Goal: Task Accomplishment & Management: Complete application form

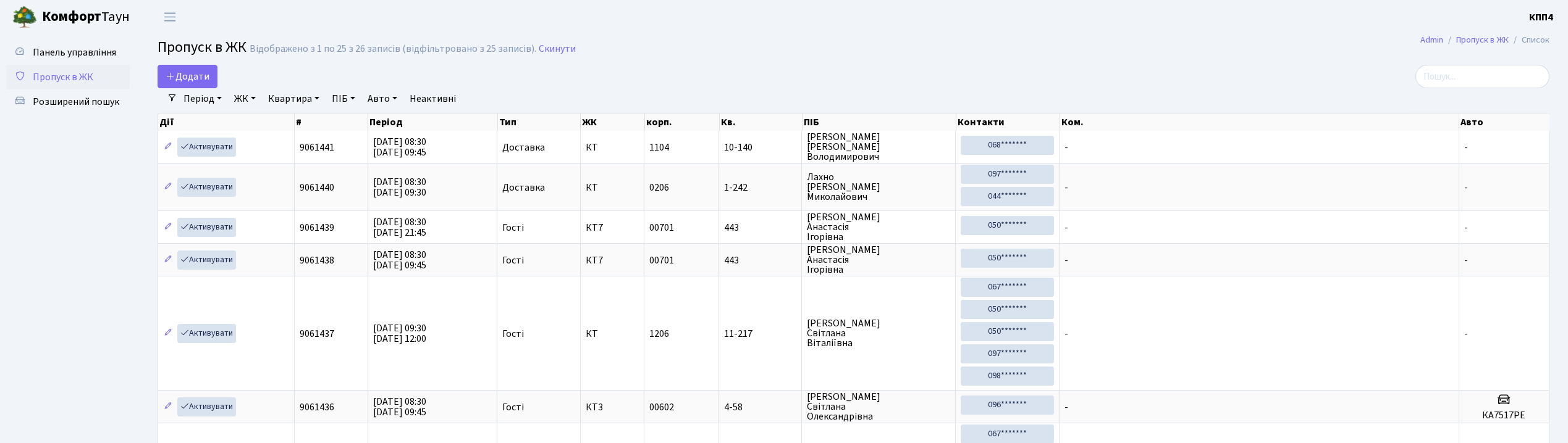
select select "25"
click at [176, 76] on span "Додати" at bounding box center [188, 76] width 44 height 14
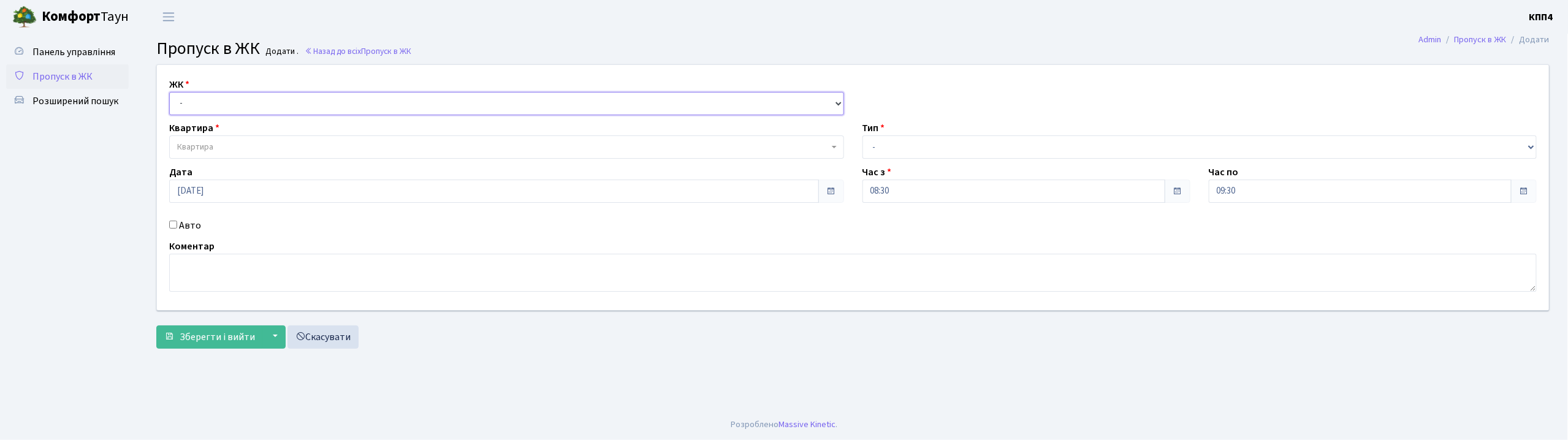
drag, startPoint x: 0, startPoint y: 0, endPoint x: 195, endPoint y: 111, distance: 224.4
click at [192, 105] on select "- КТ, вул. Регенераторна, 4 КТ2, просп. [STREET_ADDRESS] [STREET_ADDRESS] [PERS…" at bounding box center [507, 103] width 675 height 23
select select "271"
click at [169, 92] on select "- КТ, вул. Регенераторна, 4 КТ2, просп. [STREET_ADDRESS] [STREET_ADDRESS] [PERS…" at bounding box center [507, 103] width 675 height 23
select select
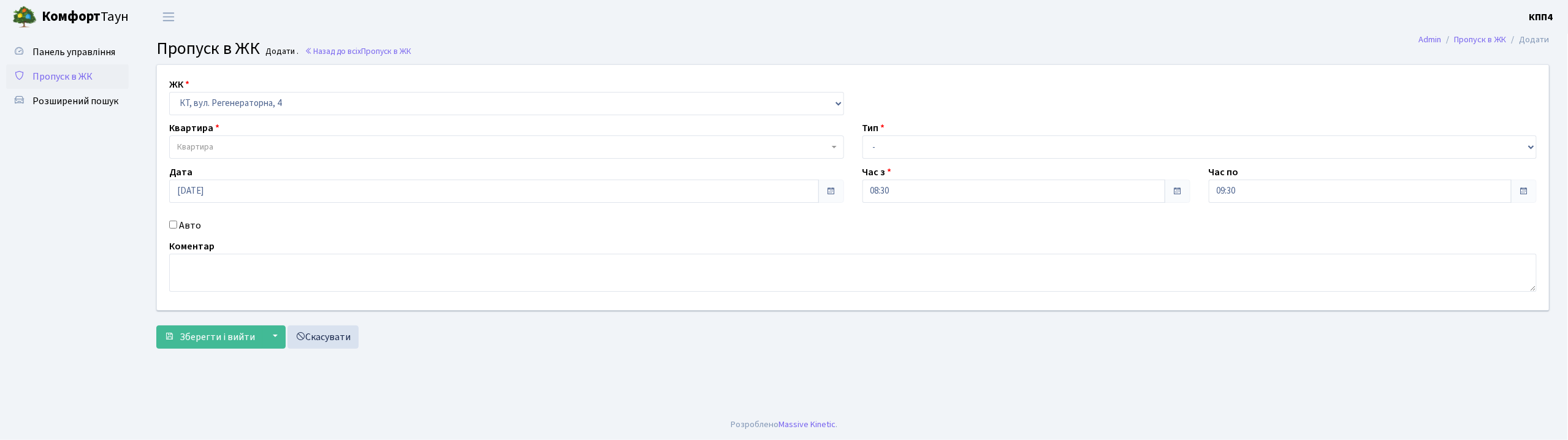
click at [190, 226] on label "Авто" at bounding box center [189, 226] width 22 height 15
click at [177, 226] on input "Авто" at bounding box center [173, 225] width 8 height 8
checkbox input "true"
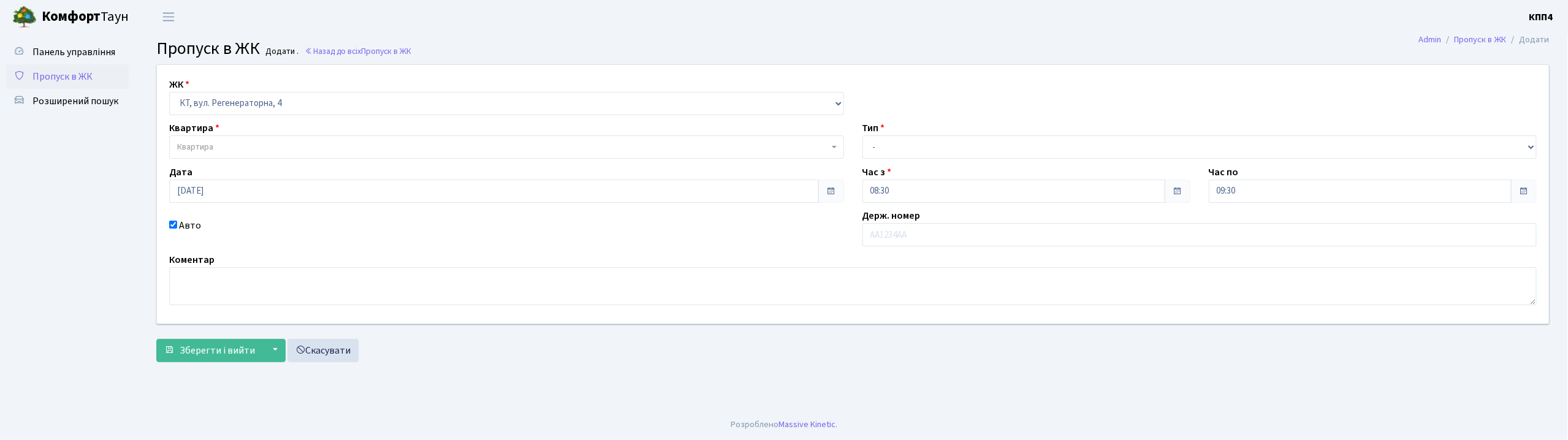
click at [208, 162] on div "ЖК - КТ, вул. Регенераторна, 4 КТ2, просп. Соборності, 17 КТ3, вул. Березнева, …" at bounding box center [852, 194] width 1410 height 259
click at [213, 150] on span "Квартира" at bounding box center [195, 147] width 36 height 12
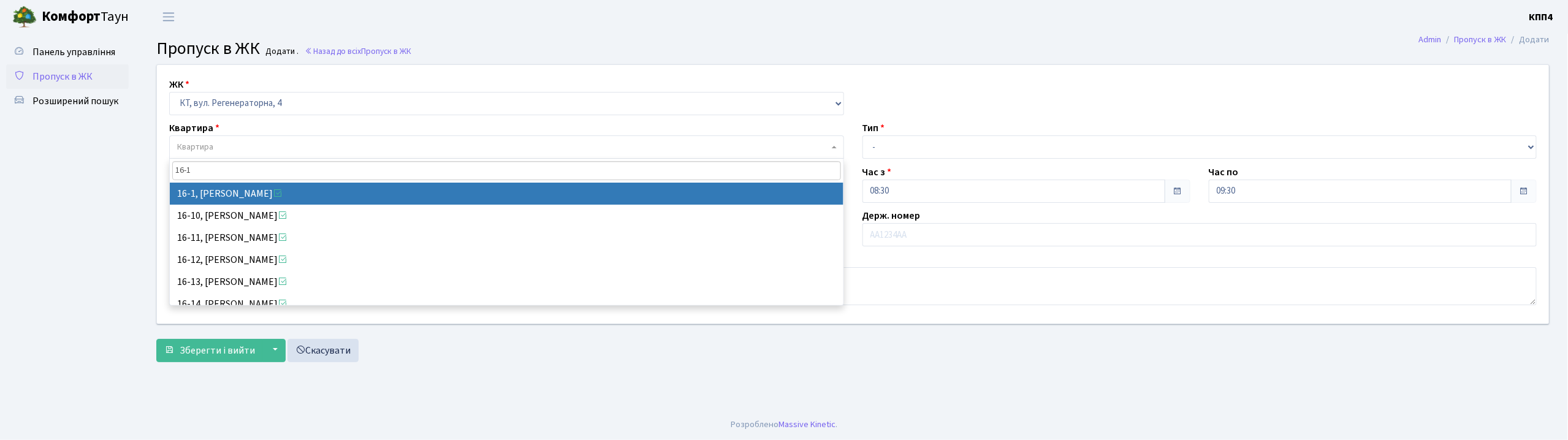
type input "16-1"
select select "8562"
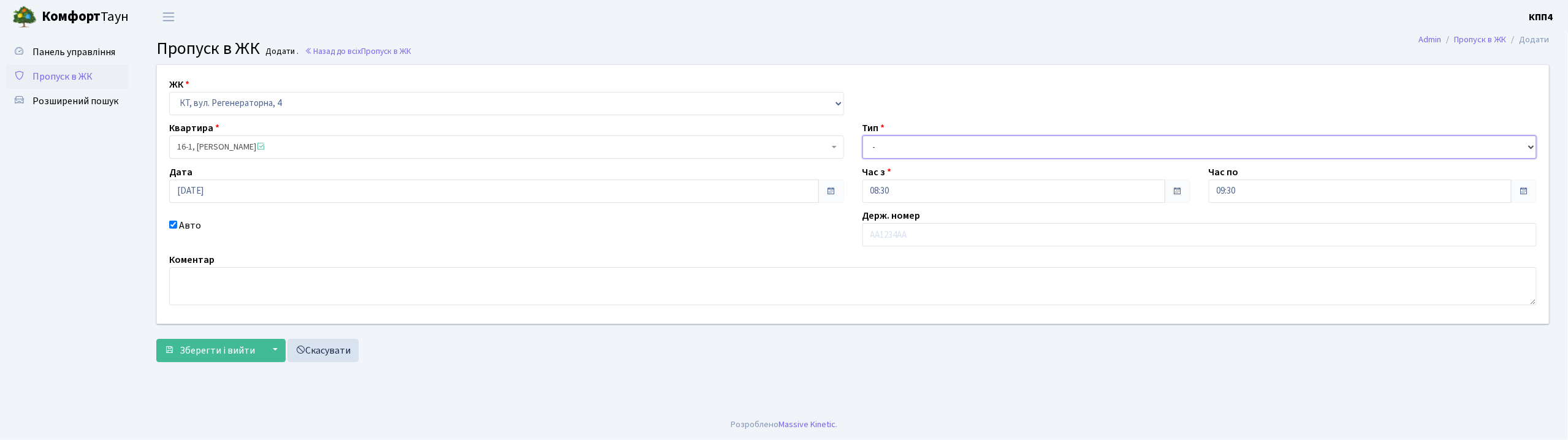
drag, startPoint x: 1027, startPoint y: 142, endPoint x: 1020, endPoint y: 144, distance: 7.3
click at [1027, 142] on select "- Доставка Таксі Гості Сервіс" at bounding box center [1200, 147] width 675 height 23
select select "3"
click at [862, 135] on select "- Доставка Таксі Гості Сервіс" at bounding box center [1200, 147] width 675 height 23
drag, startPoint x: 958, startPoint y: 135, endPoint x: 956, endPoint y: 144, distance: 9.2
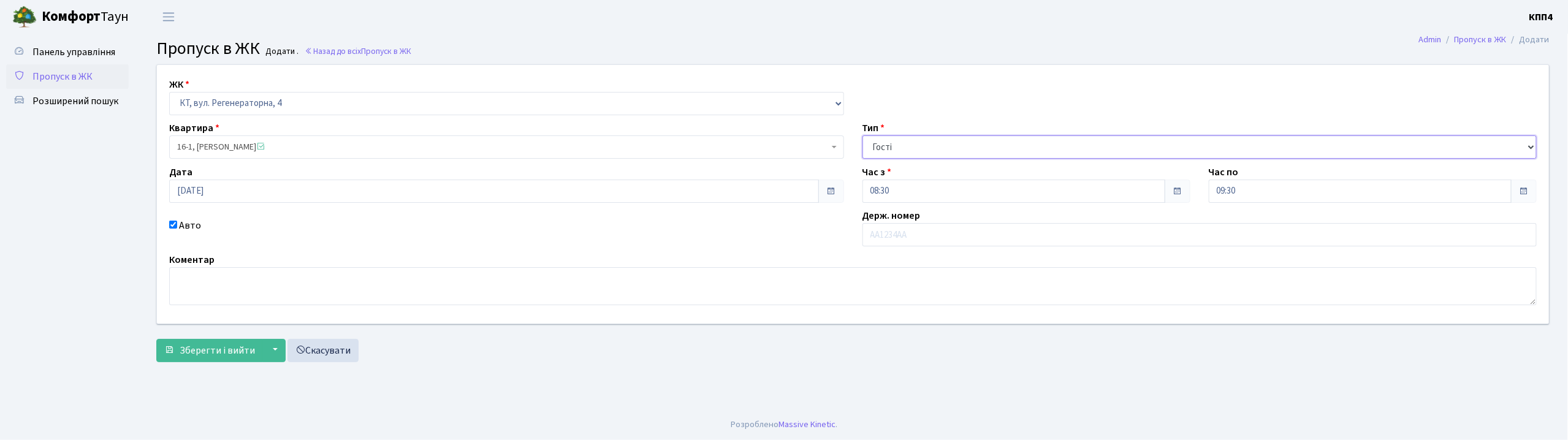
click at [958, 135] on select "- Доставка Таксі Гості Сервіс" at bounding box center [1200, 147] width 675 height 23
click at [862, 135] on select "- Доставка Таксі Гості Сервіс" at bounding box center [1200, 147] width 675 height 23
click at [235, 354] on span "Зберегти і вийти" at bounding box center [217, 350] width 75 height 14
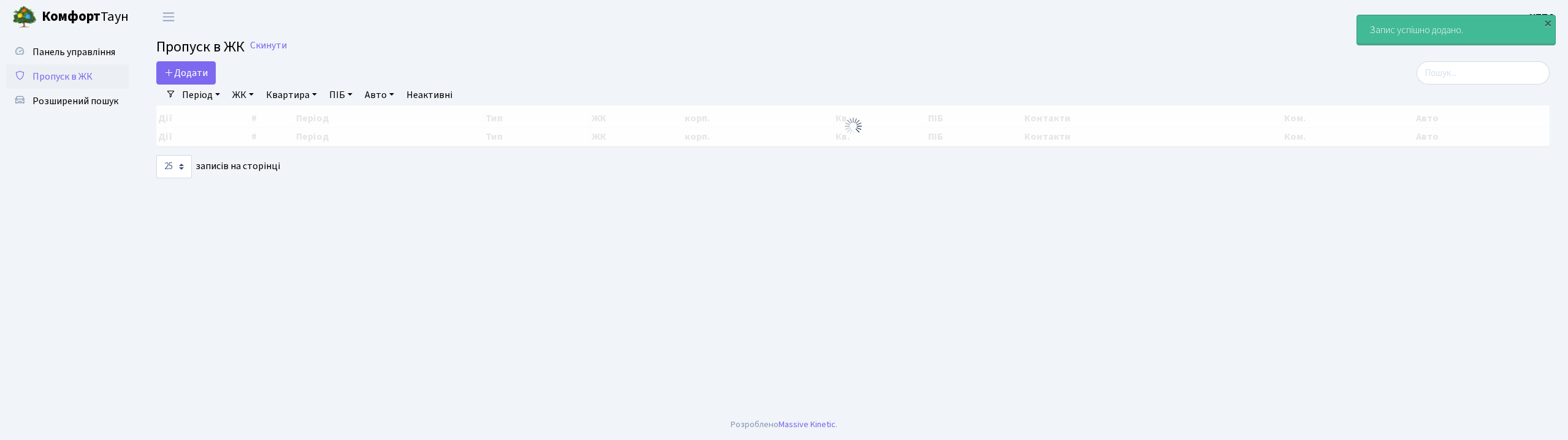
select select "25"
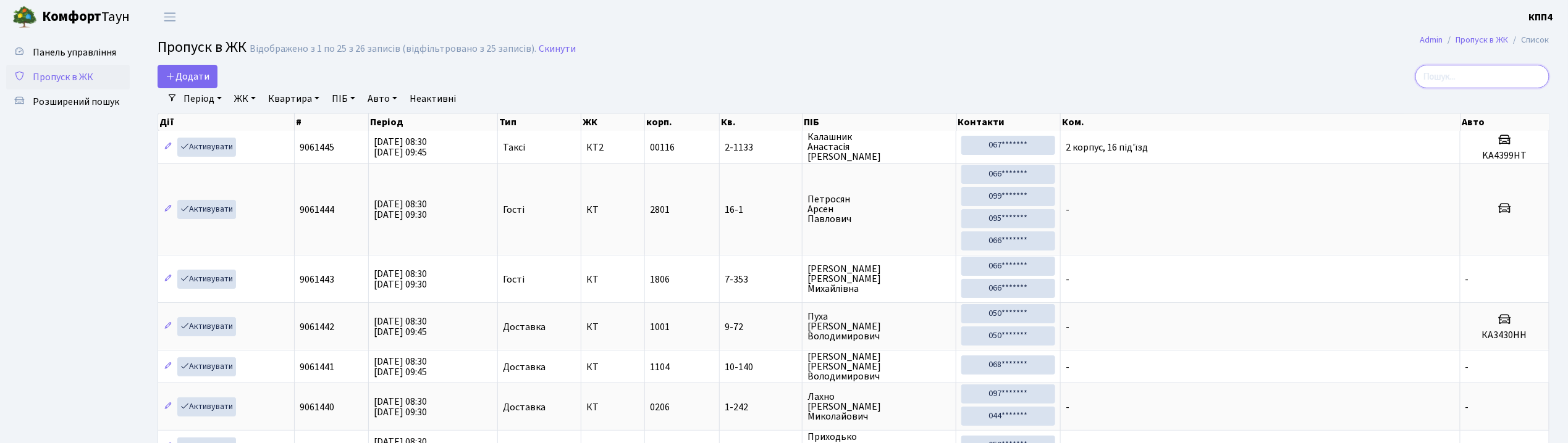
click at [1513, 86] on input "search" at bounding box center [1482, 76] width 134 height 23
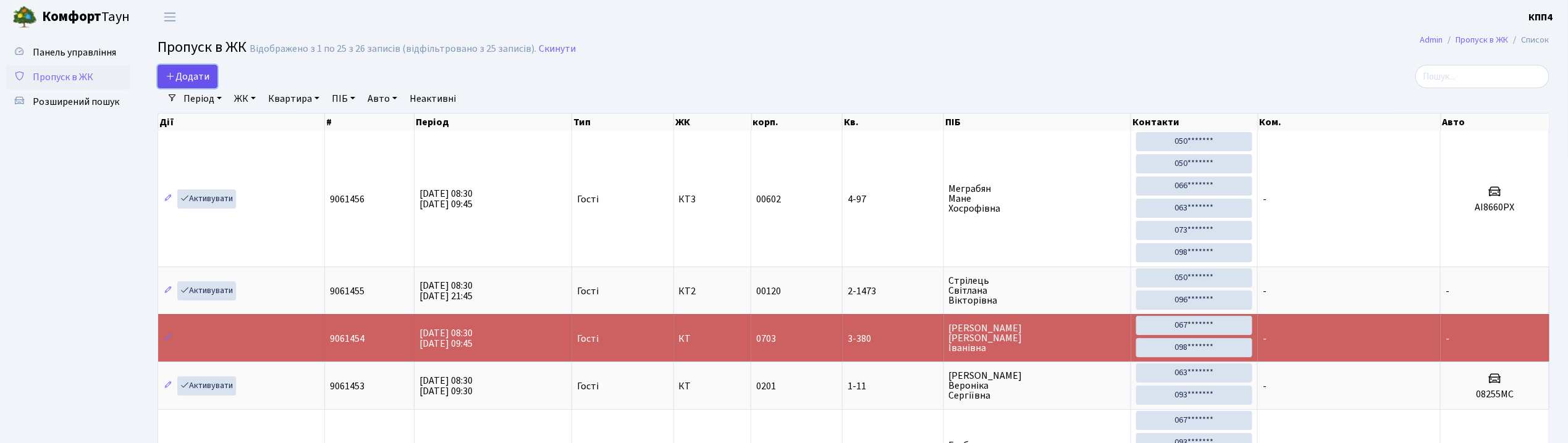
click at [204, 69] on link "Додати" at bounding box center [187, 76] width 60 height 23
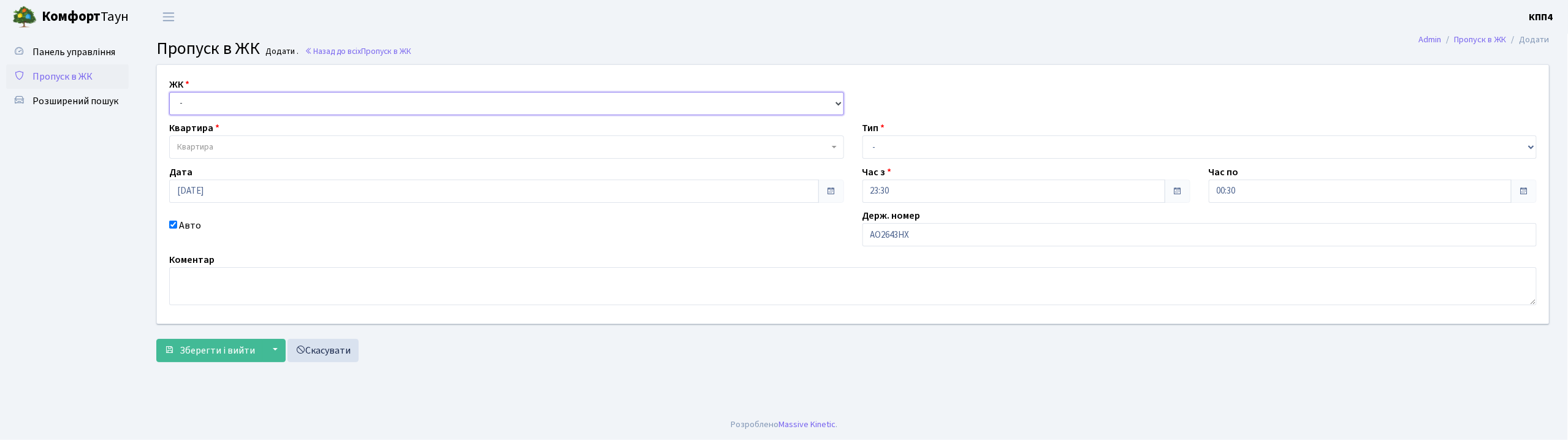
click at [337, 109] on select "- КТ, вул. Регенераторна, 4 КТ2, просп. [STREET_ADDRESS] [STREET_ADDRESS] [PERS…" at bounding box center [507, 103] width 675 height 23
select select "271"
click at [169, 92] on select "- КТ, вул. Регенераторна, 4 КТ2, просп. [STREET_ADDRESS] [STREET_ADDRESS] [PERS…" at bounding box center [507, 103] width 675 height 23
select select
click at [204, 156] on span "Квартира" at bounding box center [507, 147] width 675 height 23
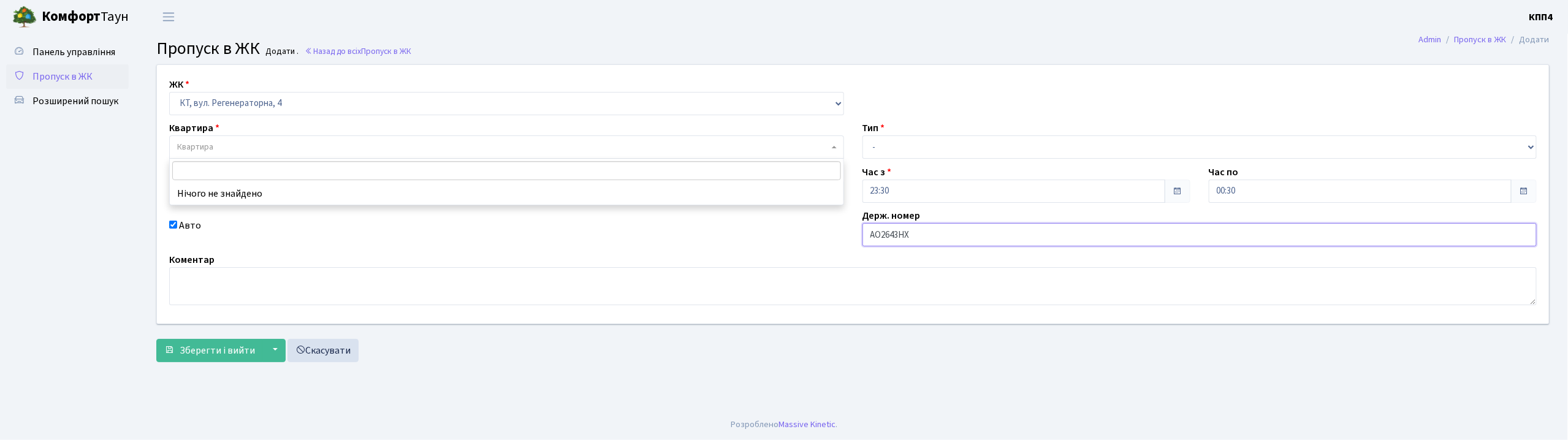
click at [944, 223] on input "АО2643НХ" at bounding box center [1200, 235] width 675 height 23
click at [859, 152] on div "Тип - Доставка Таксі Гості Сервіс" at bounding box center [1200, 140] width 693 height 38
click at [871, 156] on select "- Доставка Таксі Гості Сервіс" at bounding box center [1200, 147] width 675 height 23
select select "3"
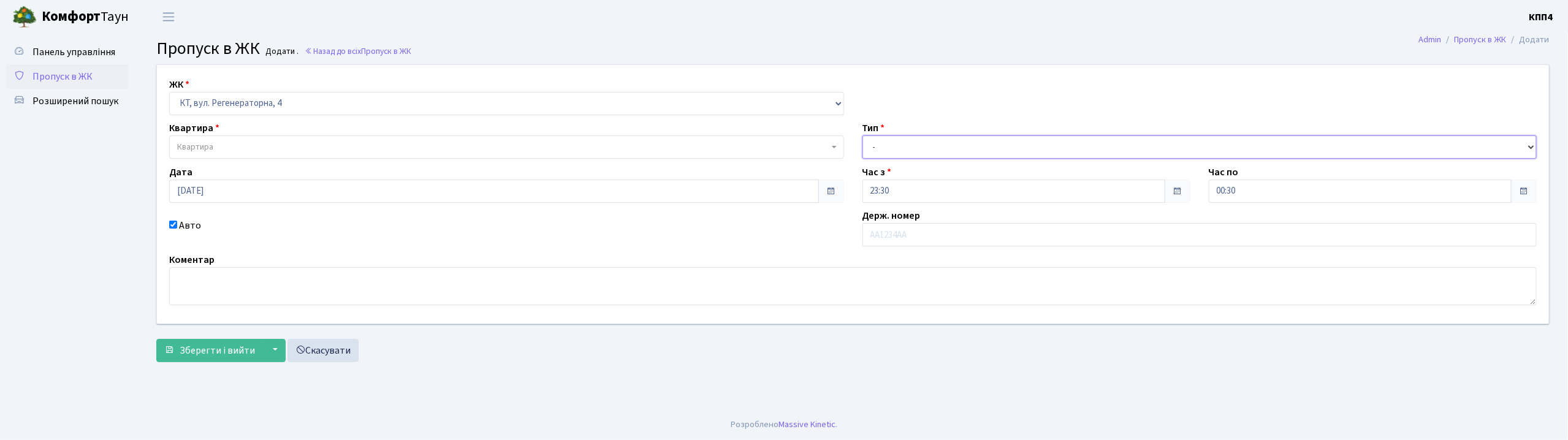
click at [862, 135] on select "- Доставка Таксі Гості Сервіс" at bounding box center [1200, 147] width 675 height 23
click at [278, 141] on span "Квартира" at bounding box center [503, 147] width 652 height 12
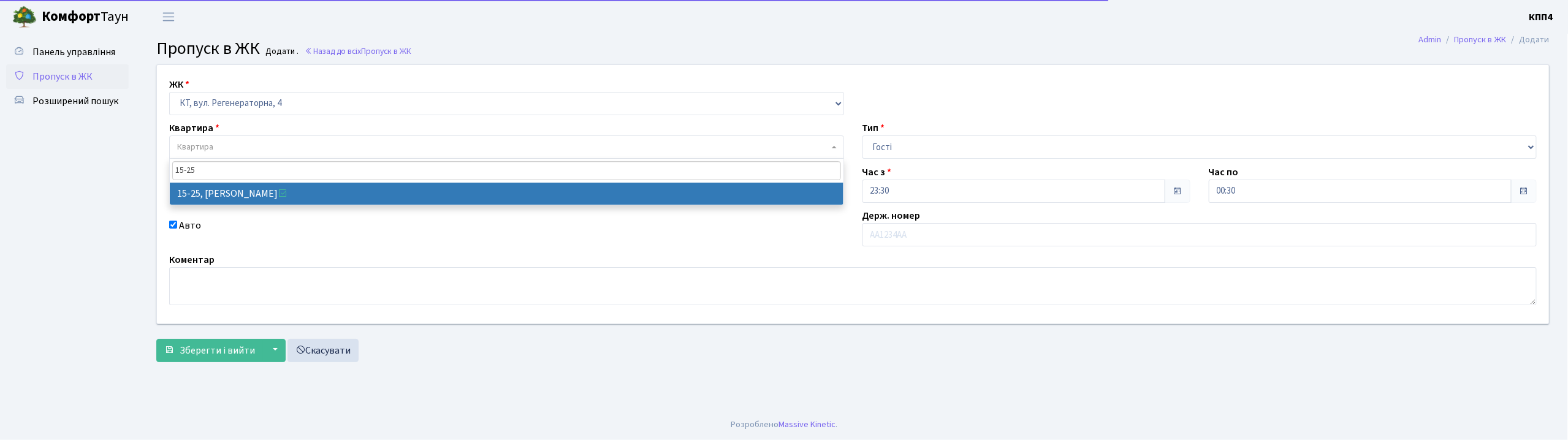
type input "15-25"
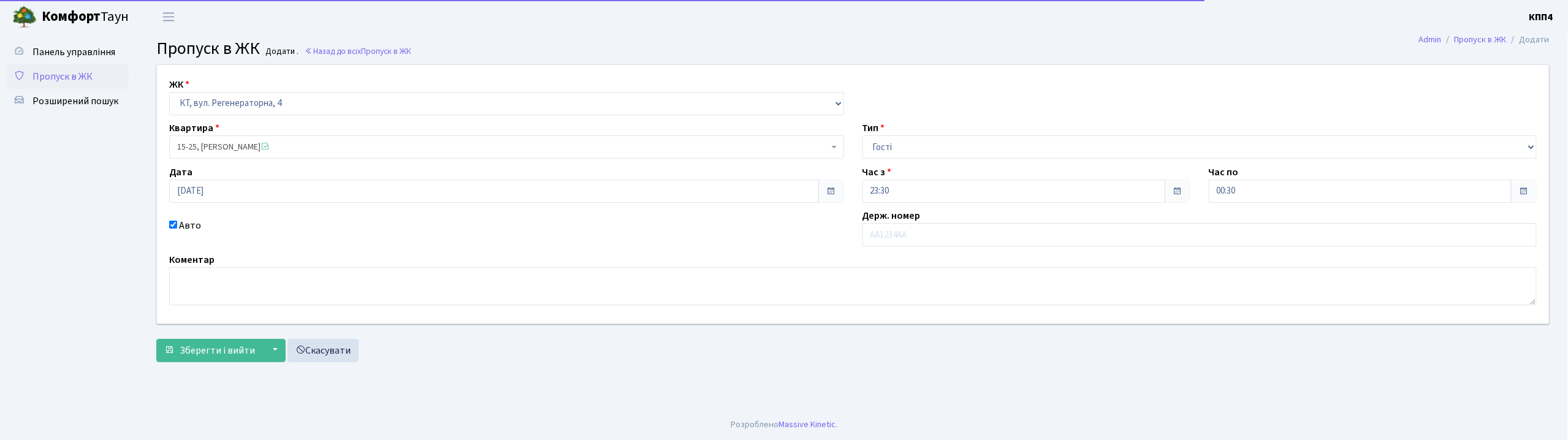
select select "8800"
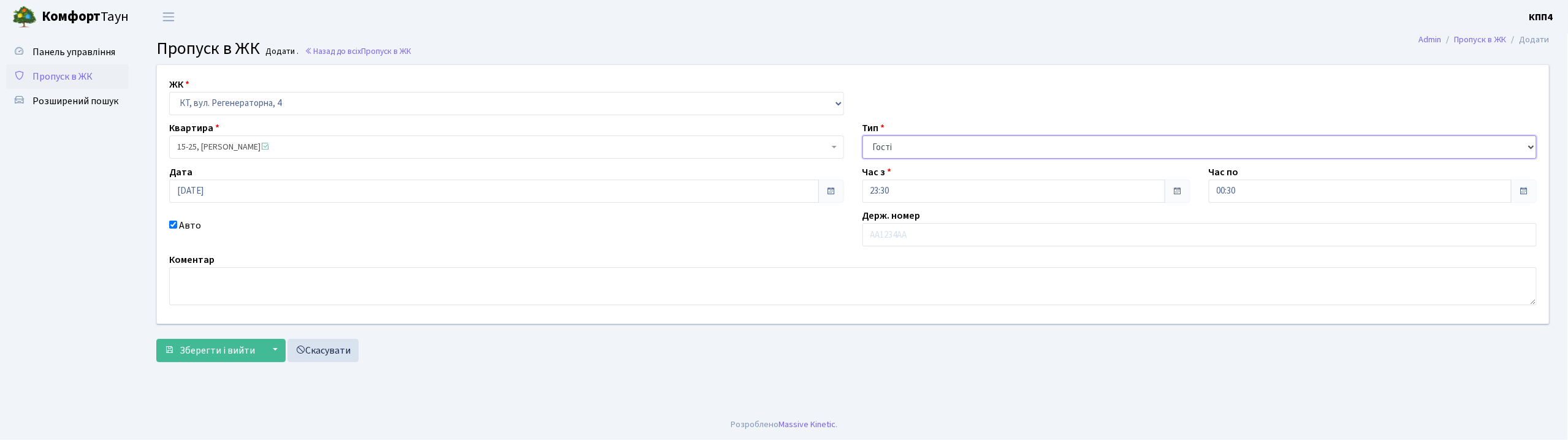
click at [898, 153] on select "- Доставка Таксі Гості Сервіс" at bounding box center [1200, 147] width 675 height 23
select select "2"
click at [862, 135] on select "- Доставка Таксі Гості Сервіс" at bounding box center [1200, 147] width 675 height 23
click at [905, 244] on input "text" at bounding box center [1200, 235] width 675 height 23
click at [876, 238] on input "ка8102КВ" at bounding box center [1200, 235] width 675 height 23
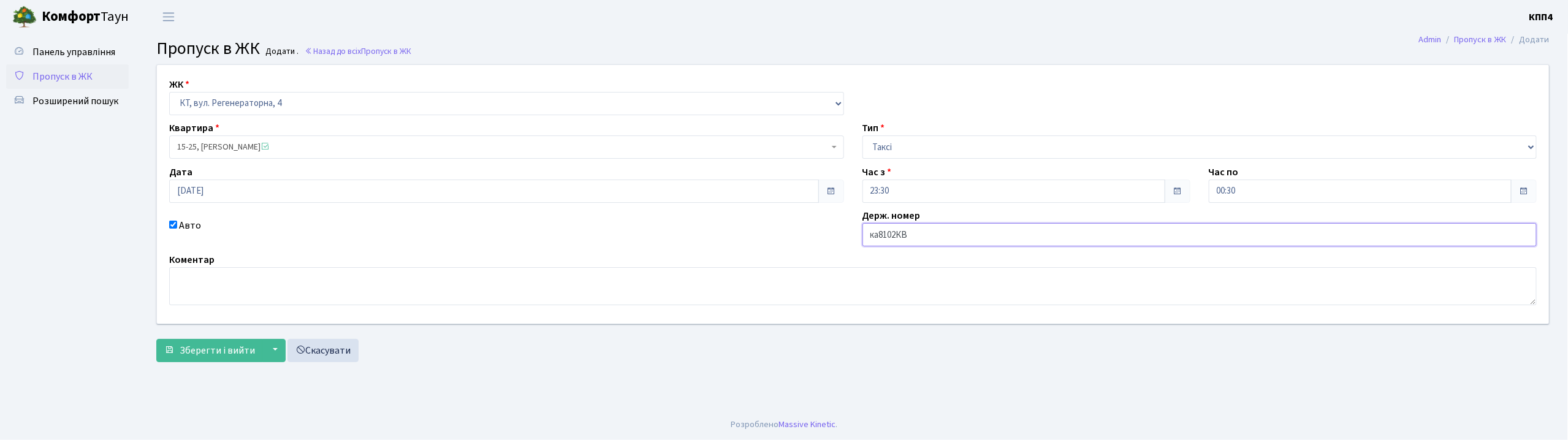
click at [881, 241] on input "ка8102КВ" at bounding box center [1200, 235] width 675 height 23
type input "КА8102КВ"
click at [229, 344] on span "Зберегти і вийти" at bounding box center [217, 350] width 75 height 14
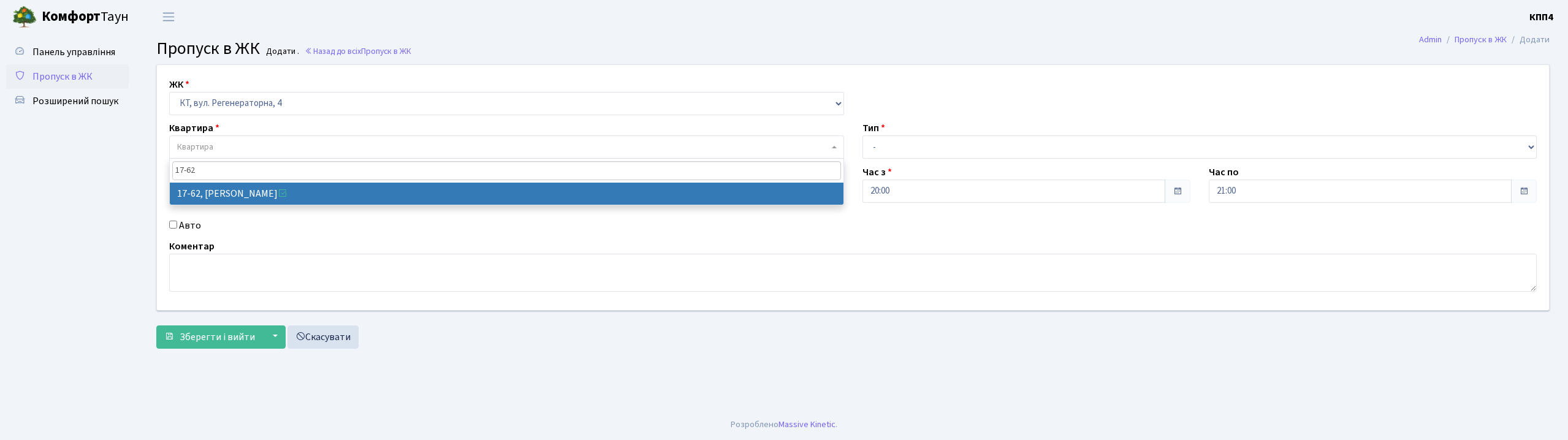
select select "271"
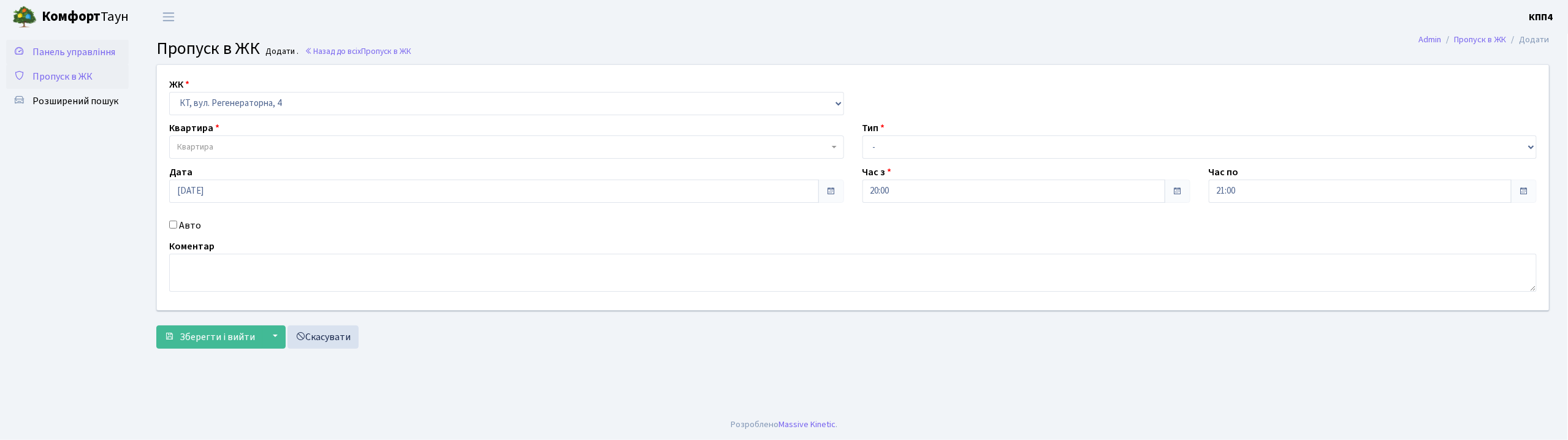
click at [68, 59] on link "Панель управління" at bounding box center [67, 52] width 123 height 25
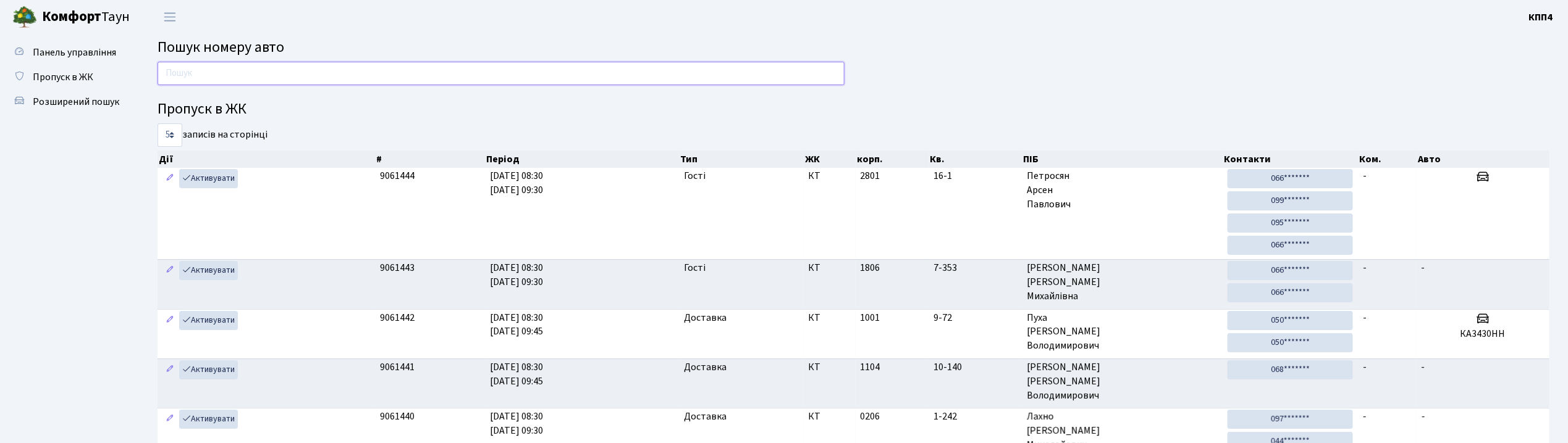
click at [264, 82] on input "text" at bounding box center [501, 73] width 687 height 23
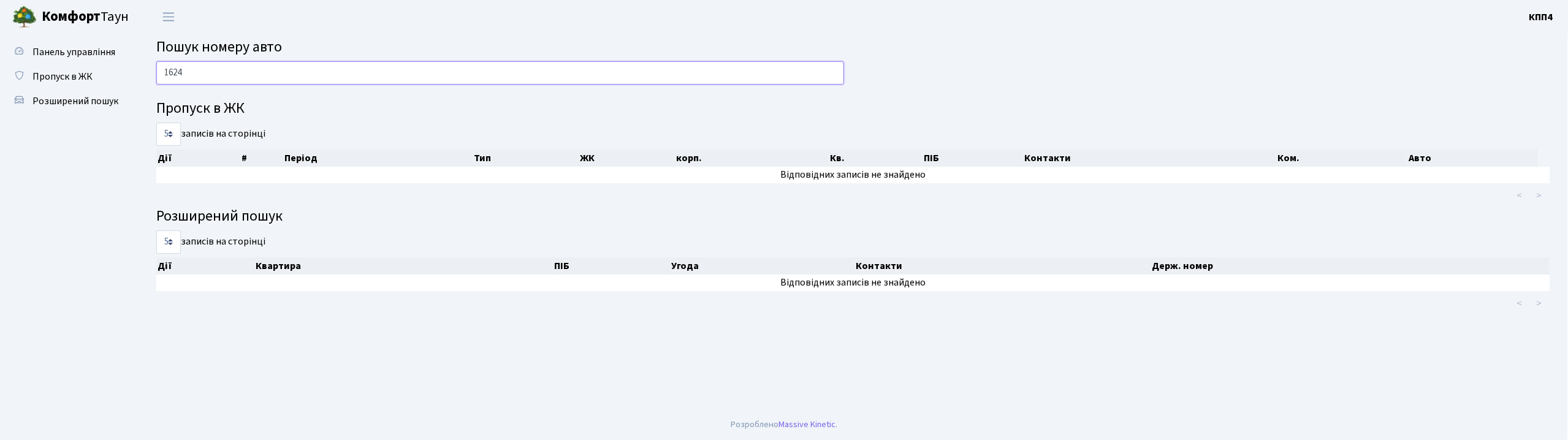
type input "1624"
click at [223, 62] on input "1624" at bounding box center [500, 73] width 688 height 23
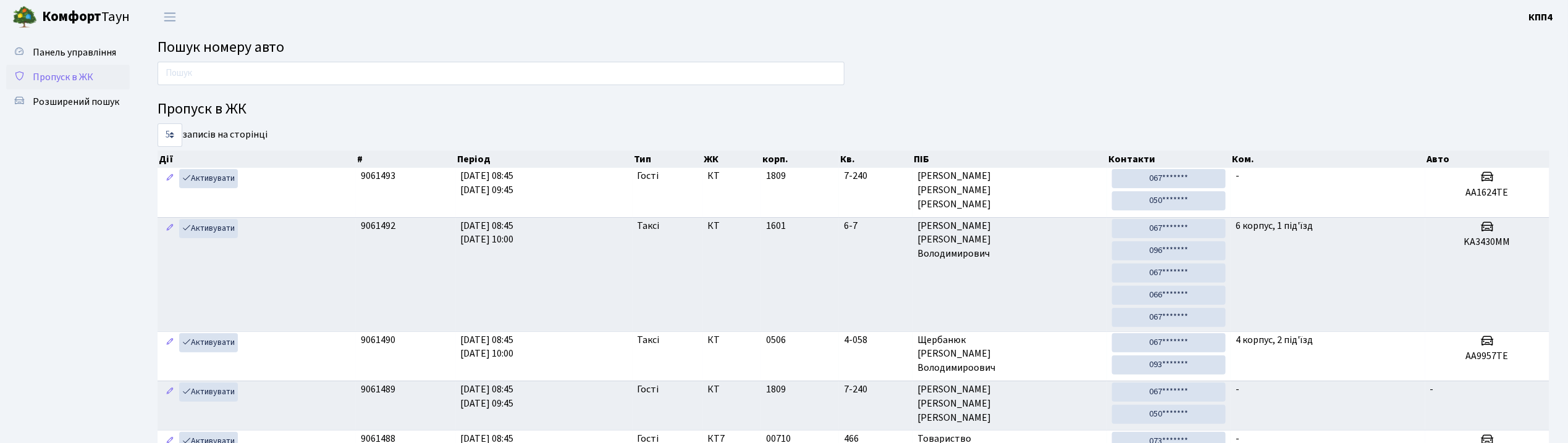
click at [60, 73] on span "Пропуск в ЖК" at bounding box center [63, 77] width 61 height 14
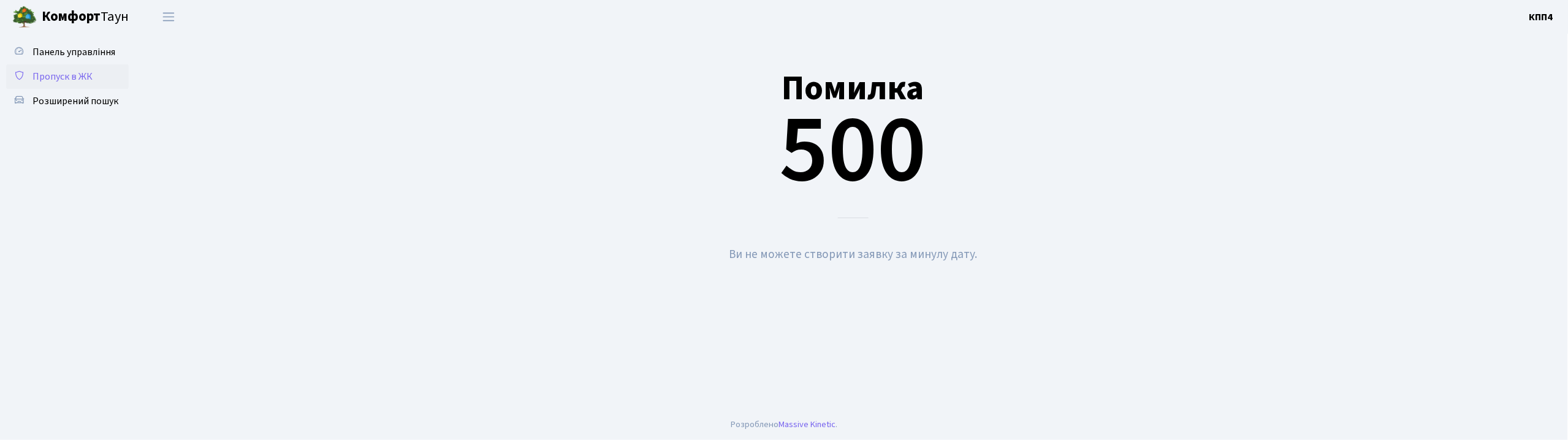
click at [66, 74] on span "Пропуск в ЖК" at bounding box center [62, 77] width 60 height 14
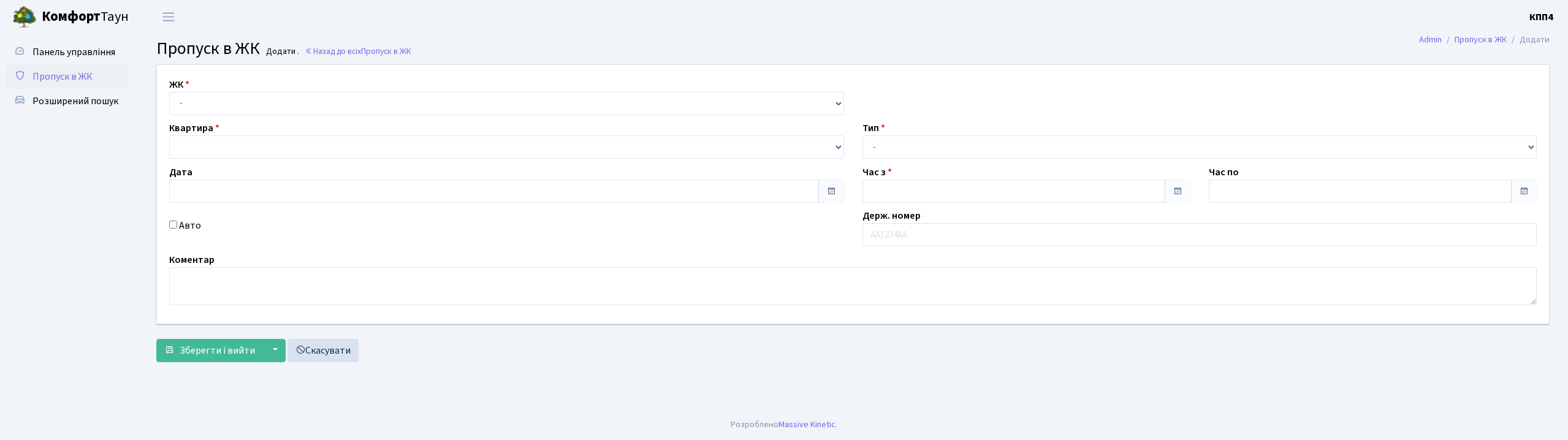
type input "[DATE]"
type input "08:30"
type input "09:45"
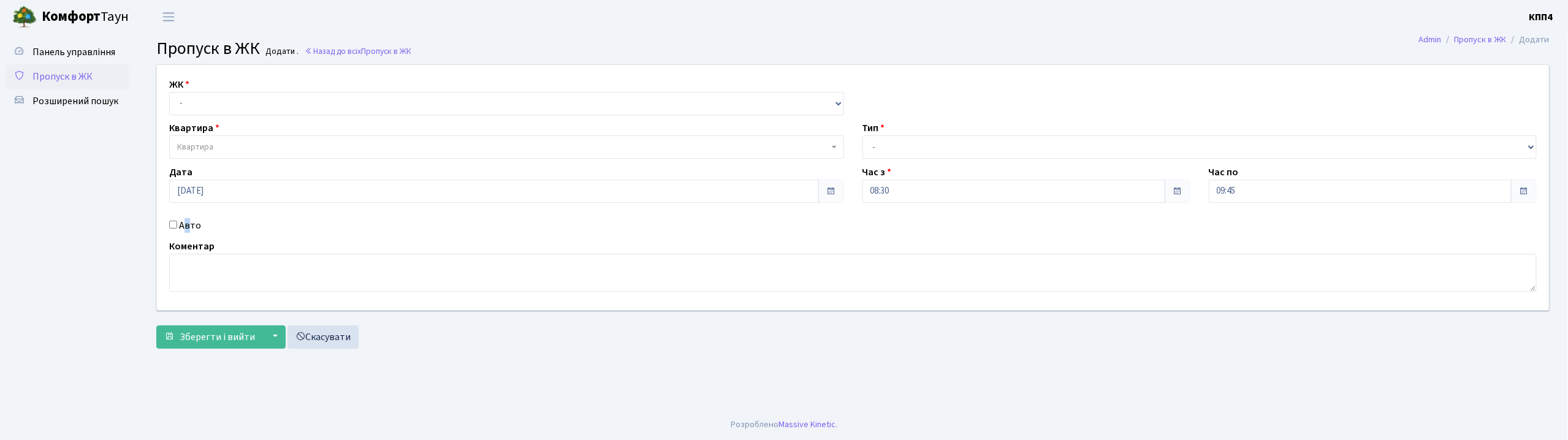
click at [187, 222] on label "Авто" at bounding box center [189, 226] width 22 height 15
click at [201, 224] on div "Авто" at bounding box center [507, 226] width 693 height 15
click at [191, 224] on label "Авто" at bounding box center [189, 226] width 22 height 15
click at [177, 224] on input "Авто" at bounding box center [173, 225] width 8 height 8
checkbox input "true"
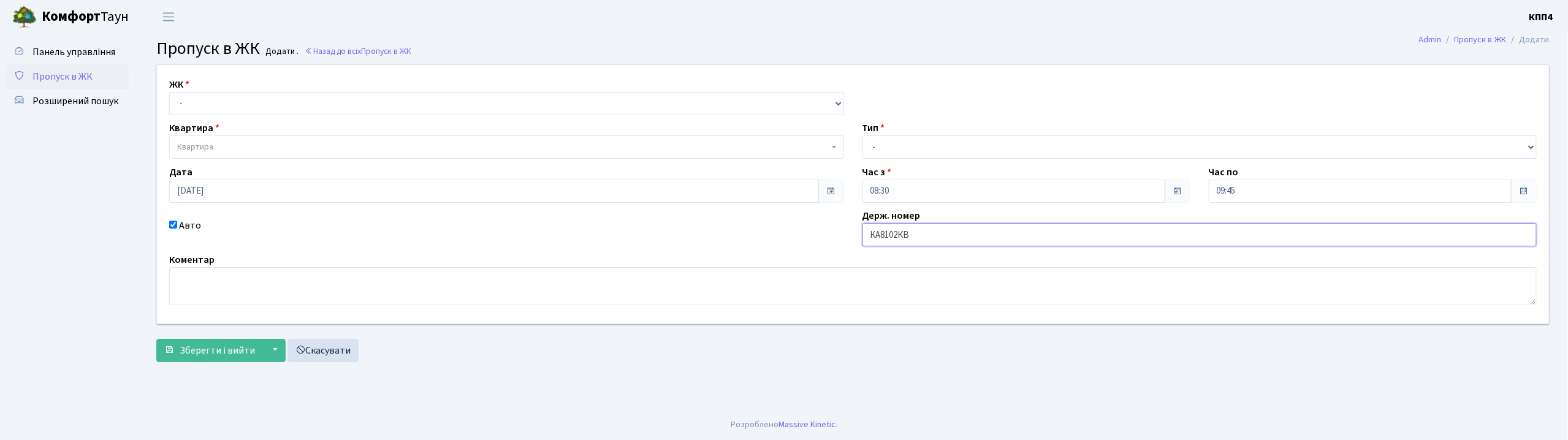
type input "КА8102КВ"
click at [882, 151] on select "- Доставка Таксі Гості Сервіс" at bounding box center [1200, 147] width 675 height 23
select select "2"
click at [862, 135] on select "- Доставка Таксі Гості Сервіс" at bounding box center [1200, 147] width 675 height 23
click at [260, 95] on select "- КТ, вул. Регенераторна, 4 КТ2, просп. Соборності, 17 КТ3, вул. Березнева, 16 …" at bounding box center [507, 103] width 675 height 23
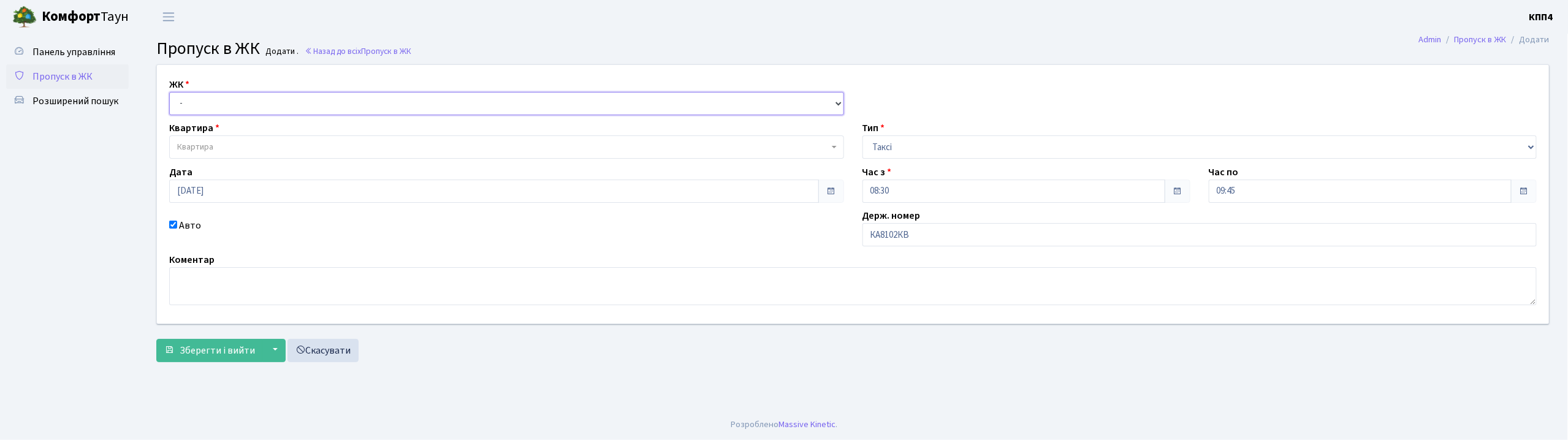
select select "271"
click at [169, 92] on select "- КТ, вул. Регенераторна, 4 КТ2, просп. [STREET_ADDRESS] [STREET_ADDRESS] [PERS…" at bounding box center [507, 103] width 675 height 23
select select
click at [239, 151] on span "Квартира" at bounding box center [503, 147] width 652 height 12
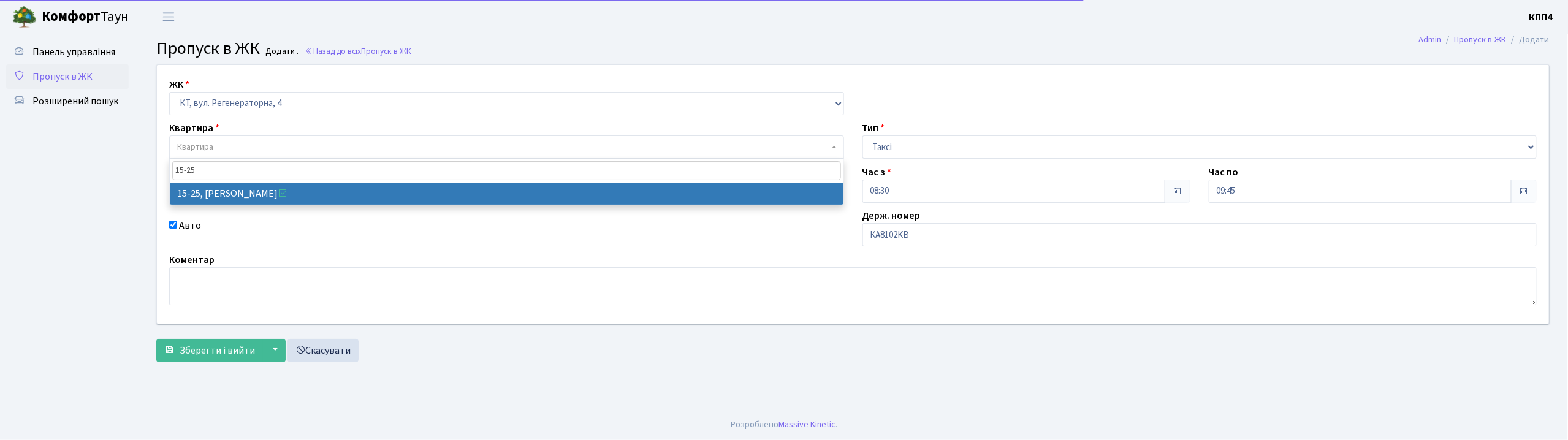
type input "15-25"
select select "8800"
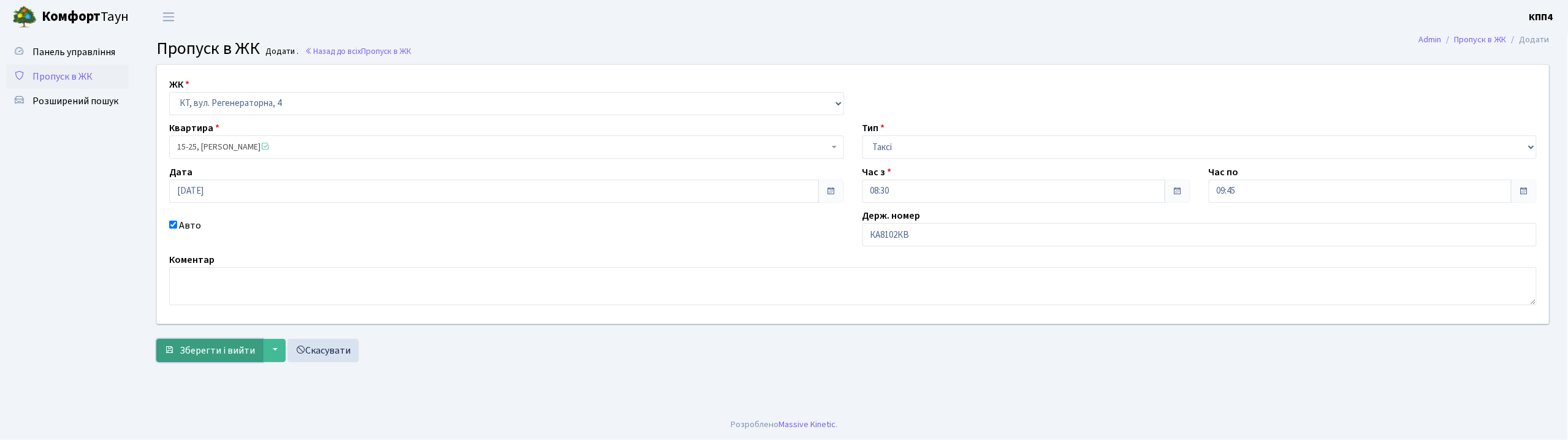
click at [249, 344] on span "Зберегти і вийти" at bounding box center [217, 350] width 75 height 14
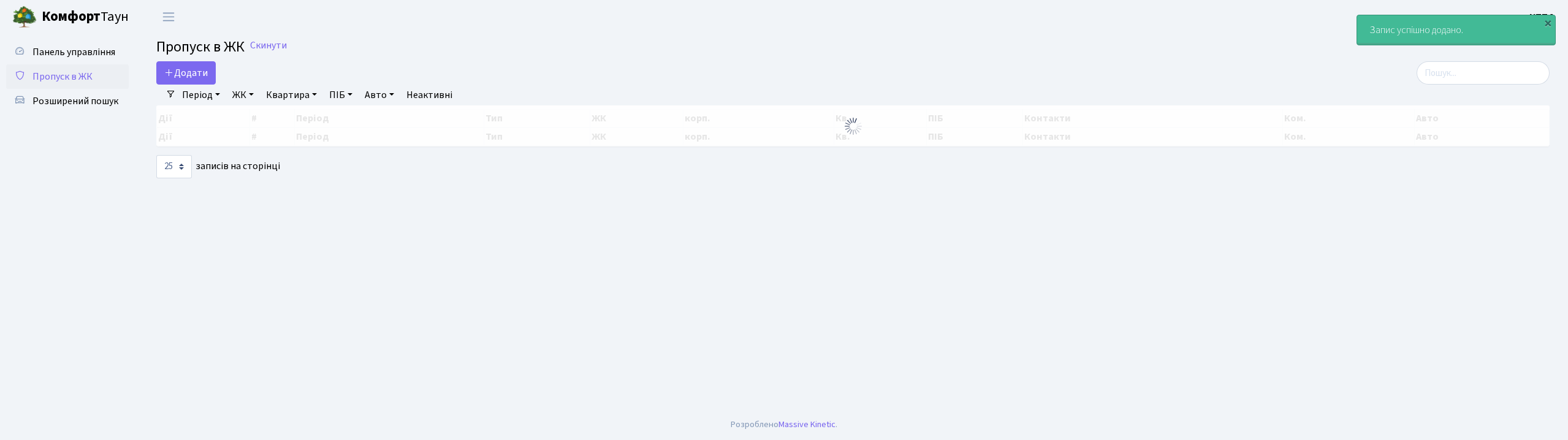
select select "25"
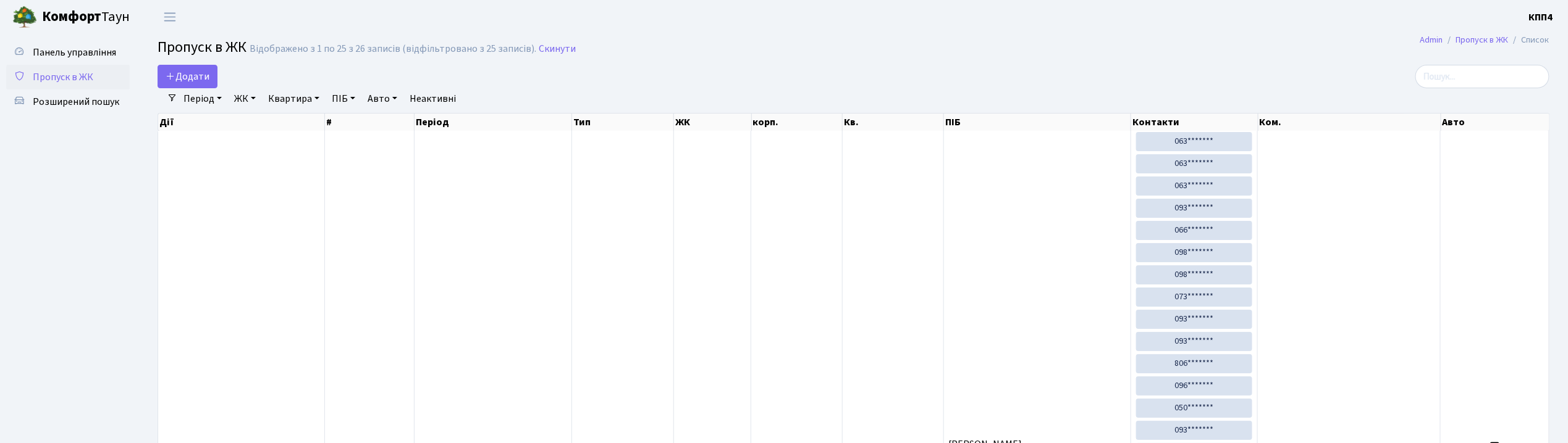
click at [1429, 58] on h2 "Пропуск в ЖК Відображено з 1 по 25 з 26 записів (відфільтровано з 25 записів). …" at bounding box center [853, 49] width 1392 height 21
click at [1460, 87] on input "search" at bounding box center [1482, 76] width 134 height 23
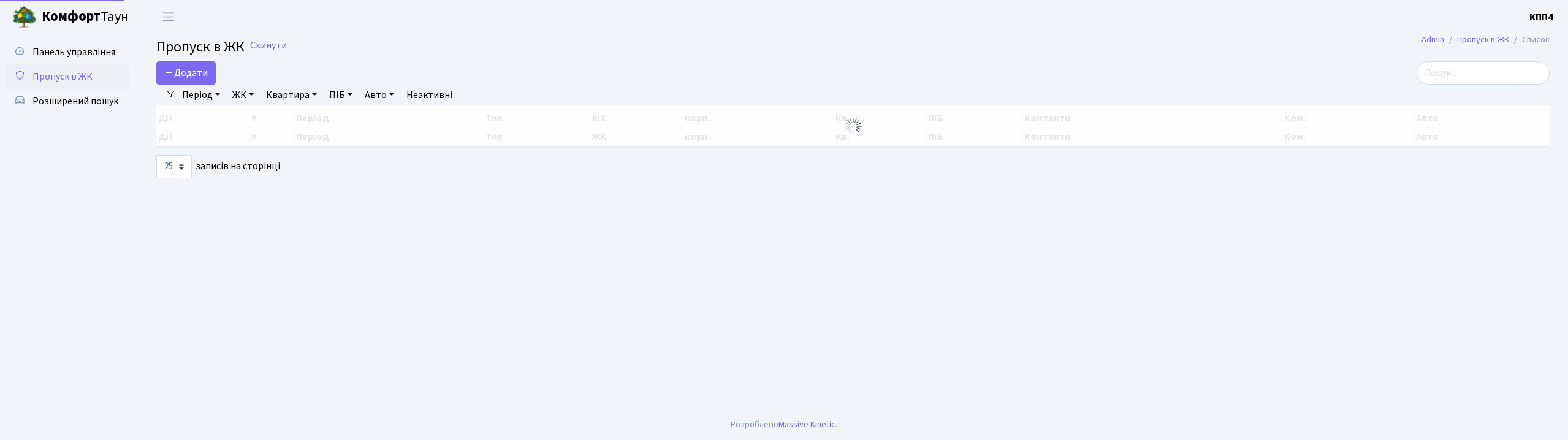
select select "25"
click at [169, 68] on icon at bounding box center [169, 72] width 10 height 10
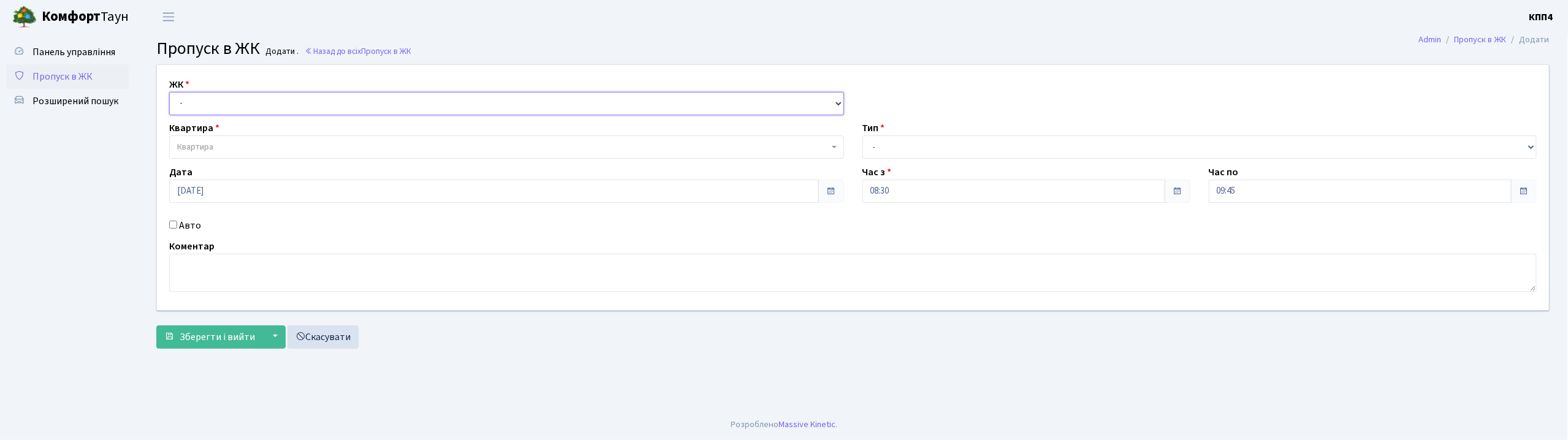
drag, startPoint x: 237, startPoint y: 102, endPoint x: 241, endPoint y: 113, distance: 11.7
click at [237, 102] on select "- КТ, вул. Регенераторна, 4 КТ2, просп. [STREET_ADDRESS] [STREET_ADDRESS] [PERS…" at bounding box center [507, 103] width 675 height 23
select select "271"
click at [169, 92] on select "- КТ, вул. Регенераторна, 4 КТ2, просп. Соборності, 17 КТ3, вул. Березнева, 16 …" at bounding box center [507, 103] width 675 height 23
select select
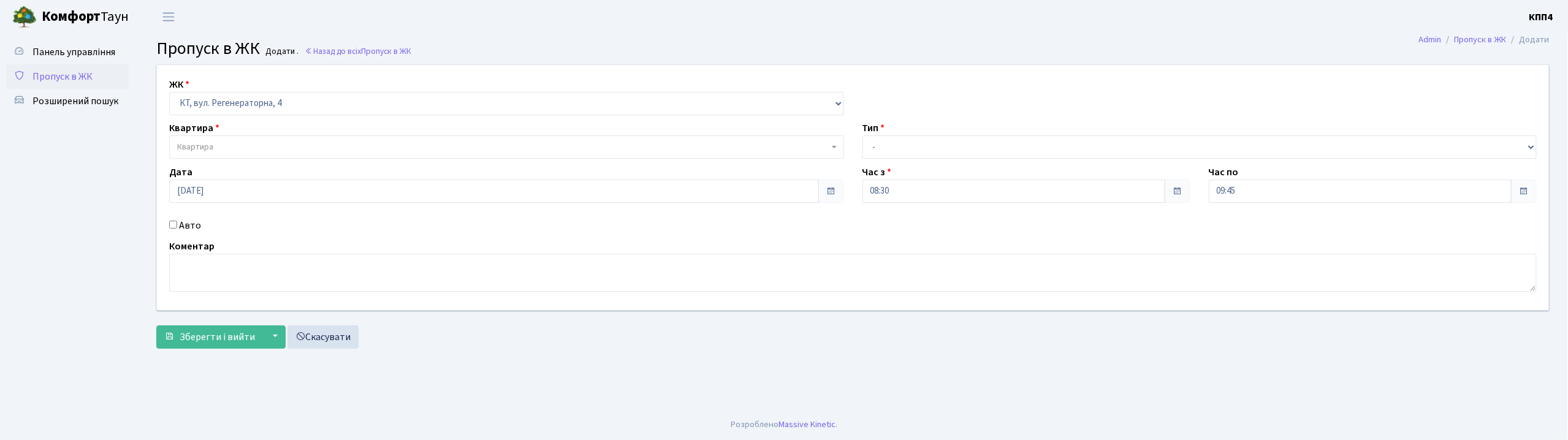
click at [186, 220] on label "Авто" at bounding box center [189, 226] width 22 height 15
click at [177, 221] on input "Авто" at bounding box center [173, 225] width 8 height 8
checkbox input "true"
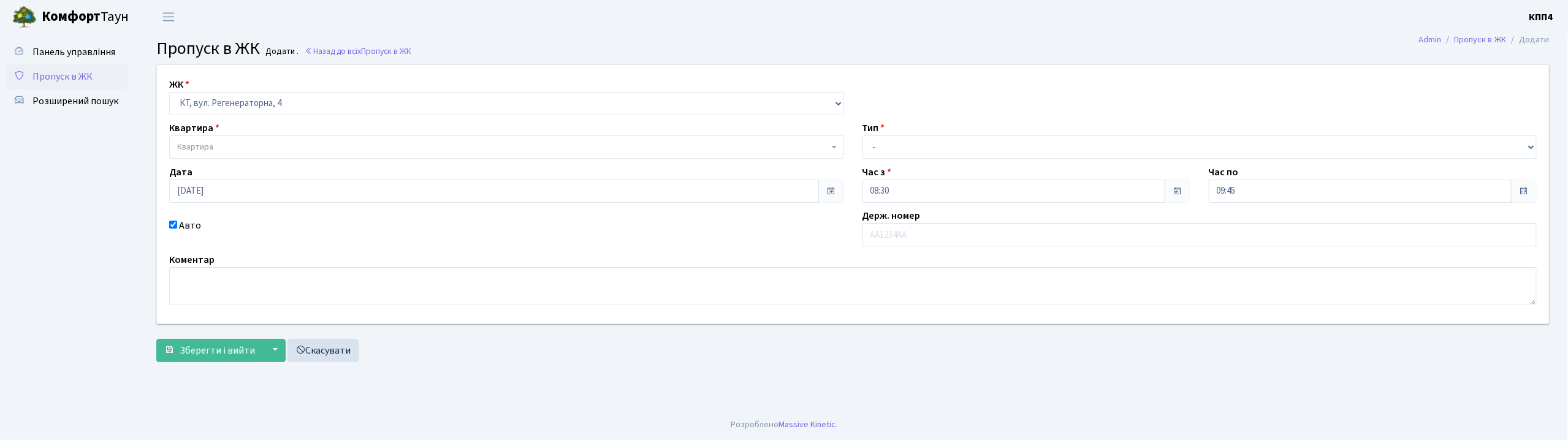
click at [214, 152] on span "Квартира" at bounding box center [503, 147] width 652 height 12
type input "16-78"
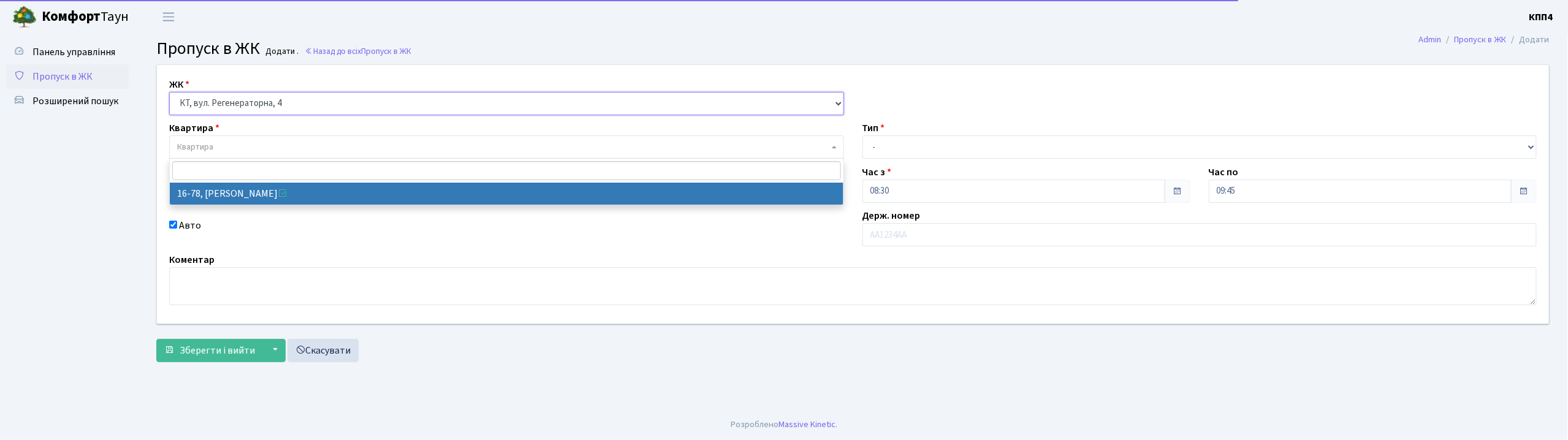
click at [506, 114] on select "- КТ, вул. Регенераторна, 4 КТ2, просп. Соборності, 17 КТ3, вул. Березнева, 16 …" at bounding box center [507, 103] width 675 height 23
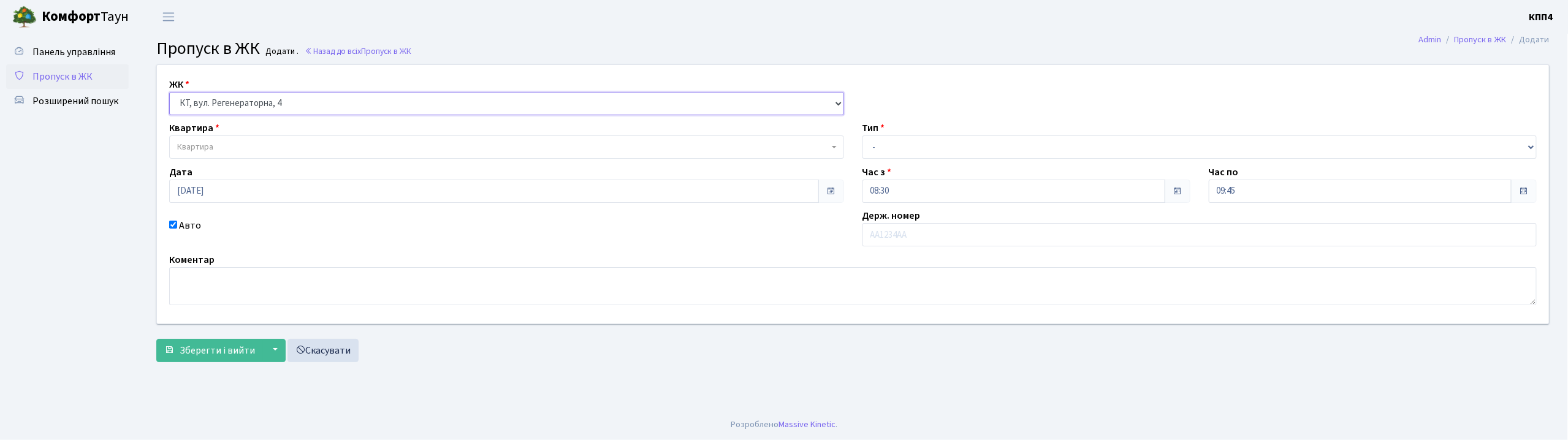
select select "304"
click at [169, 92] on select "- КТ, вул. Регенераторна, 4 КТ2, просп. Соборності, 17 КТ3, вул. Березнева, 16 …" at bounding box center [507, 103] width 675 height 23
select select
click at [266, 151] on span "Квартира" at bounding box center [503, 147] width 652 height 12
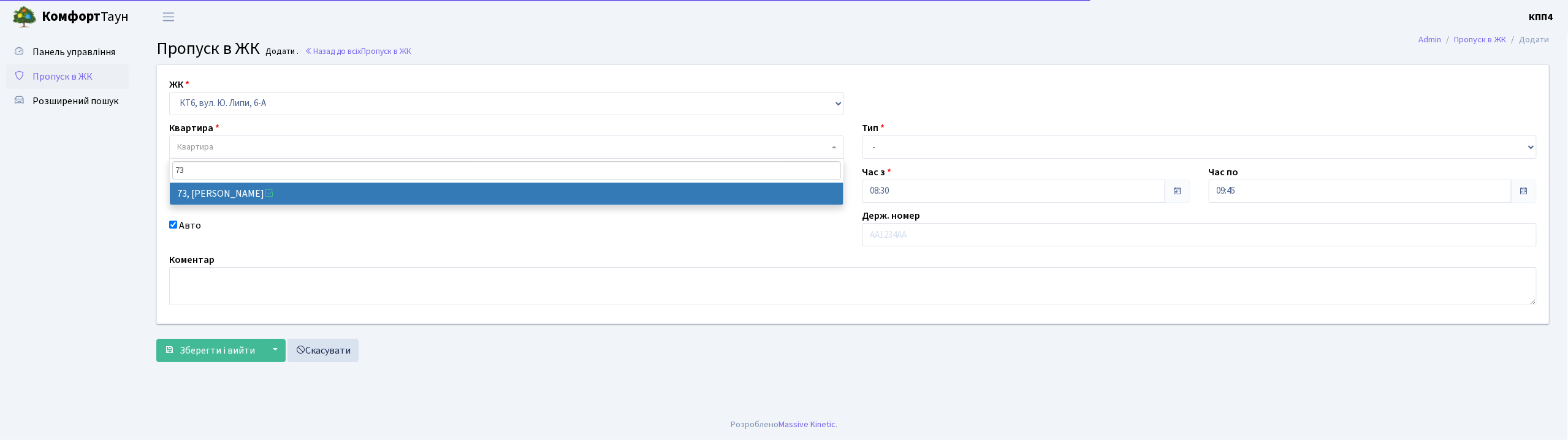
type input "73"
select select "17165"
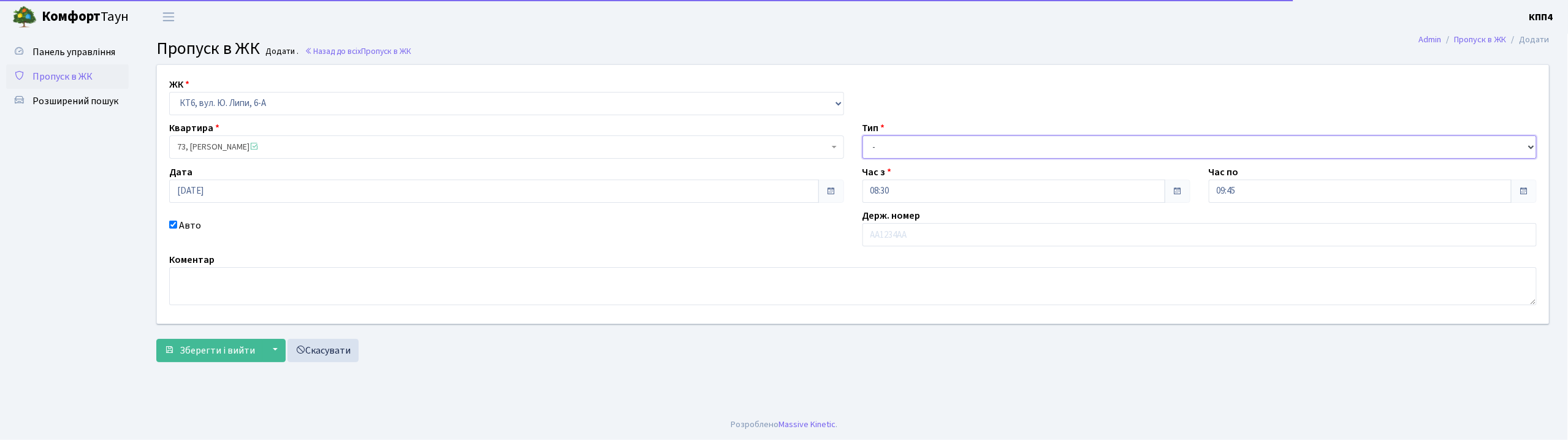
drag, startPoint x: 905, startPoint y: 150, endPoint x: 904, endPoint y: 158, distance: 8.1
click at [905, 150] on select "- Доставка Таксі Гості Сервіс" at bounding box center [1200, 147] width 675 height 23
select select "2"
click at [862, 135] on select "- Доставка Таксі Гості Сервіс" at bounding box center [1200, 147] width 675 height 23
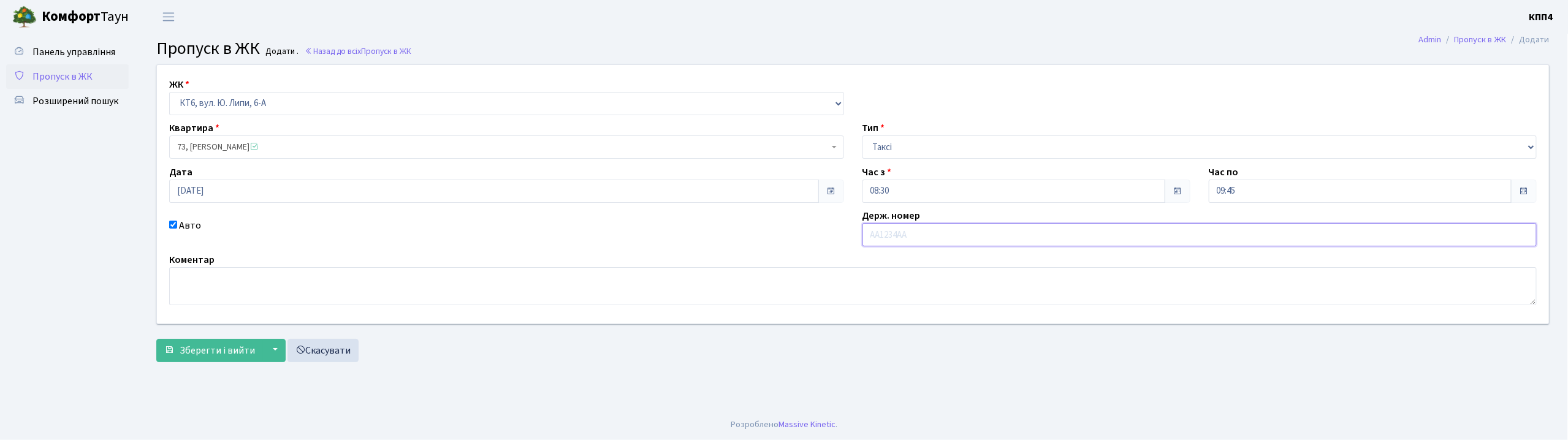
click at [891, 238] on input "text" at bounding box center [1200, 235] width 675 height 23
type input "АТ7881НС"
click at [250, 347] on span "Зберегти і вийти" at bounding box center [217, 350] width 75 height 14
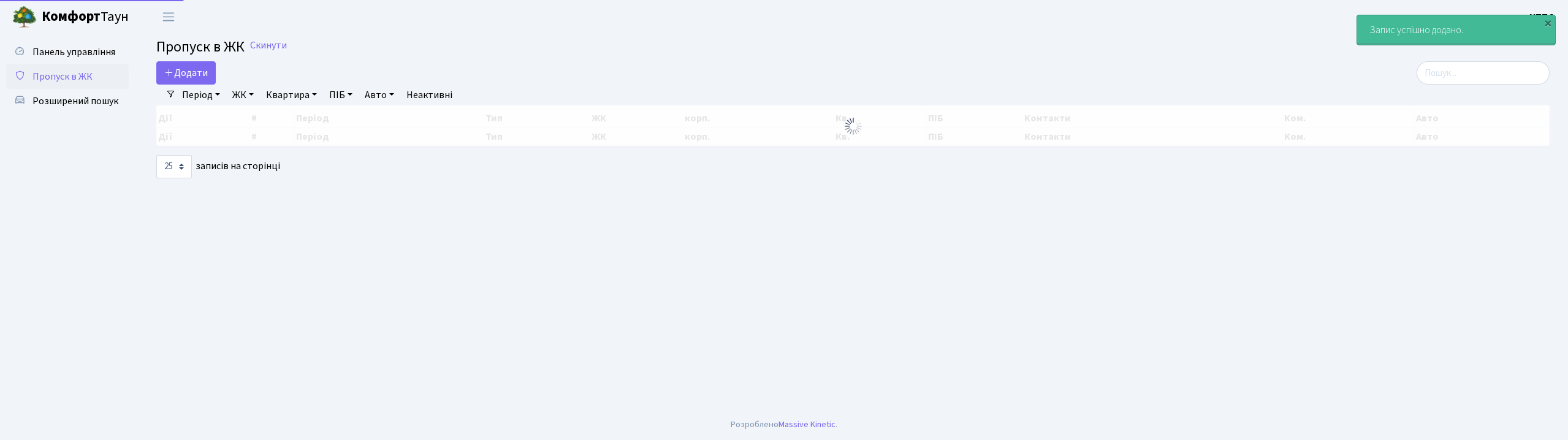
select select "25"
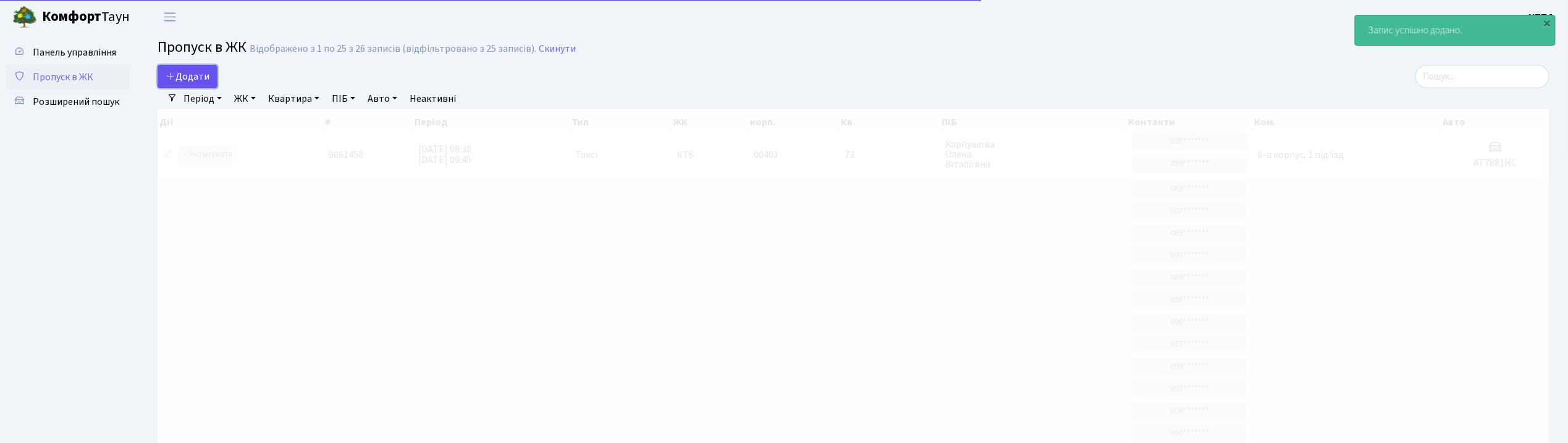
click at [198, 73] on span "Додати" at bounding box center [188, 76] width 44 height 14
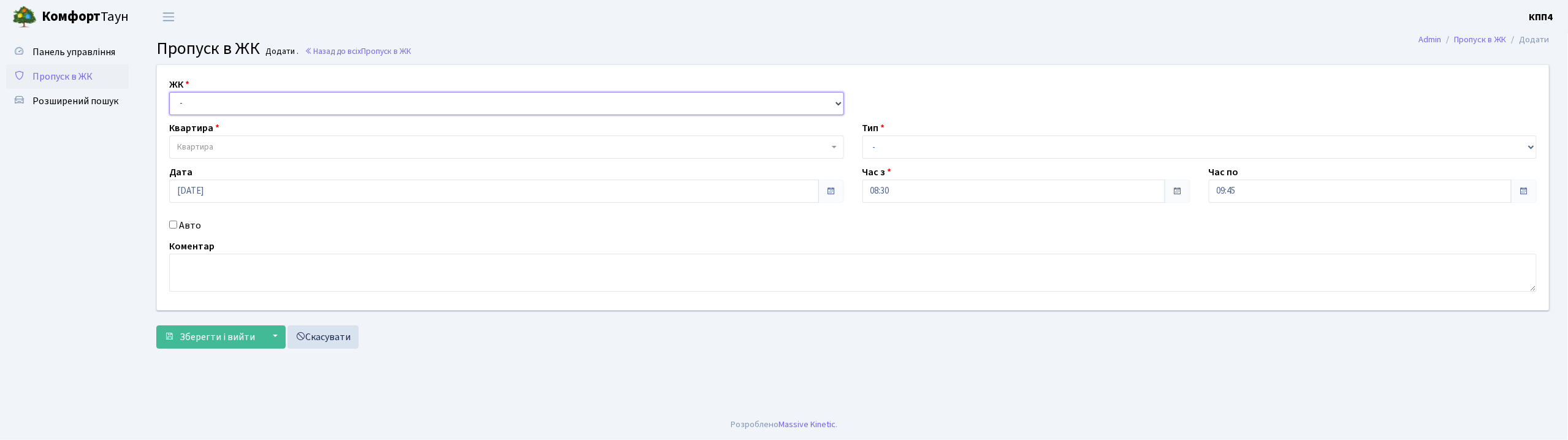
click at [299, 108] on select "- КТ, вул. Регенераторна, 4 КТ2, просп. [STREET_ADDRESS] [STREET_ADDRESS] [PERS…" at bounding box center [507, 103] width 675 height 23
select select "271"
click at [169, 92] on select "- КТ, вул. Регенераторна, 4 КТ2, просп. [STREET_ADDRESS] [STREET_ADDRESS] [PERS…" at bounding box center [507, 103] width 675 height 23
select select
drag, startPoint x: 189, startPoint y: 228, endPoint x: 216, endPoint y: 148, distance: 84.4
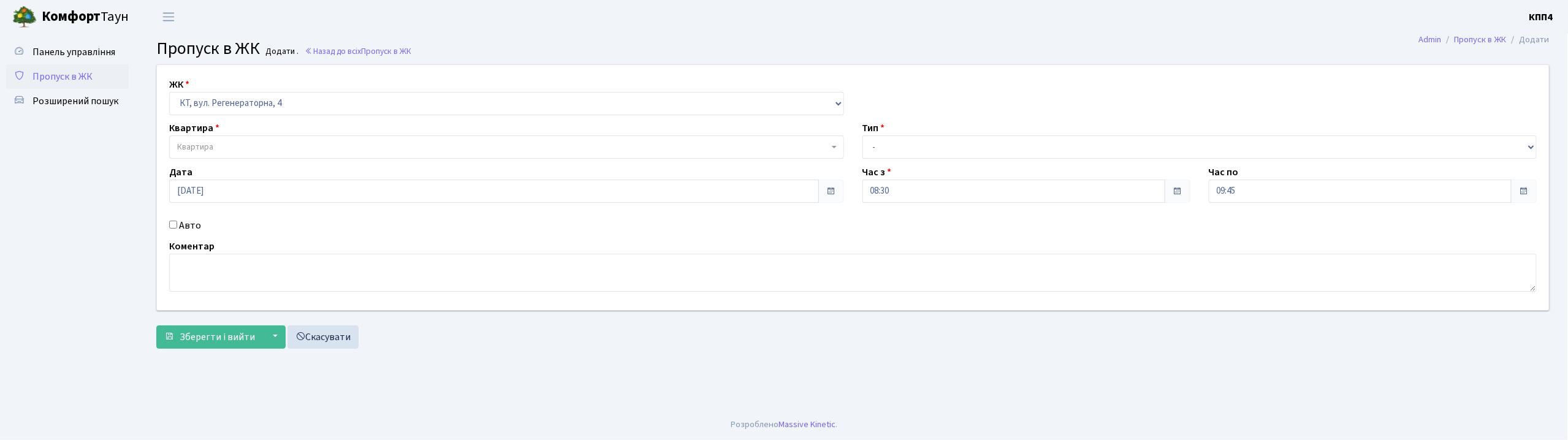
click at [189, 228] on label "Авто" at bounding box center [189, 226] width 22 height 15
click at [177, 228] on input "Авто" at bounding box center [173, 225] width 8 height 8
checkbox input "true"
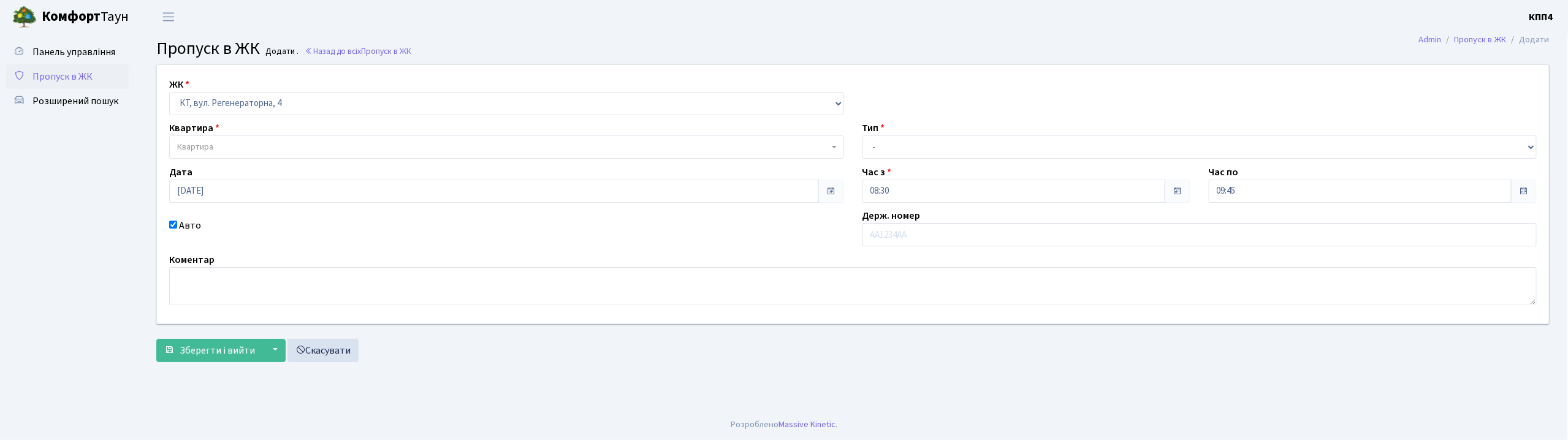
click at [224, 131] on div "Квартира Квартира" at bounding box center [507, 140] width 693 height 38
drag, startPoint x: 231, startPoint y: 148, endPoint x: 246, endPoint y: 99, distance: 51.2
click at [231, 148] on span "Квартира" at bounding box center [503, 147] width 652 height 12
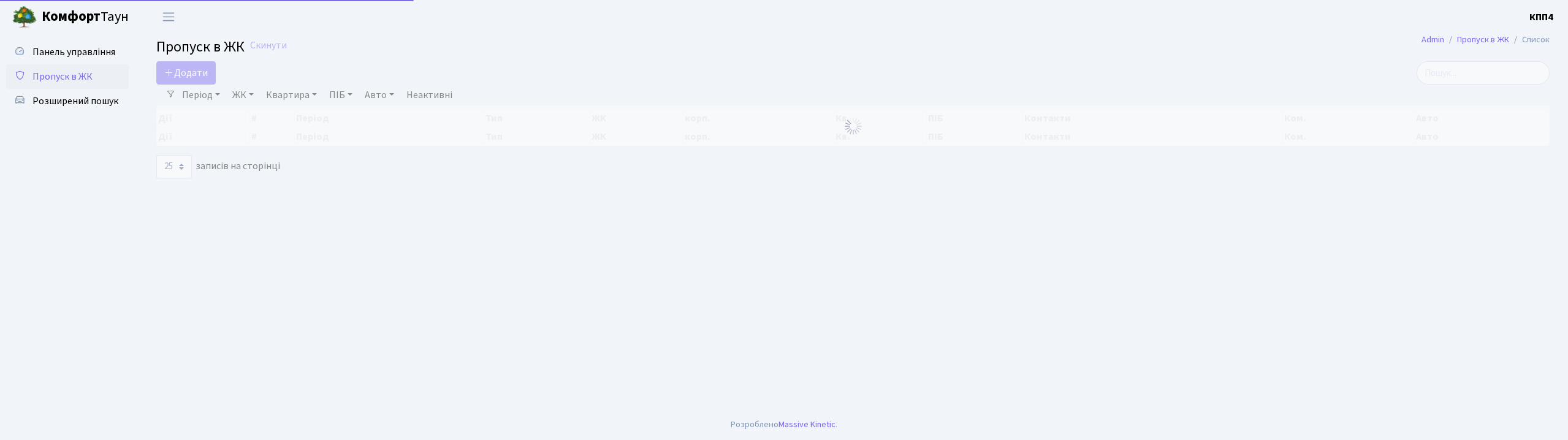
select select "25"
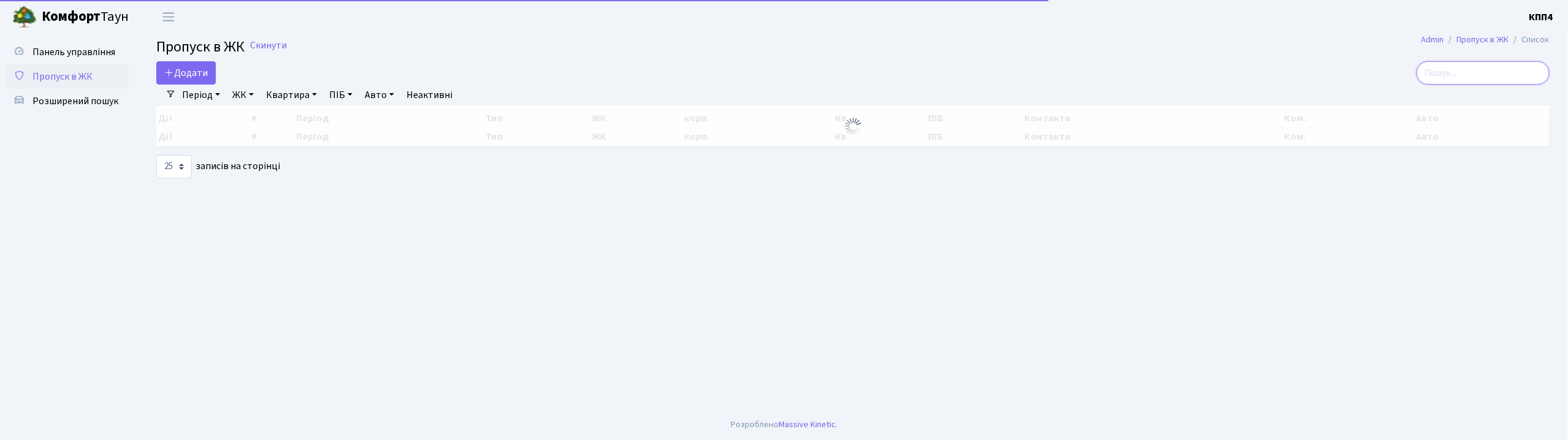
click at [1483, 74] on input "search" at bounding box center [1482, 73] width 133 height 23
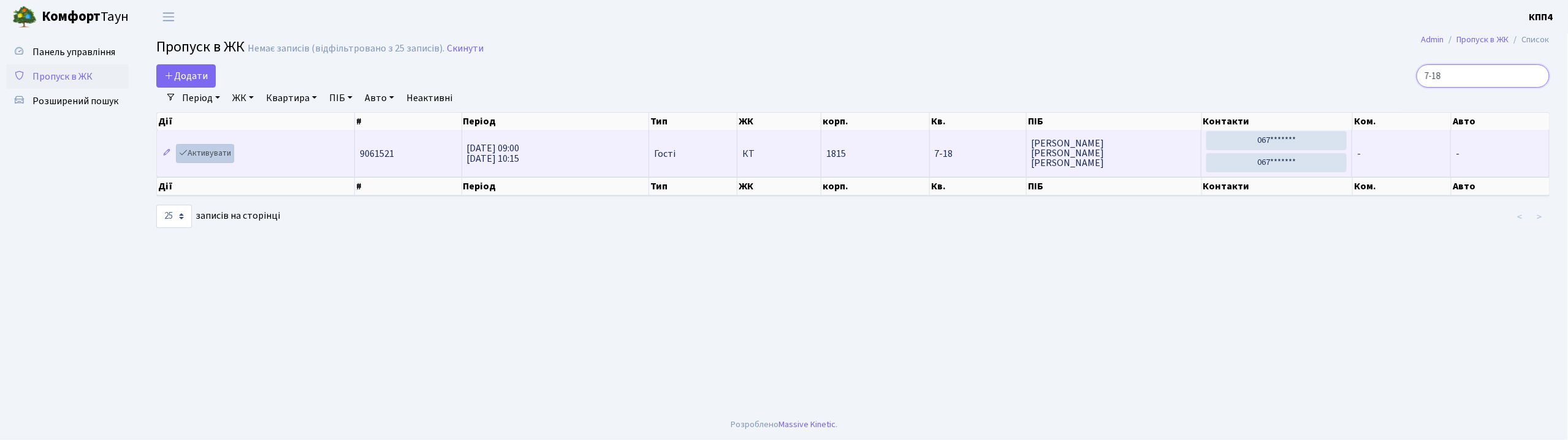
type input "7-18"
click at [198, 153] on link "Активувати" at bounding box center [204, 153] width 58 height 19
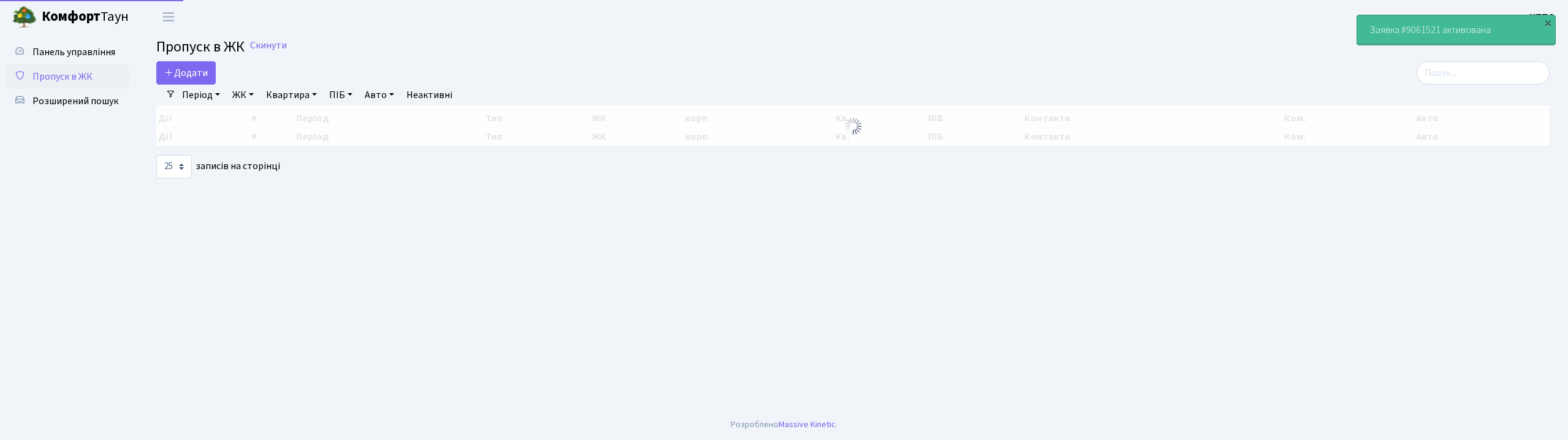
select select "25"
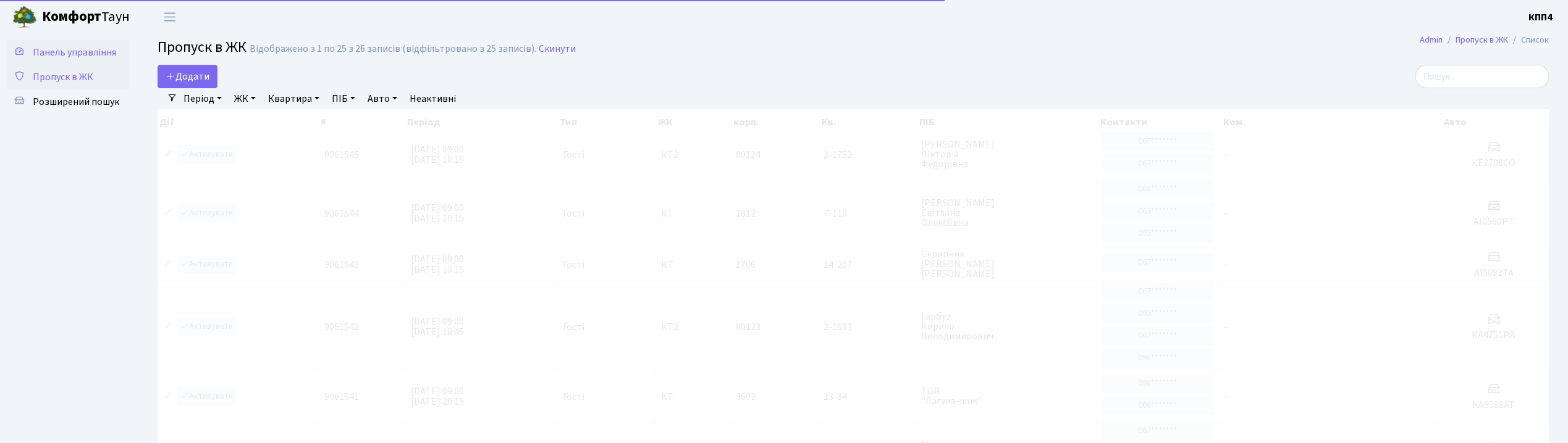
click at [95, 50] on span "Панель управління" at bounding box center [74, 52] width 83 height 14
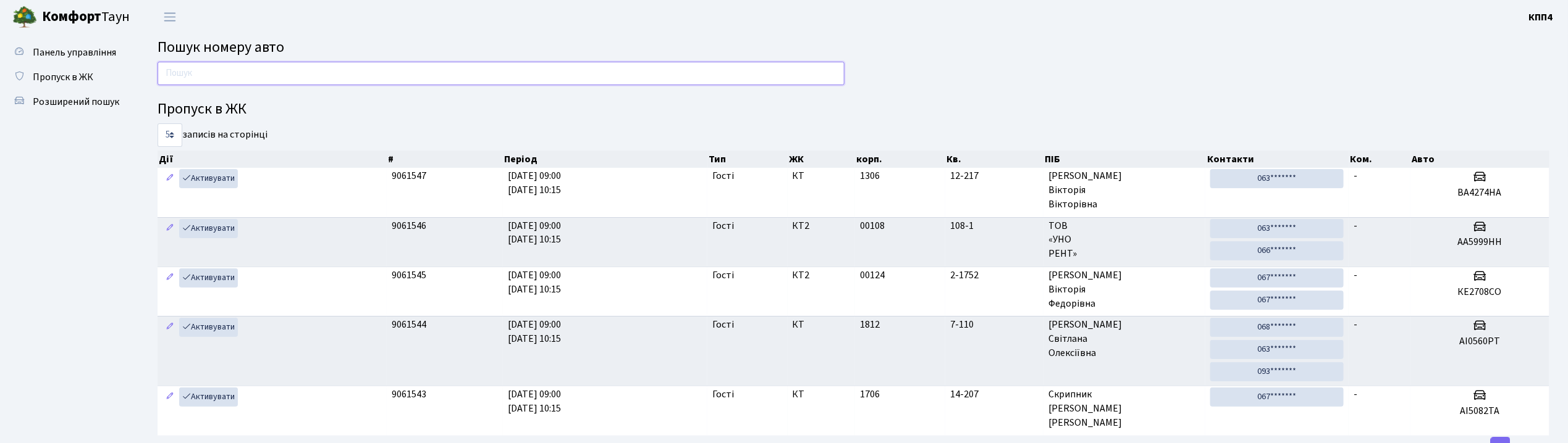
click at [233, 76] on input "text" at bounding box center [501, 73] width 687 height 23
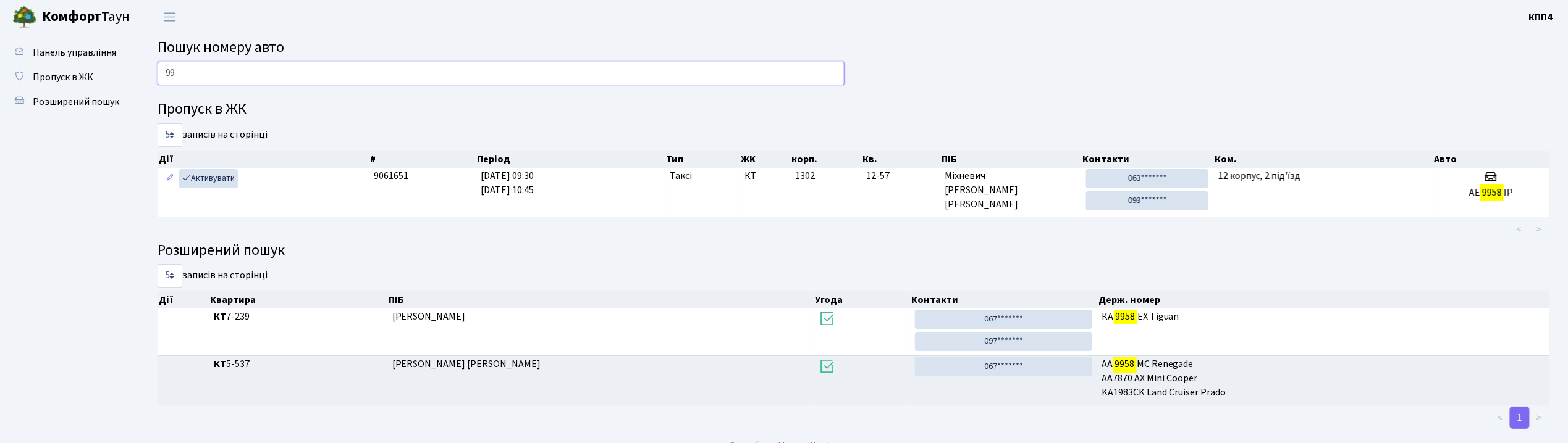
type input "9"
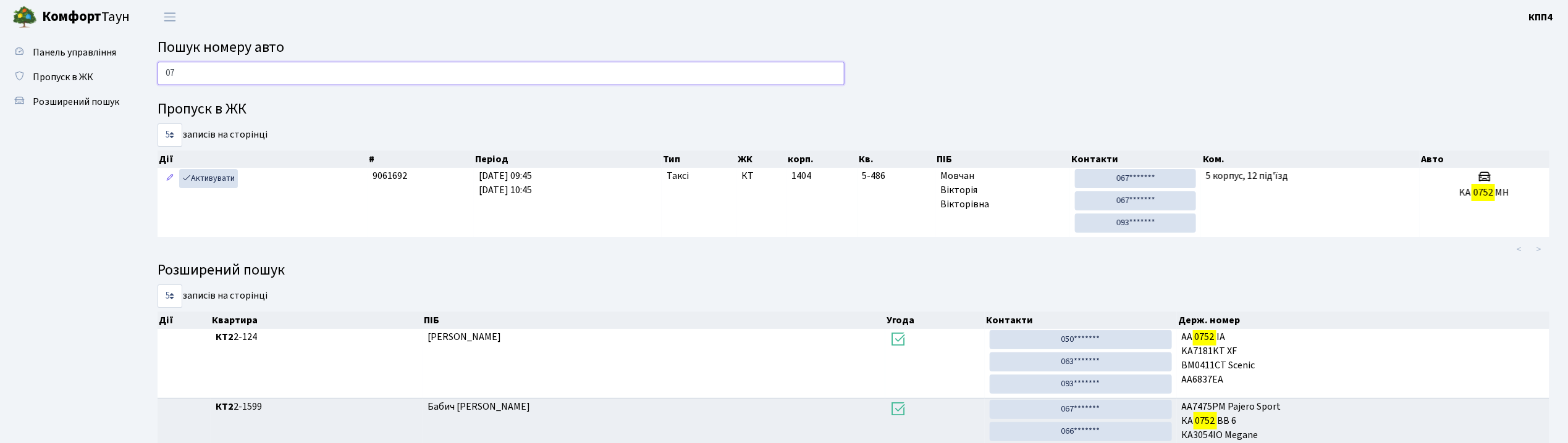
type input "0"
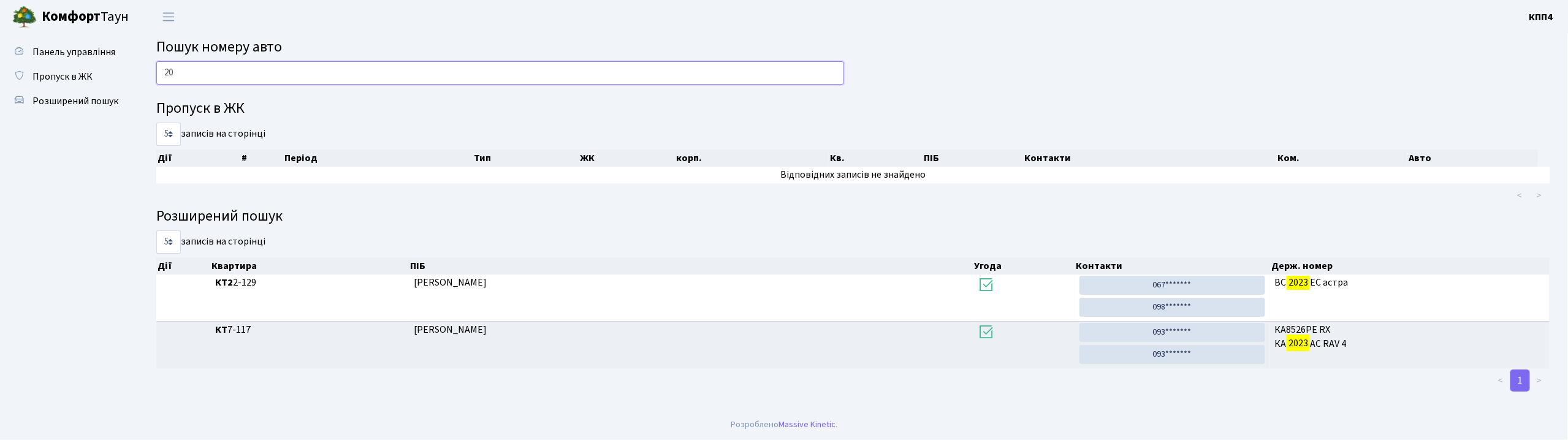
type input "2"
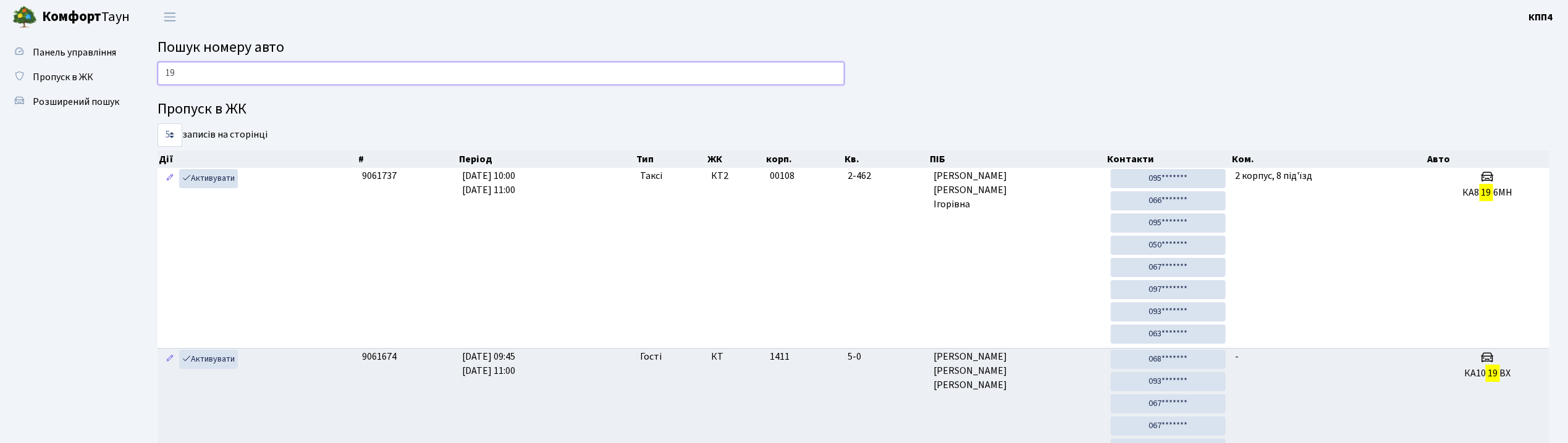
type input "1"
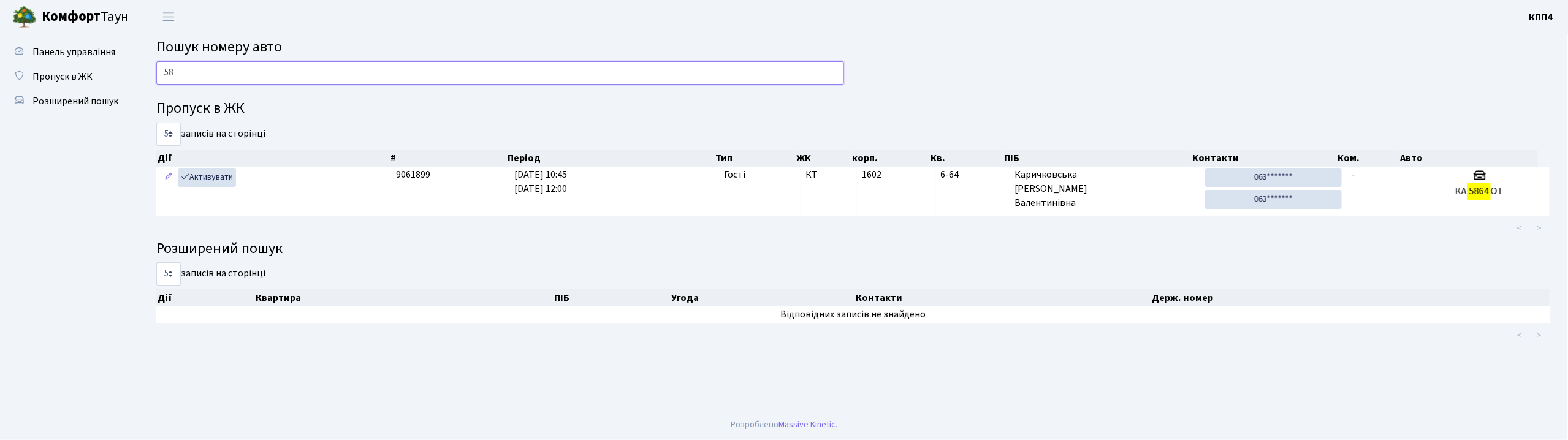
type input "5"
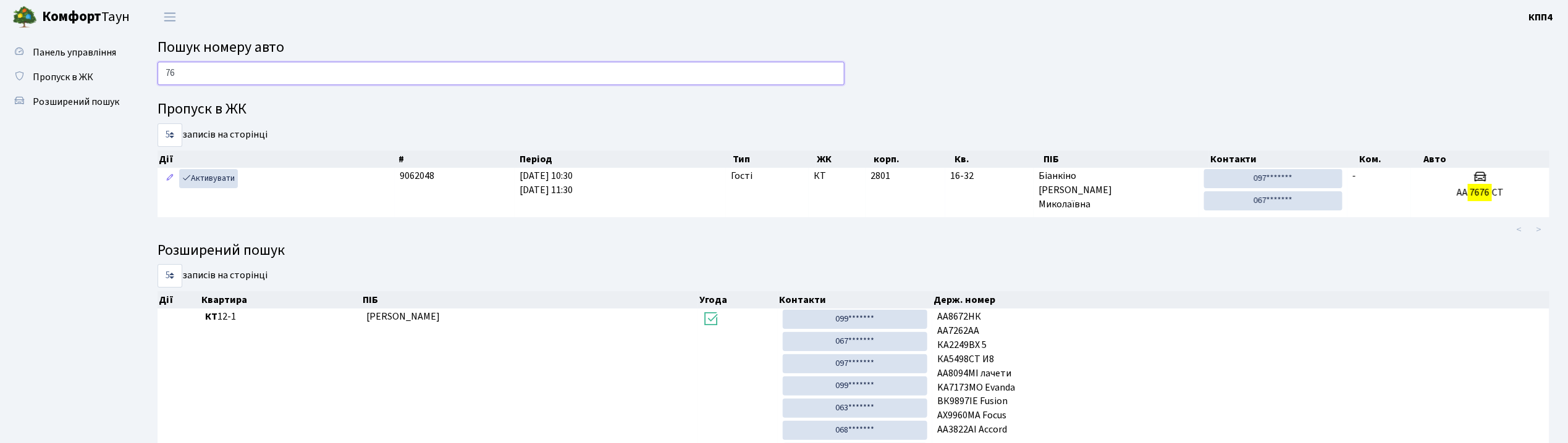
type input "7"
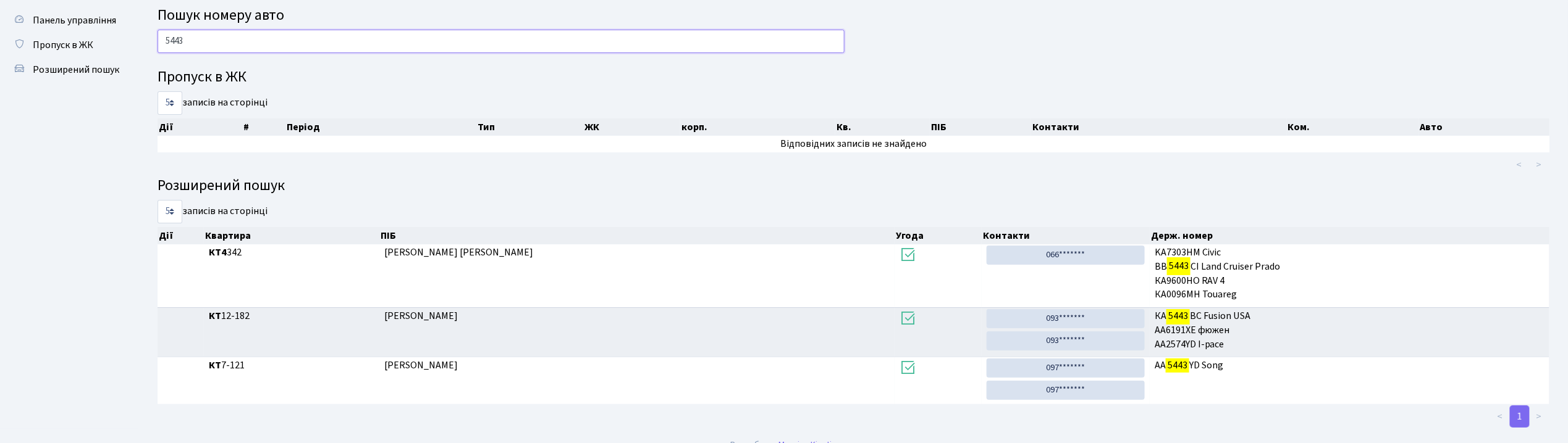
scroll to position [50, 0]
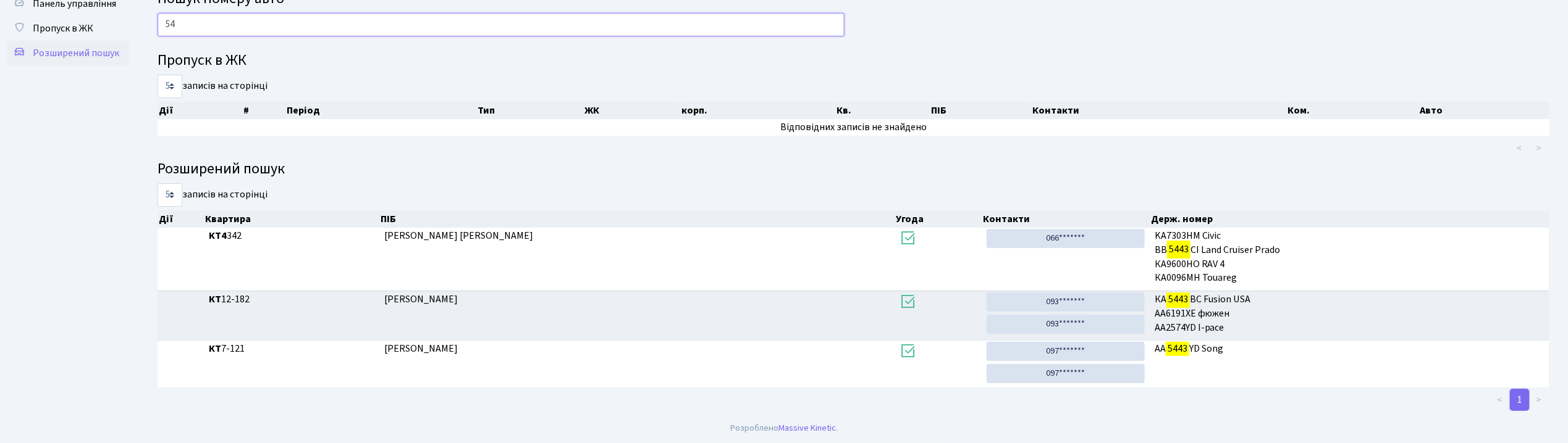
type input "5"
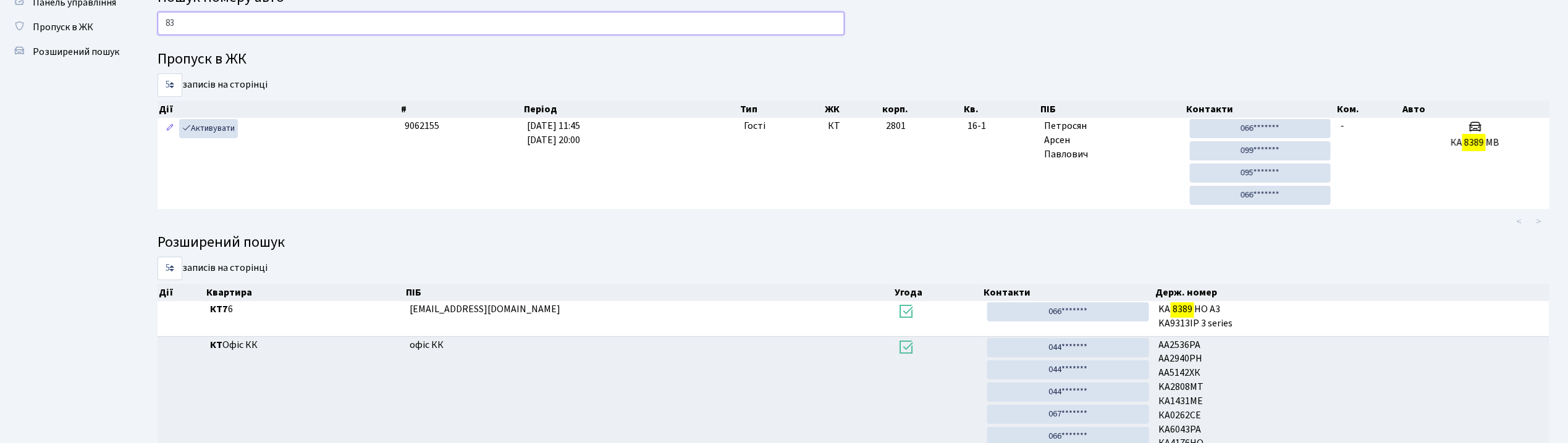
type input "8"
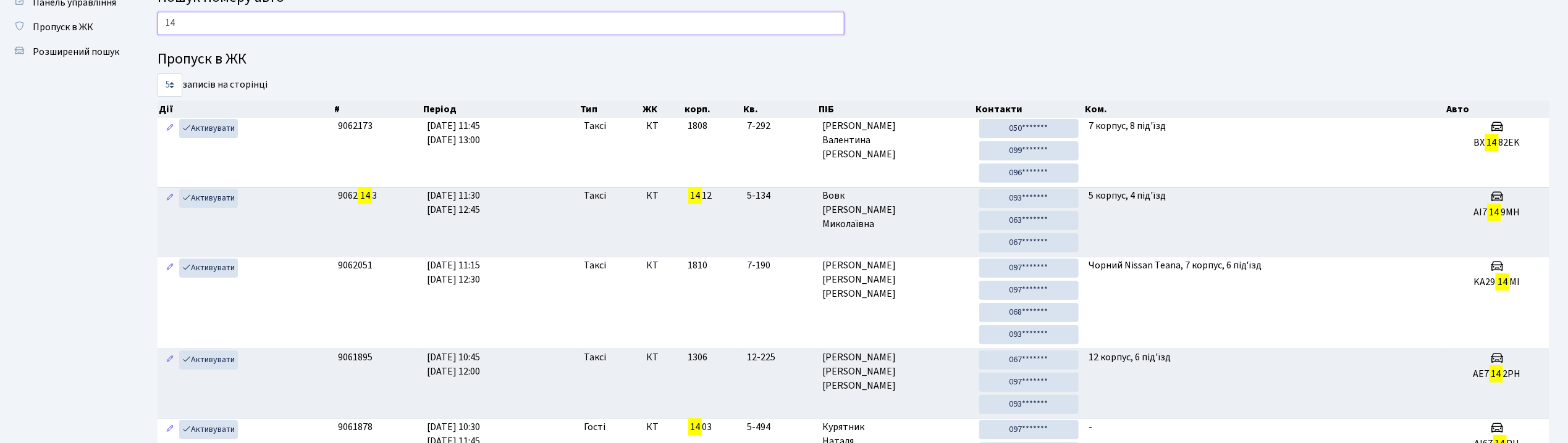
type input "1"
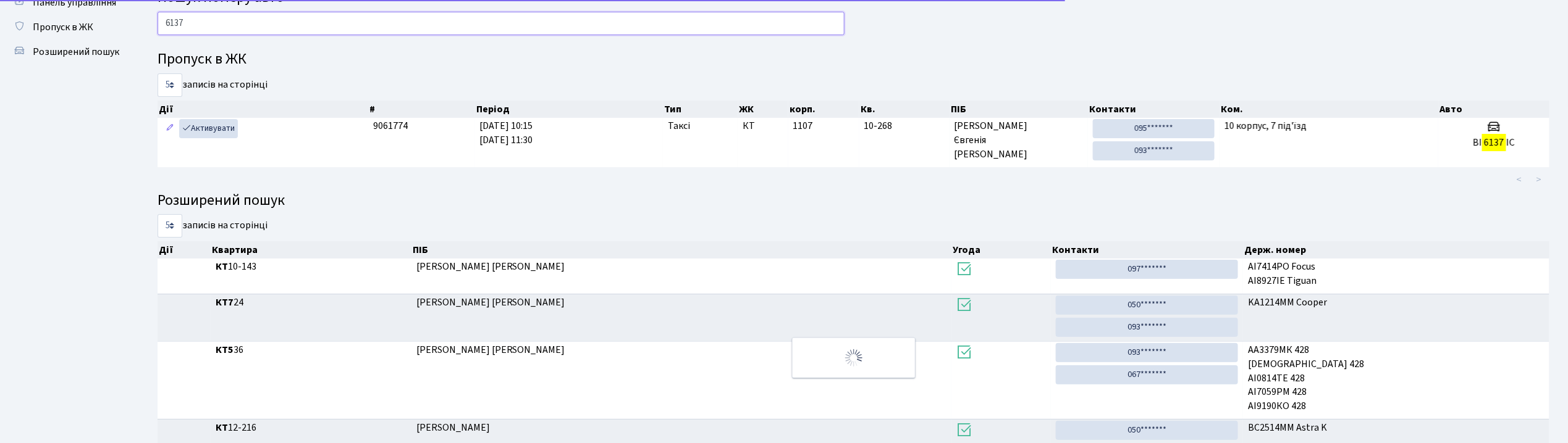
scroll to position [0, 0]
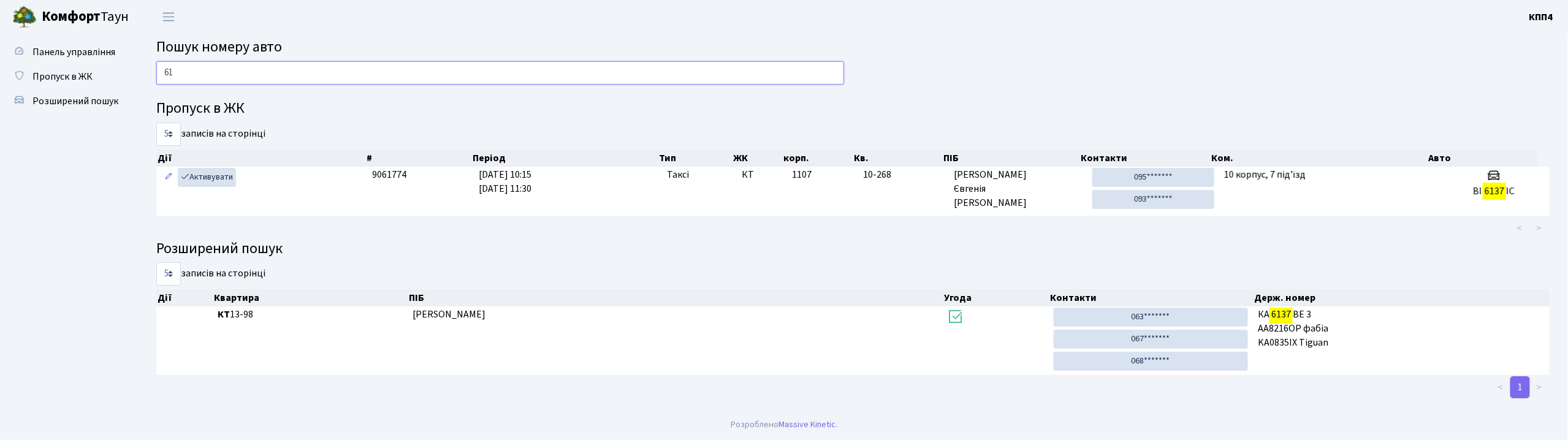
type input "6"
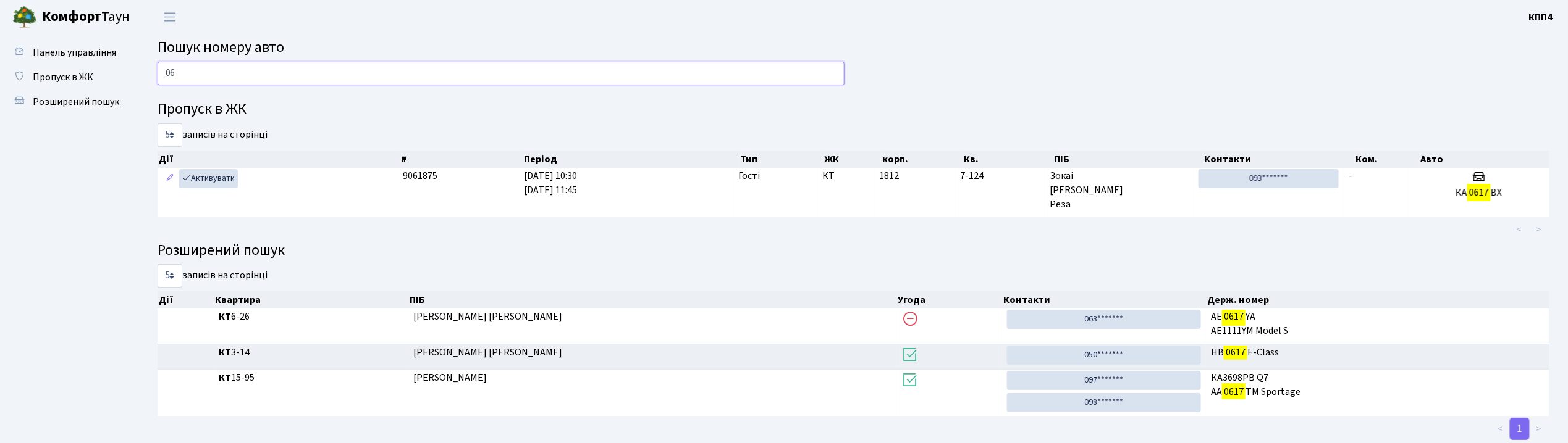
type input "0"
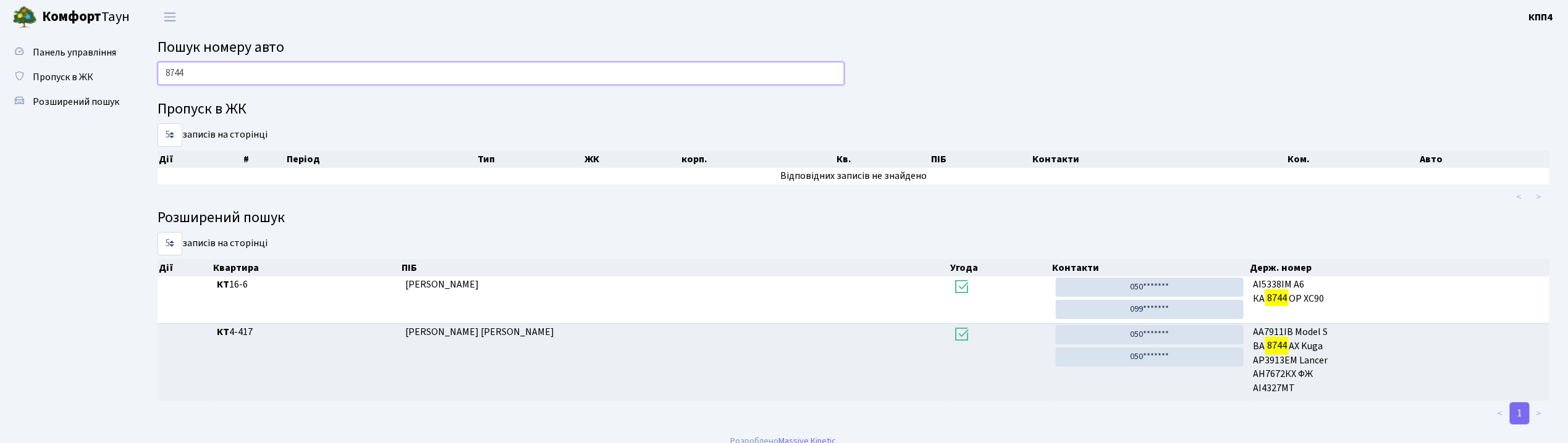
click at [262, 65] on input "8744" at bounding box center [501, 73] width 687 height 23
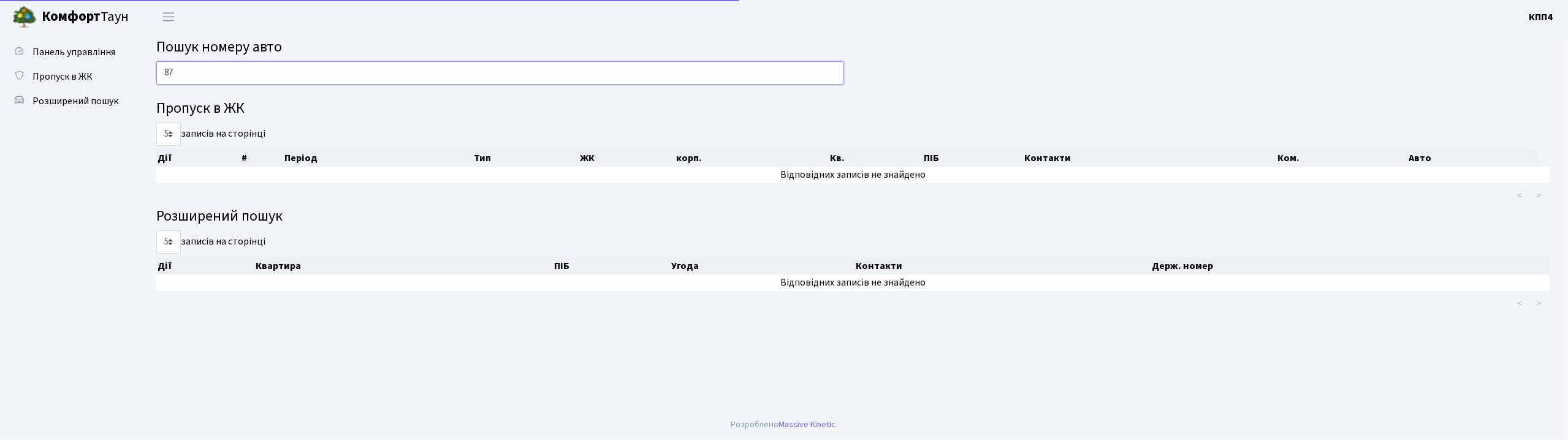
type input "8"
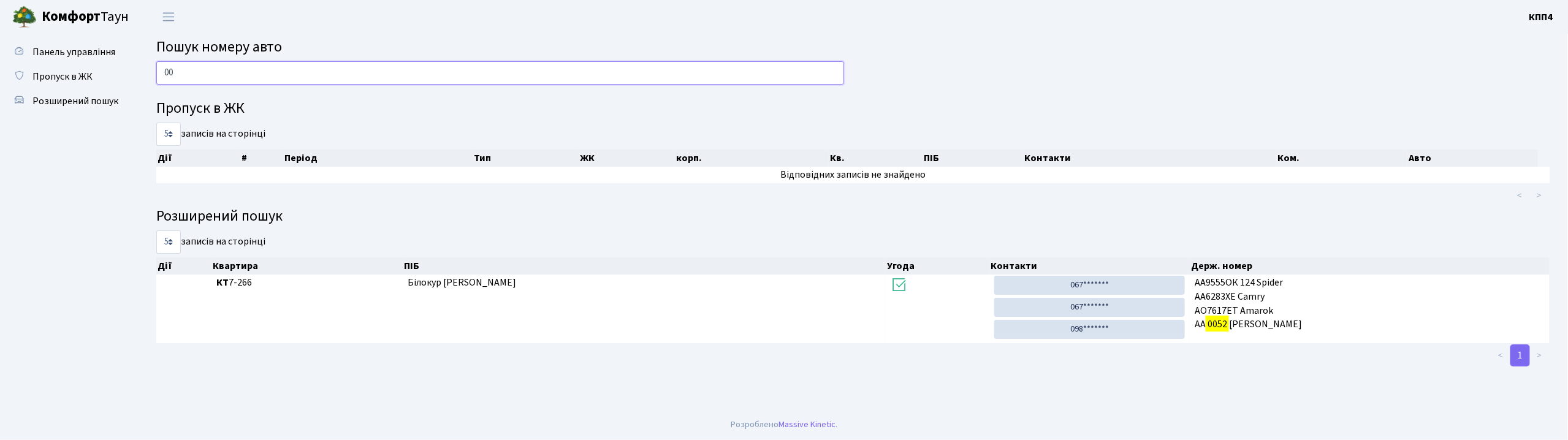
type input "0"
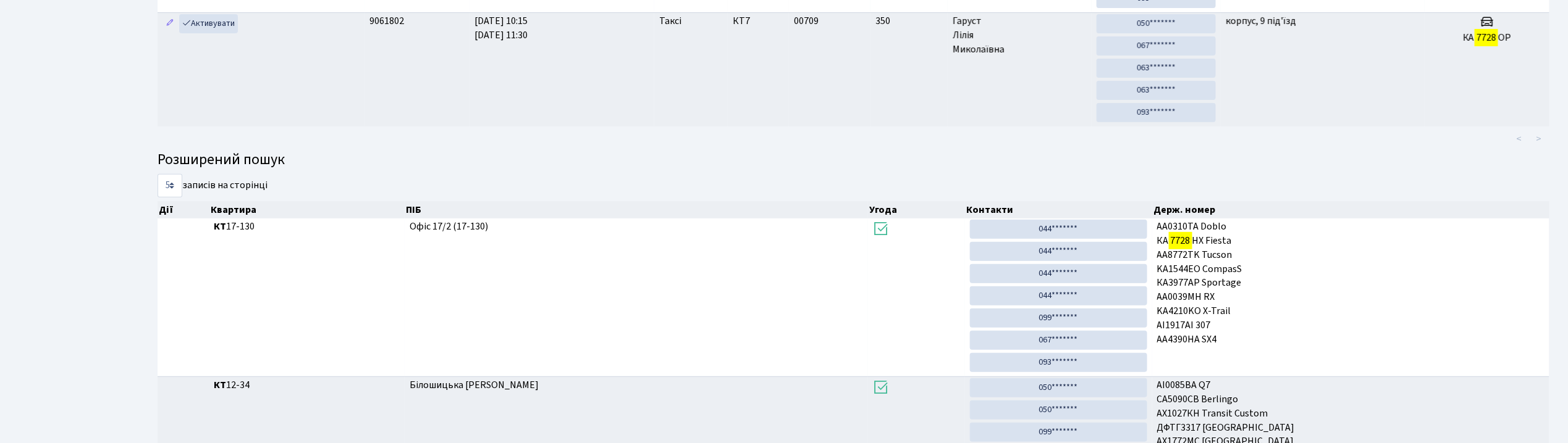
scroll to position [67, 0]
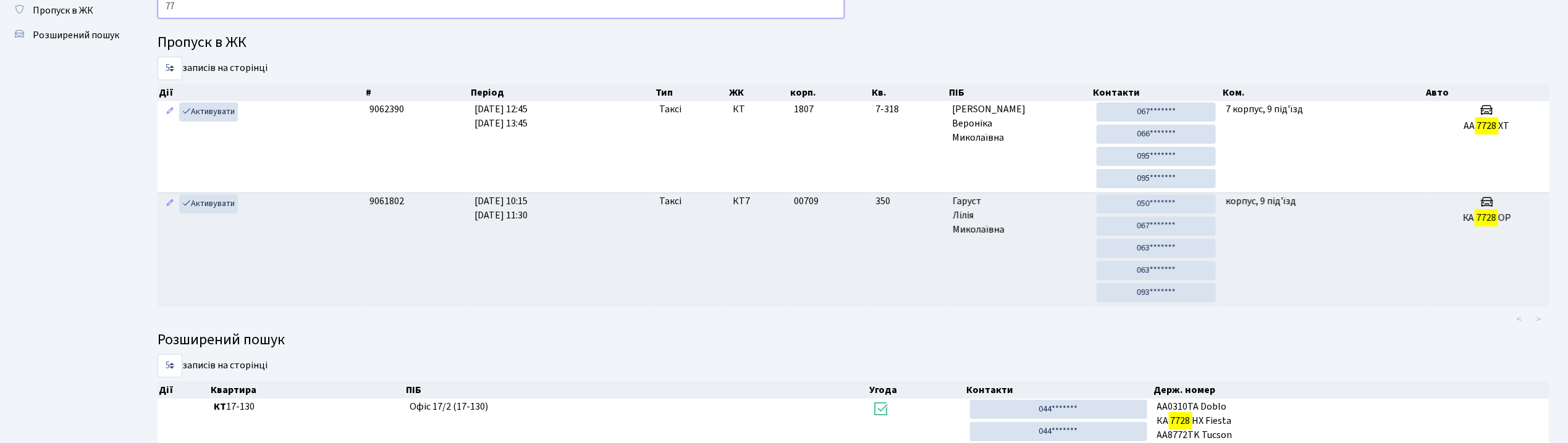
type input "7"
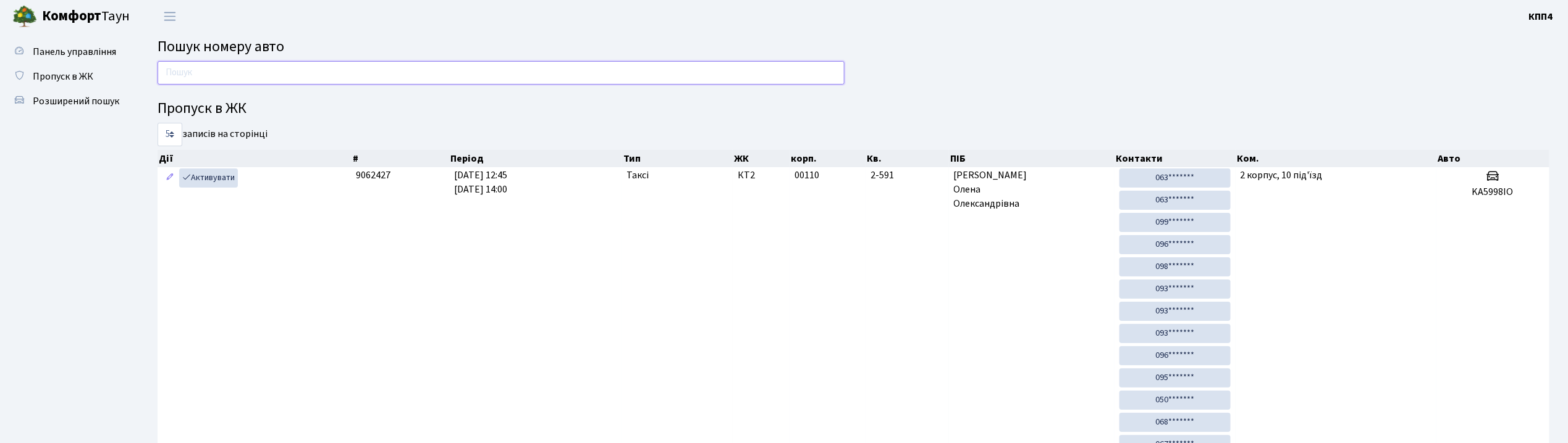
scroll to position [0, 0]
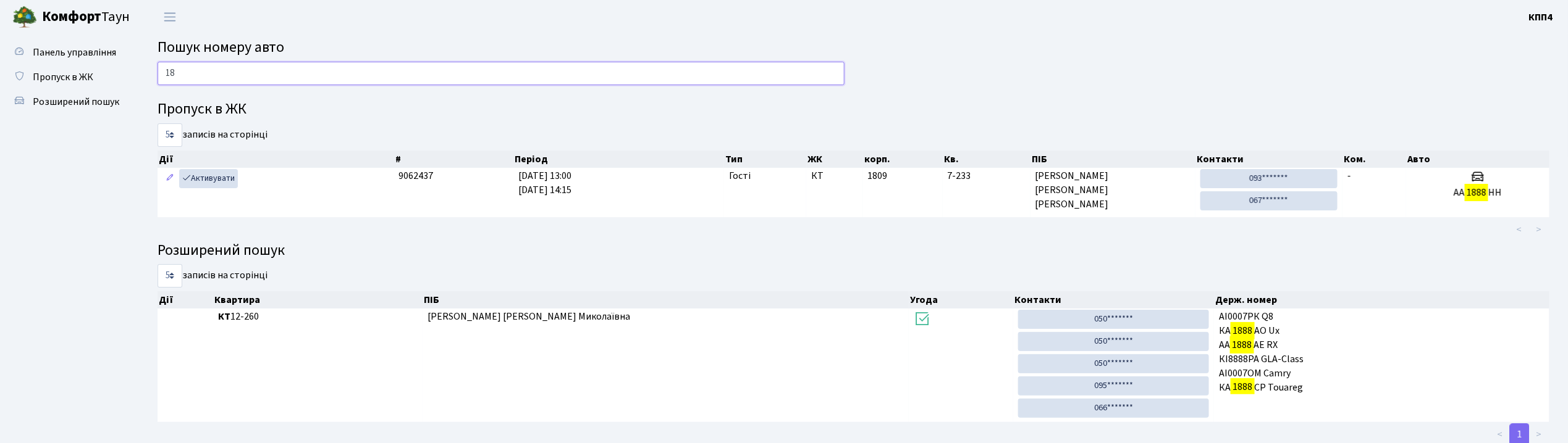
type input "1"
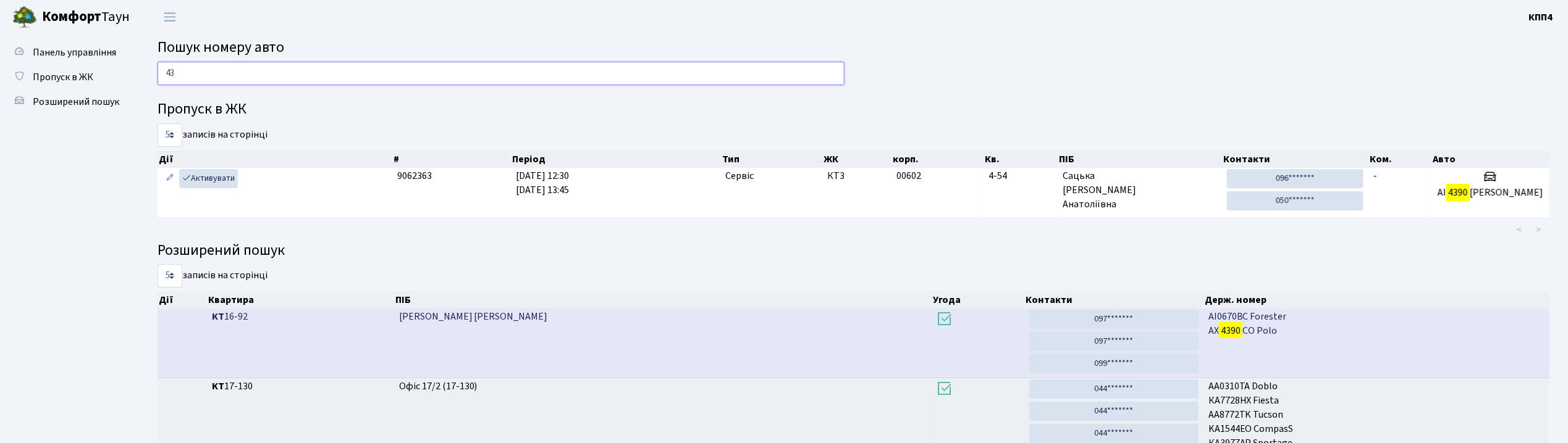
type input "4"
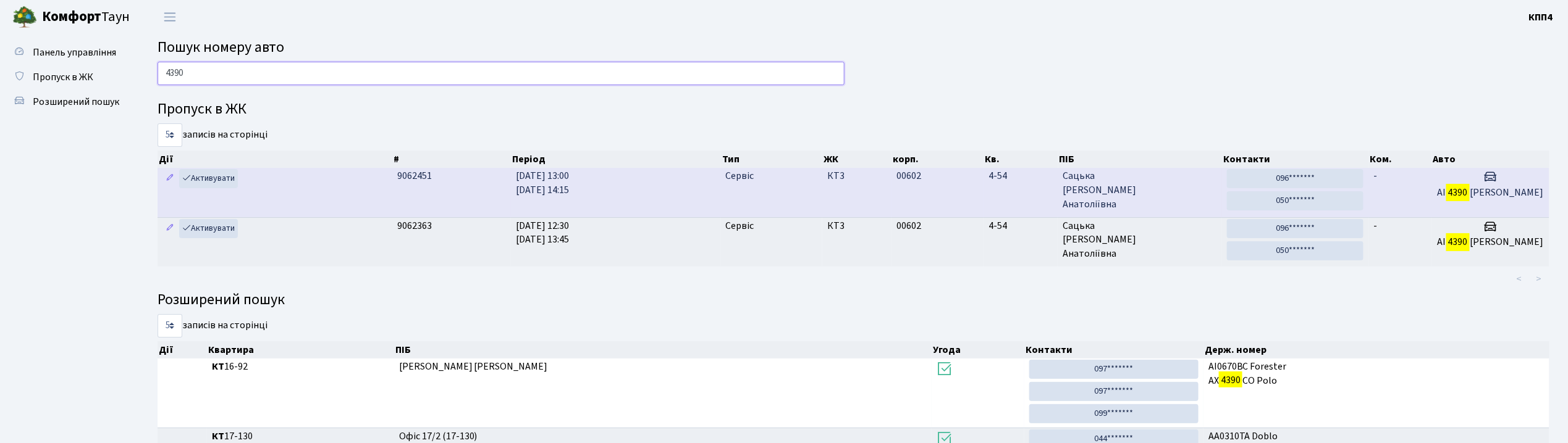
type input "4390"
click at [1169, 201] on span "Сацька Юлія Анатоліївна" at bounding box center [1140, 190] width 155 height 42
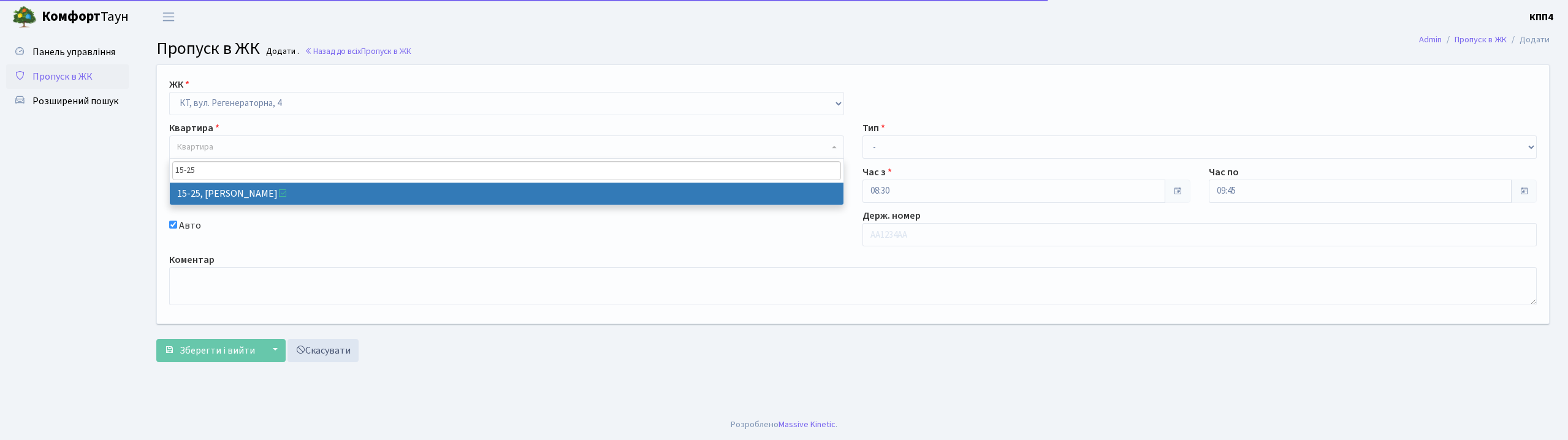
select select "271"
type input "15-25"
select select "8800"
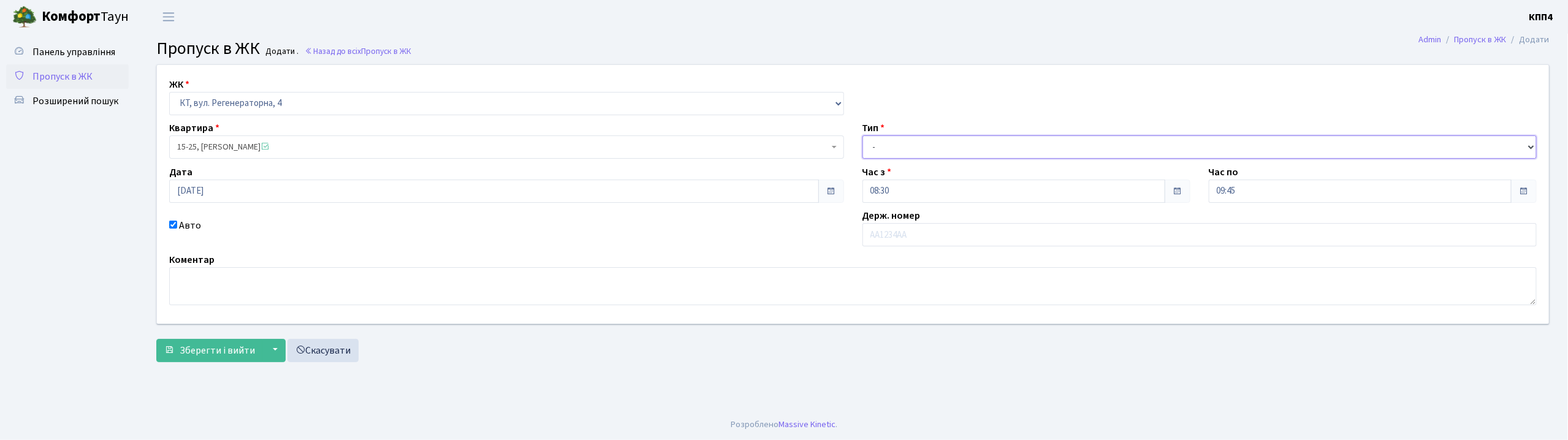
click at [940, 153] on select "- Доставка Таксі Гості Сервіс" at bounding box center [1200, 147] width 675 height 23
select select "2"
click at [862, 135] on select "- Доставка Таксі Гості Сервіс" at bounding box center [1200, 147] width 675 height 23
click at [901, 224] on input "text" at bounding box center [1200, 235] width 675 height 23
type input "АА4407YА"
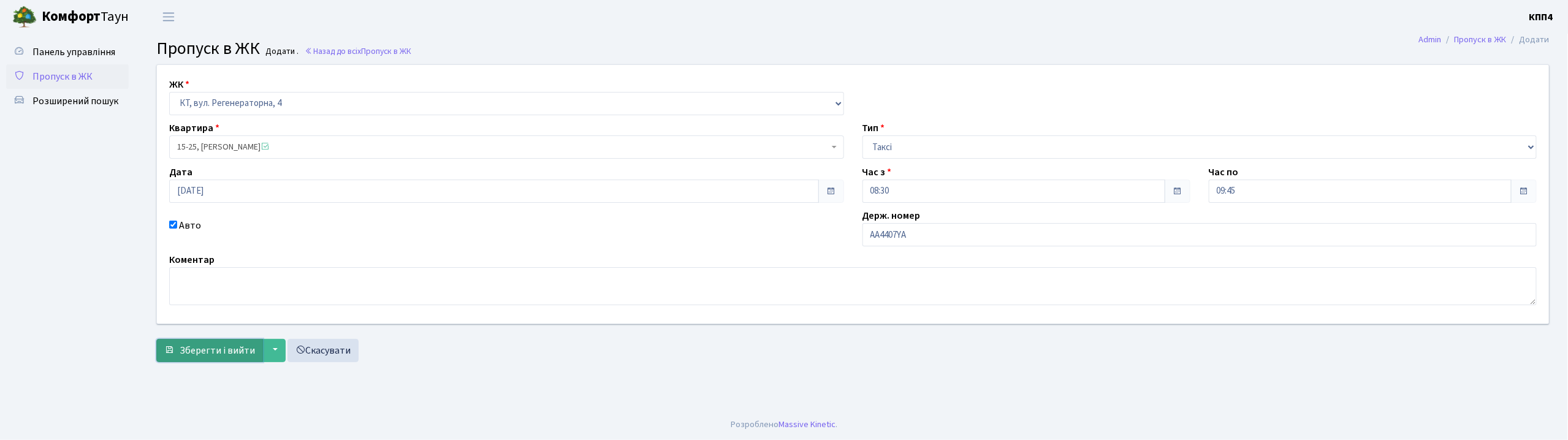
click at [198, 348] on span "Зберегти і вийти" at bounding box center [217, 350] width 75 height 14
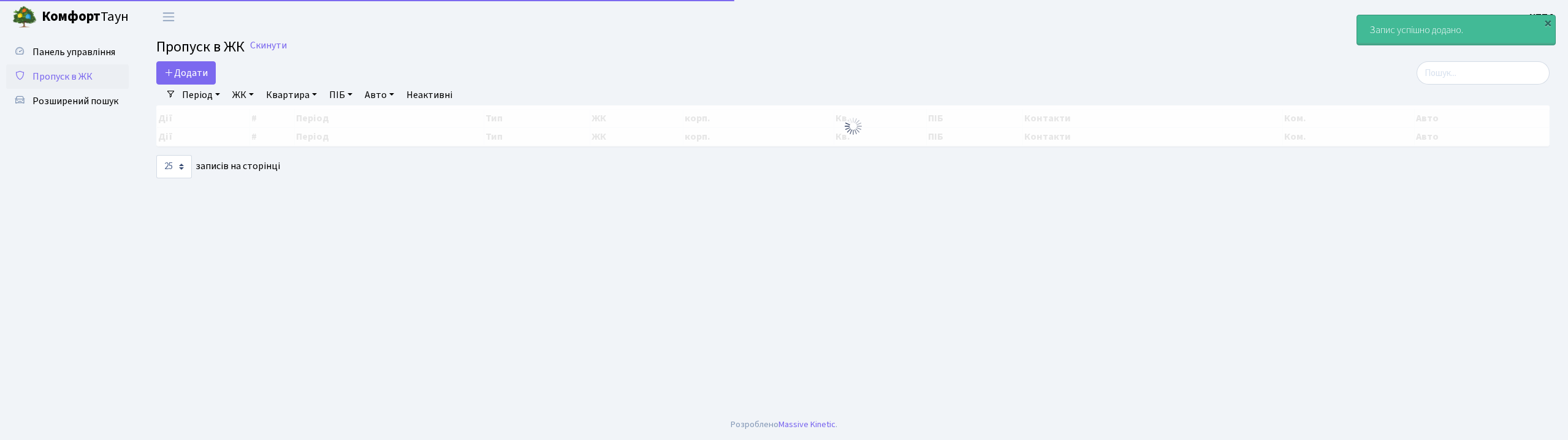
select select "25"
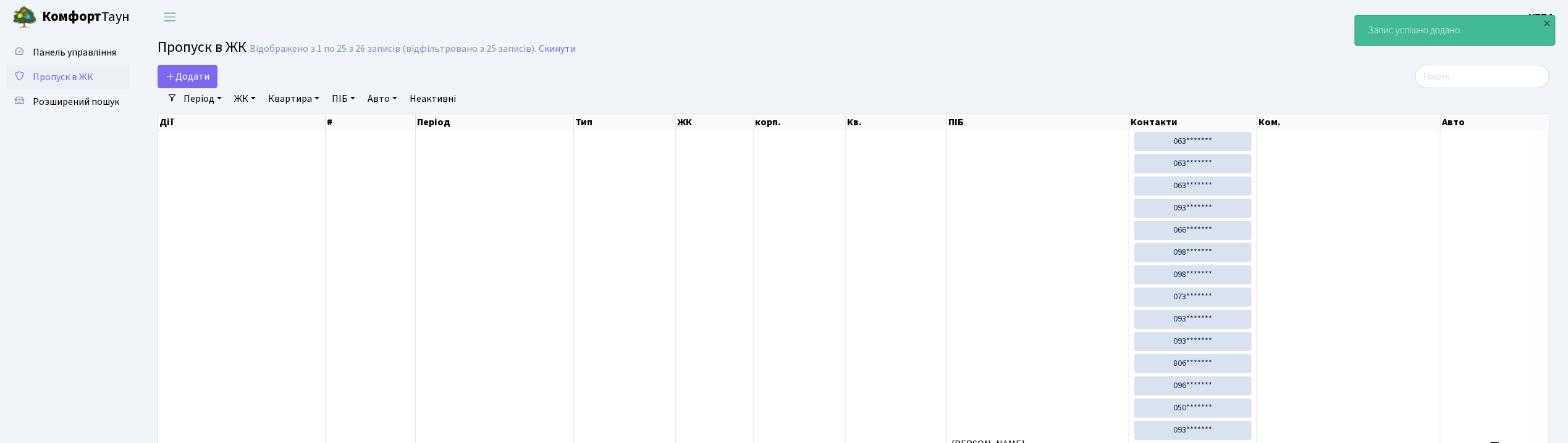
click at [191, 90] on link "Період" at bounding box center [203, 99] width 49 height 21
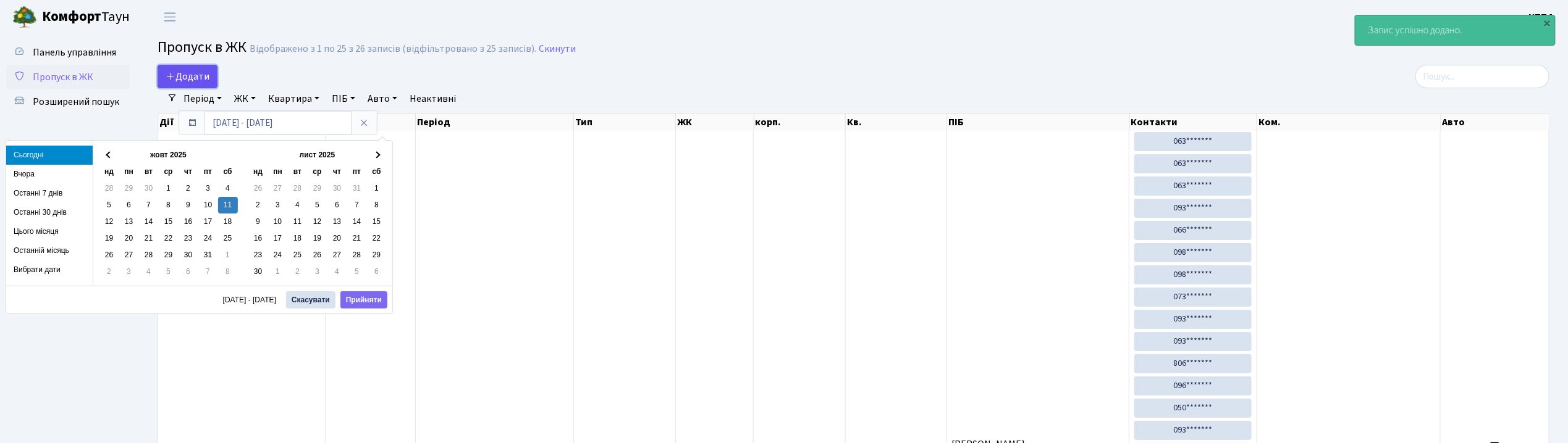
click at [192, 84] on link "Додати" at bounding box center [187, 76] width 60 height 23
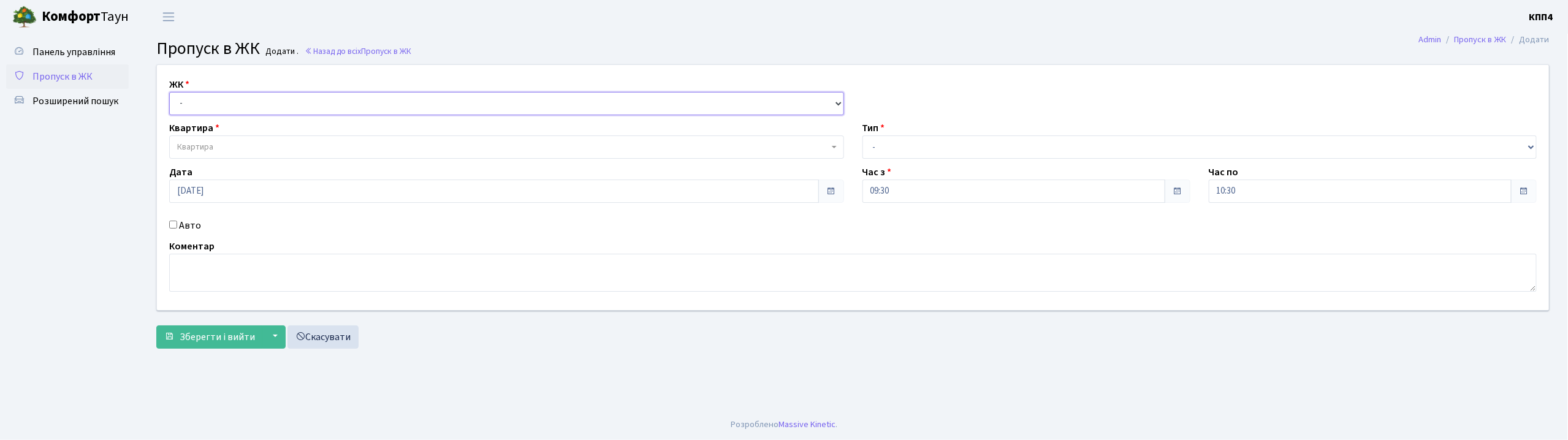
drag, startPoint x: 202, startPoint y: 105, endPoint x: 207, endPoint y: 113, distance: 9.4
click at [202, 105] on select "- КТ, вул. Регенераторна, 4 КТ2, просп. Соборності, 17 КТ3, вул. Березнева, 16 …" at bounding box center [507, 103] width 675 height 23
select select "271"
click at [169, 92] on select "- КТ, вул. Регенераторна, 4 КТ2, просп. Соборності, 17 КТ3, вул. Березнева, 16 …" at bounding box center [507, 103] width 675 height 23
select select
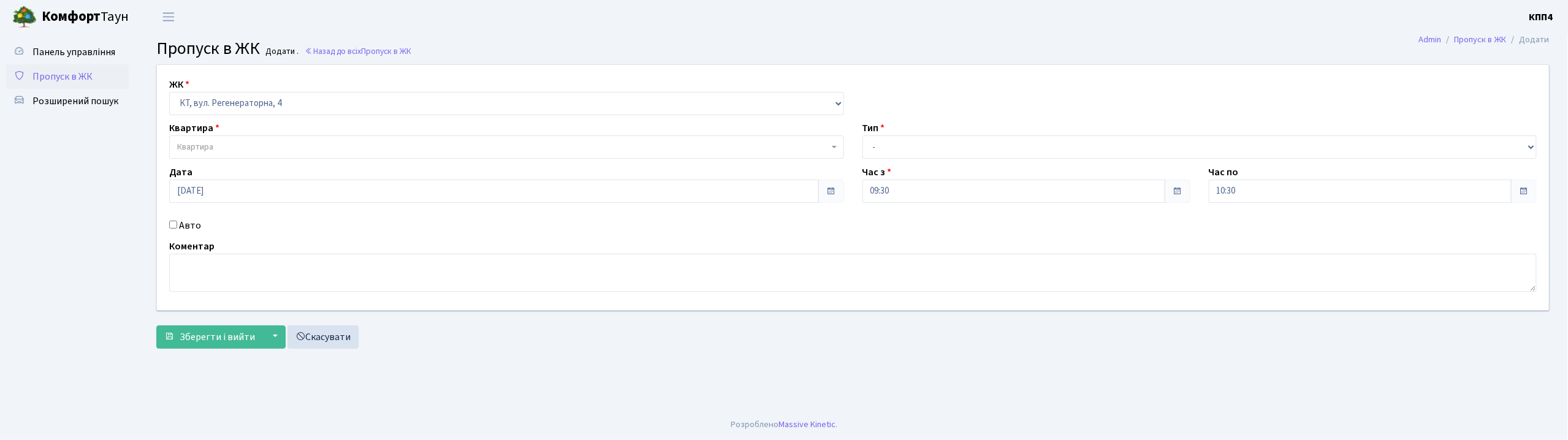
click at [190, 226] on label "Авто" at bounding box center [189, 226] width 22 height 15
click at [177, 226] on input "Авто" at bounding box center [173, 225] width 8 height 8
checkbox input "true"
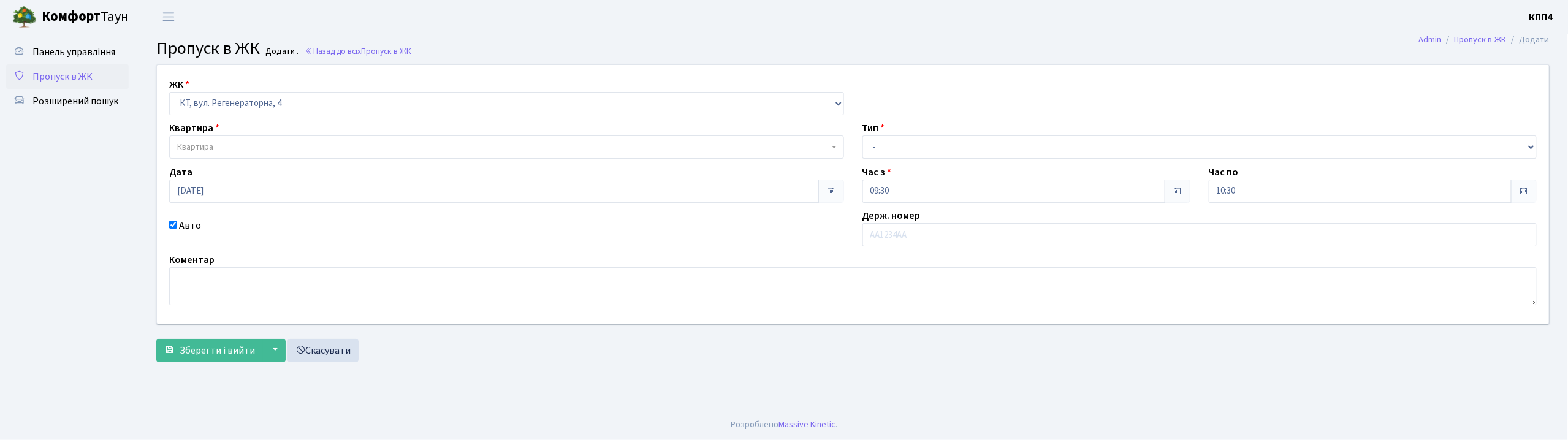
click at [210, 132] on label "Квартира" at bounding box center [194, 129] width 50 height 15
click at [216, 143] on span "Квартира" at bounding box center [503, 147] width 652 height 12
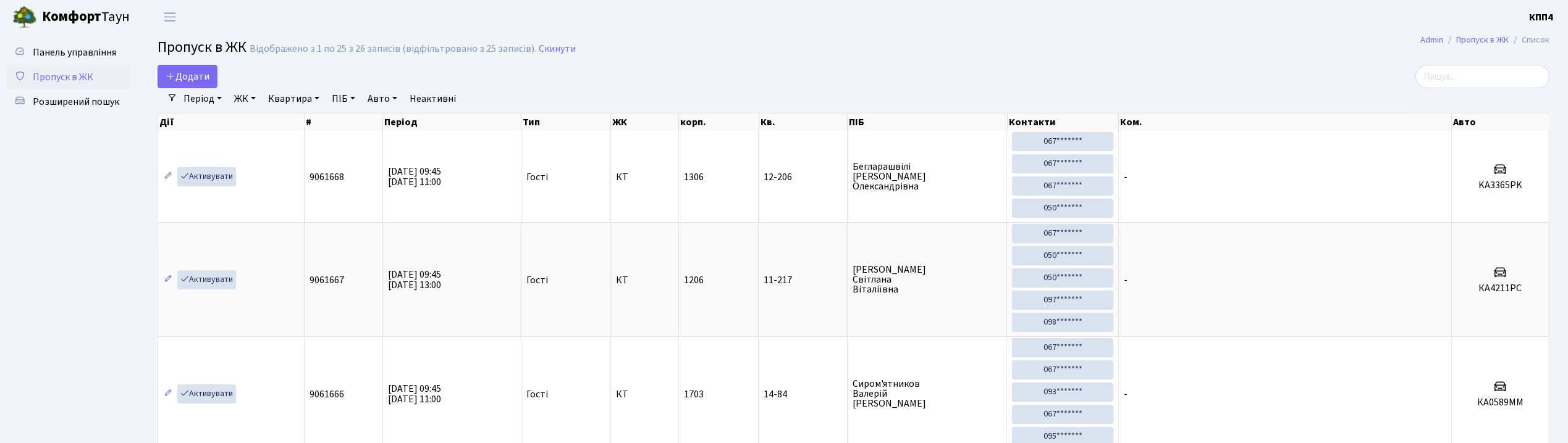
select select "25"
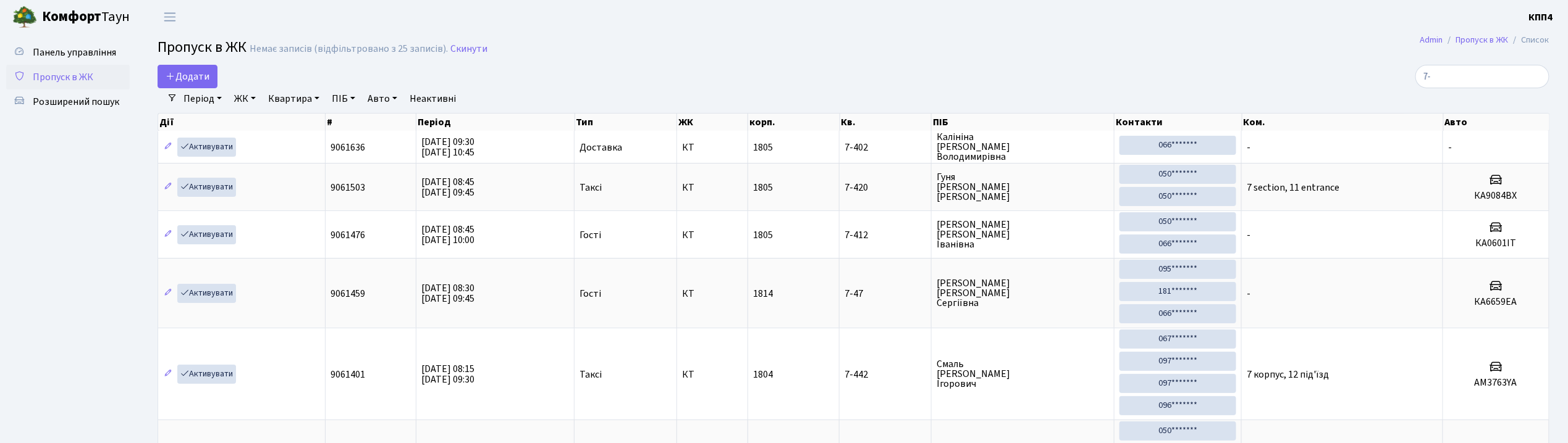
type input "7"
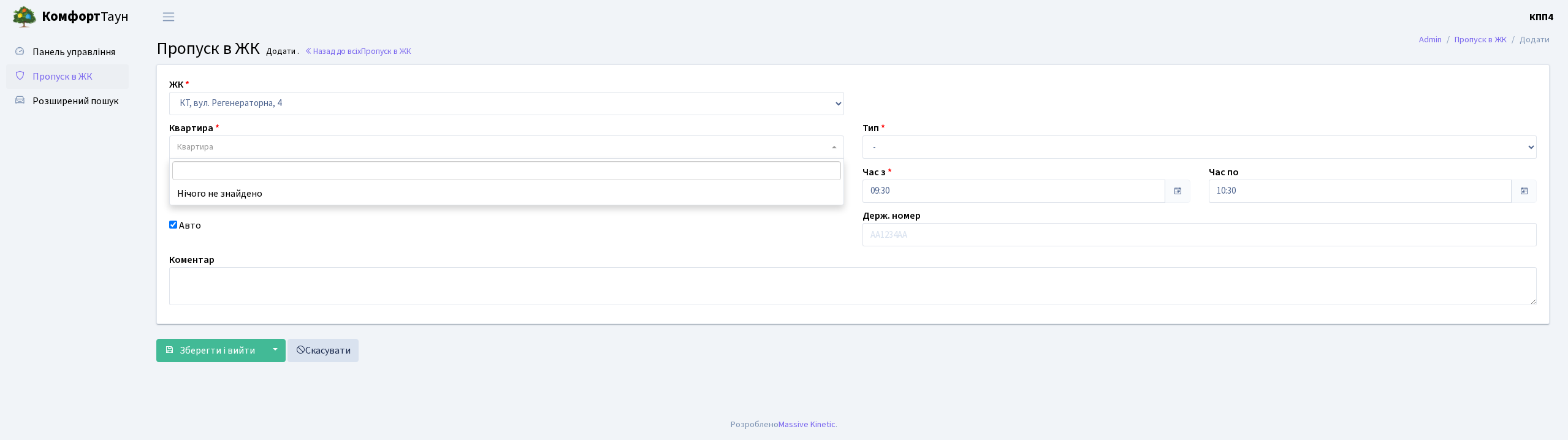
select select "271"
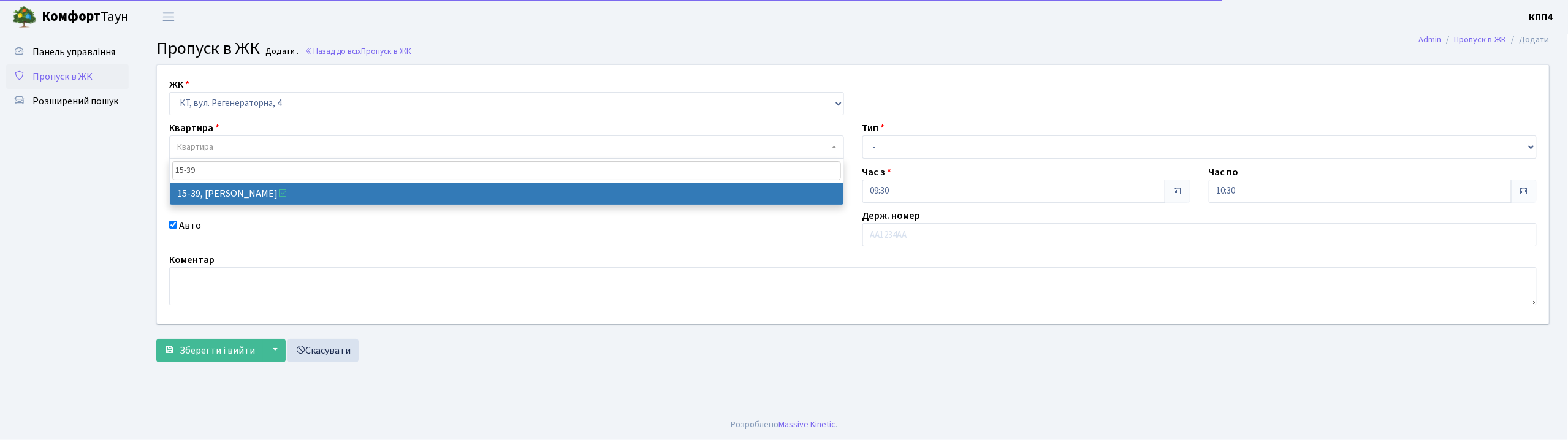
type input "15-39"
select select "8814"
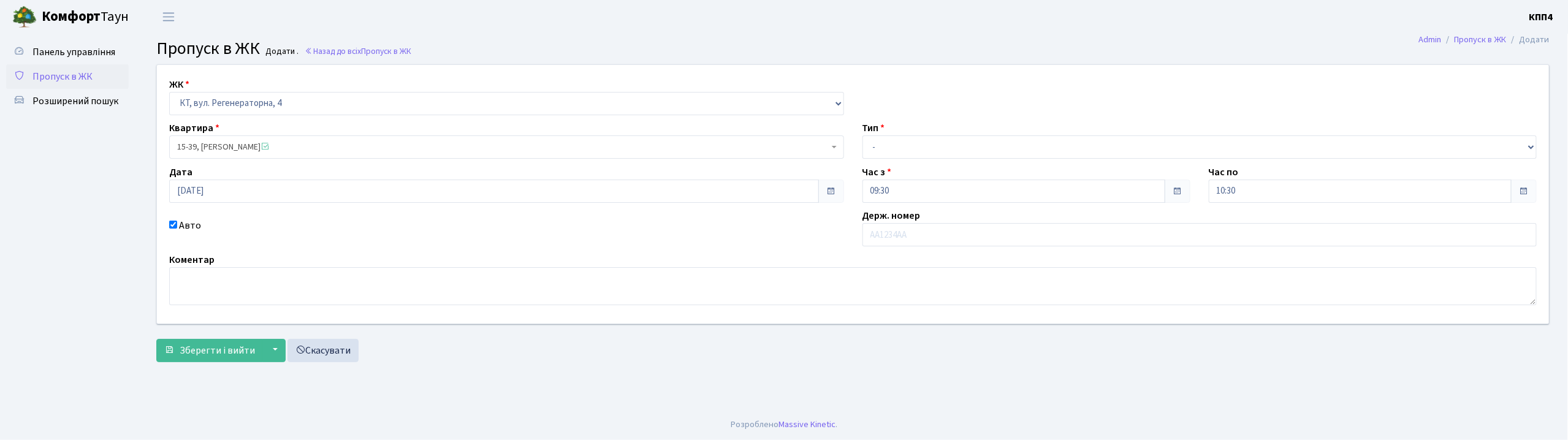
click at [894, 135] on div "Тип - Доставка Таксі Гості Сервіс" at bounding box center [1200, 140] width 693 height 38
click at [878, 147] on select "- Доставка Таксі Гості Сервіс" at bounding box center [1200, 147] width 675 height 23
select select "2"
click at [862, 135] on select "- Доставка Таксі Гості Сервіс" at bounding box center [1200, 147] width 675 height 23
click at [898, 224] on input "text" at bounding box center [1200, 235] width 675 height 23
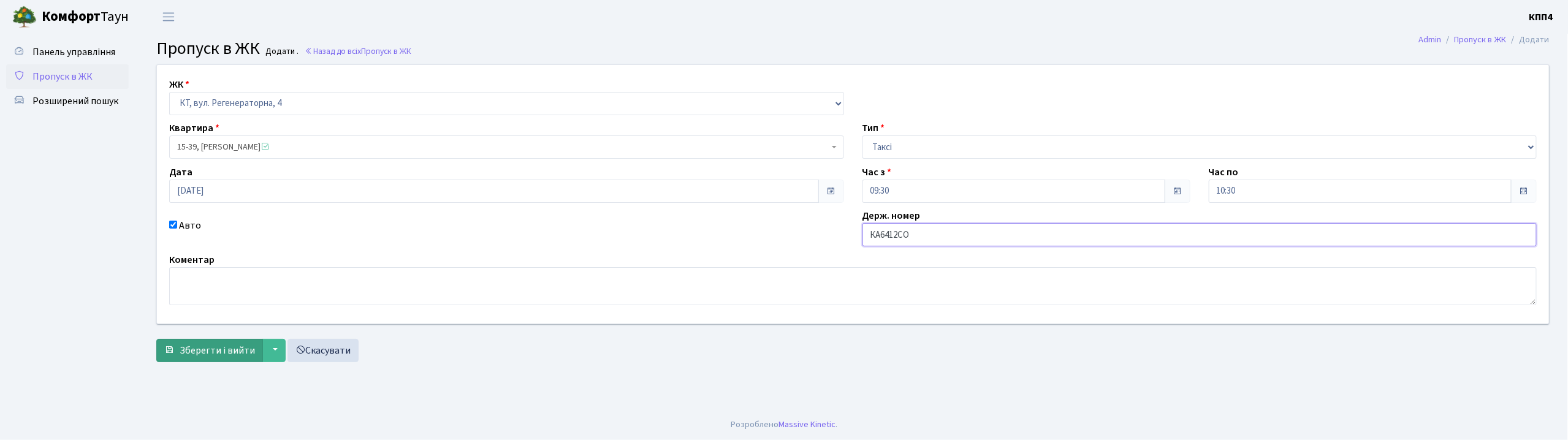
type input "КА6412СО"
click at [247, 349] on span "Зберегти і вийти" at bounding box center [217, 350] width 75 height 14
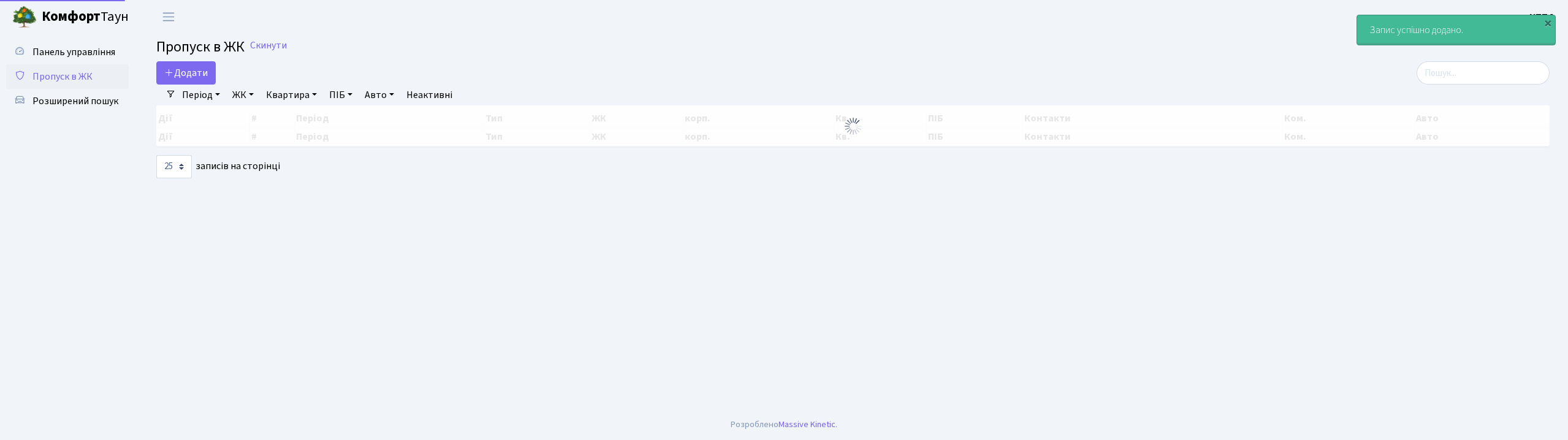
select select "25"
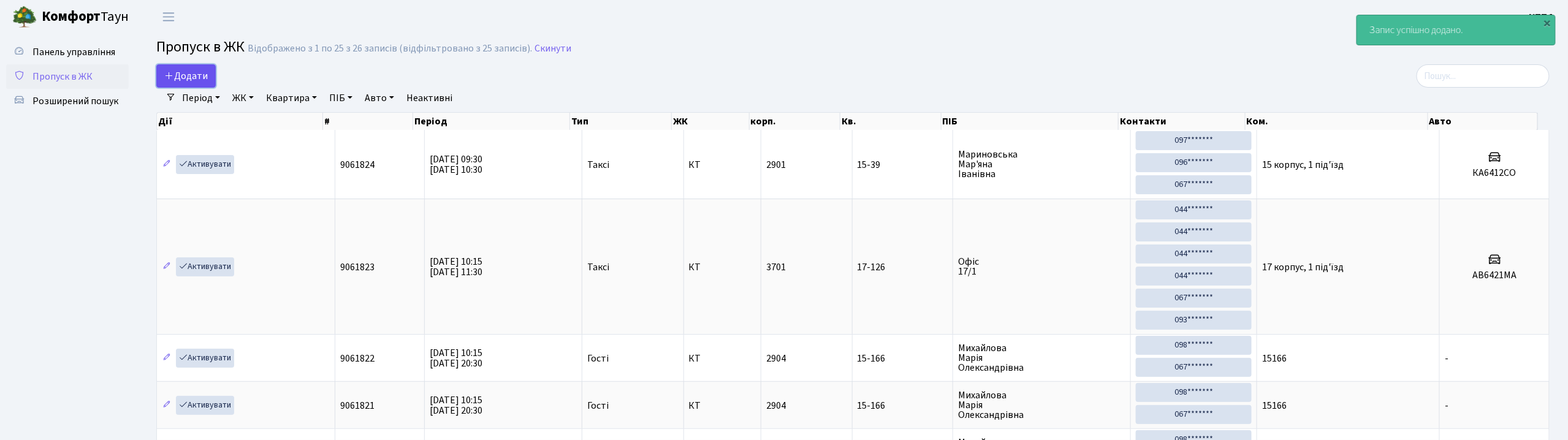
click at [194, 74] on span "Додати" at bounding box center [186, 76] width 44 height 14
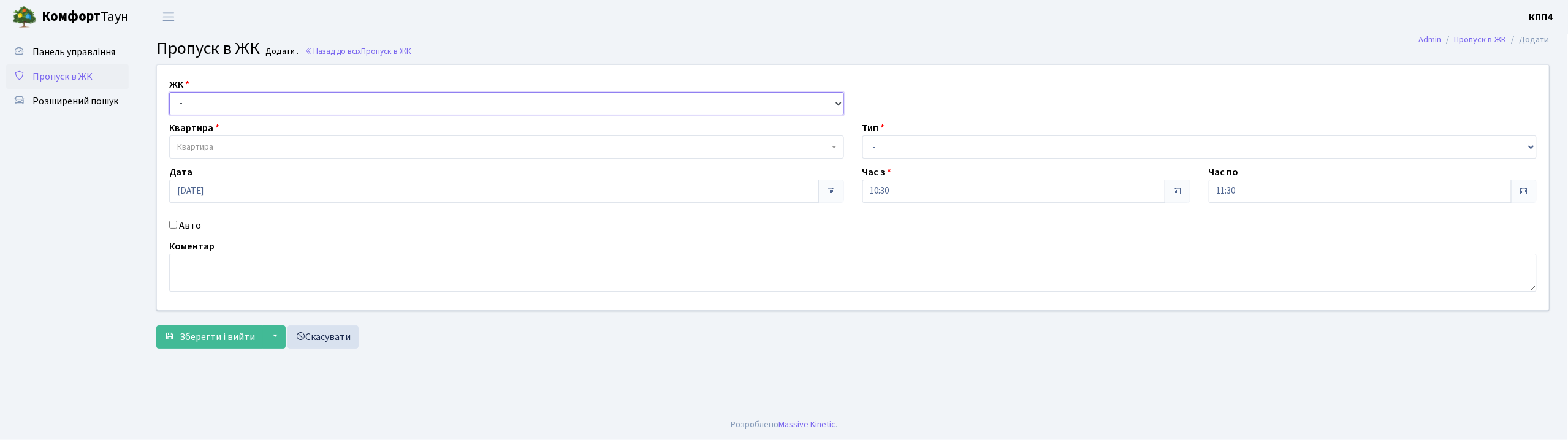
drag, startPoint x: 0, startPoint y: 0, endPoint x: 235, endPoint y: 105, distance: 257.4
click at [235, 105] on select "- КТ, вул. Регенераторна, 4 КТ2, просп. Соборності, 17 КТ3, вул. Березнева, 16 …" at bounding box center [507, 103] width 675 height 23
select select "271"
click at [169, 92] on select "- КТ, вул. Регенераторна, 4 КТ2, просп. [STREET_ADDRESS] [STREET_ADDRESS] [PERS…" at bounding box center [507, 103] width 675 height 23
select select
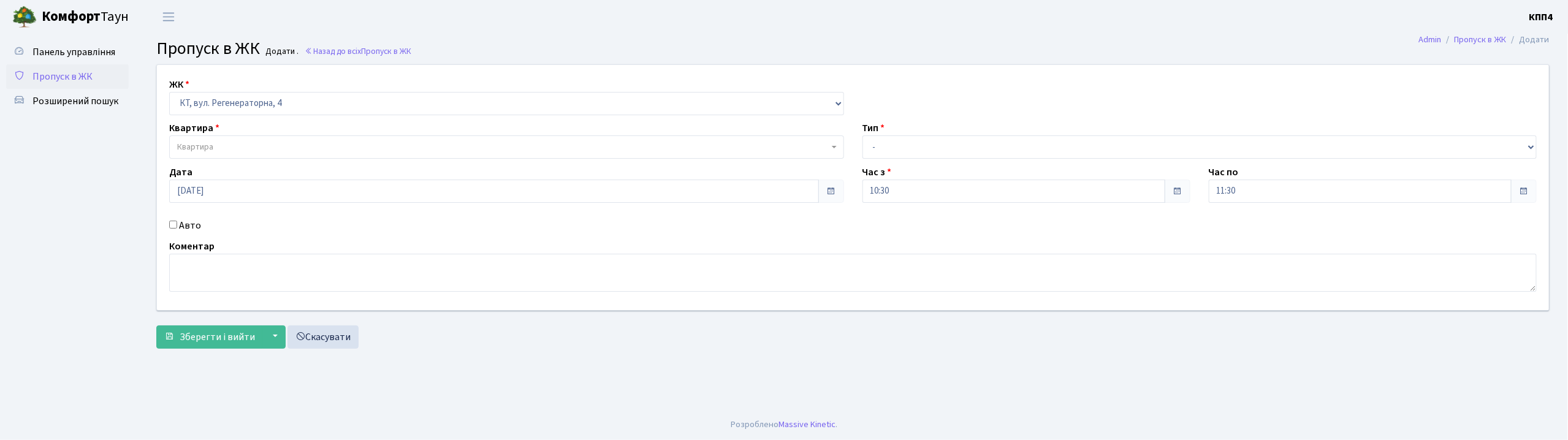
click at [191, 224] on label "Авто" at bounding box center [189, 226] width 22 height 15
click at [177, 224] on input "Авто" at bounding box center [173, 225] width 8 height 8
checkbox input "true"
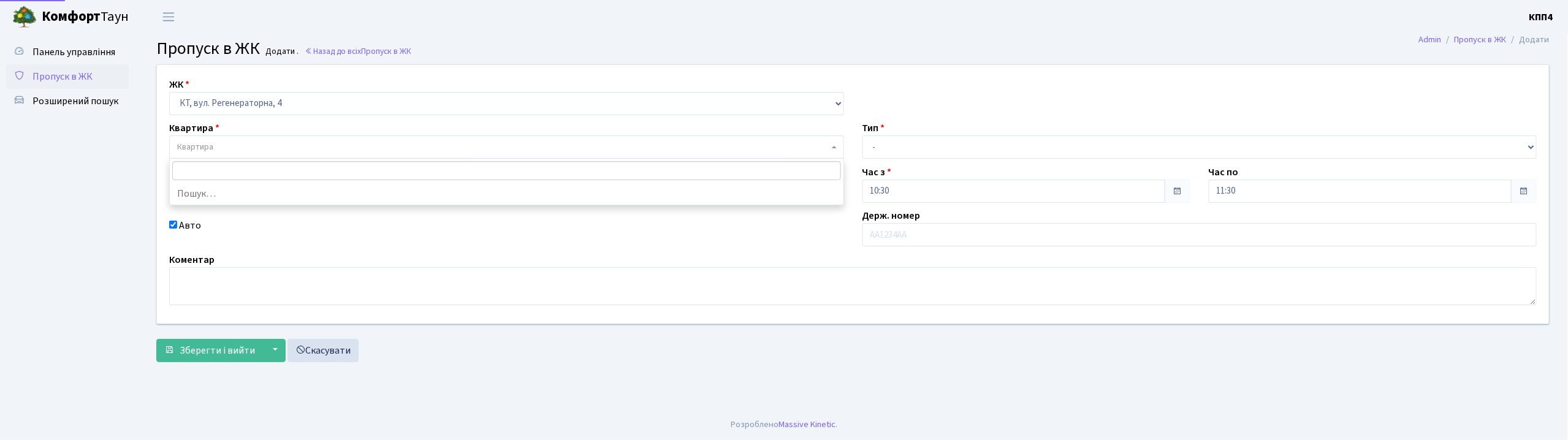
click at [232, 141] on span "Квартира" at bounding box center [507, 147] width 675 height 23
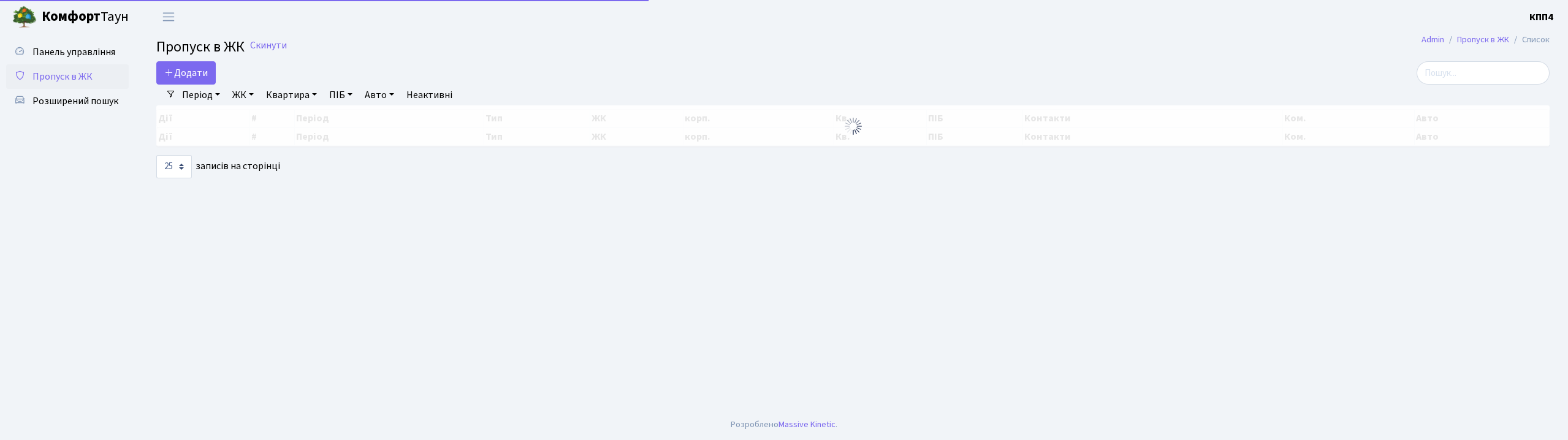
select select "25"
click at [1473, 76] on input "search" at bounding box center [1482, 73] width 133 height 23
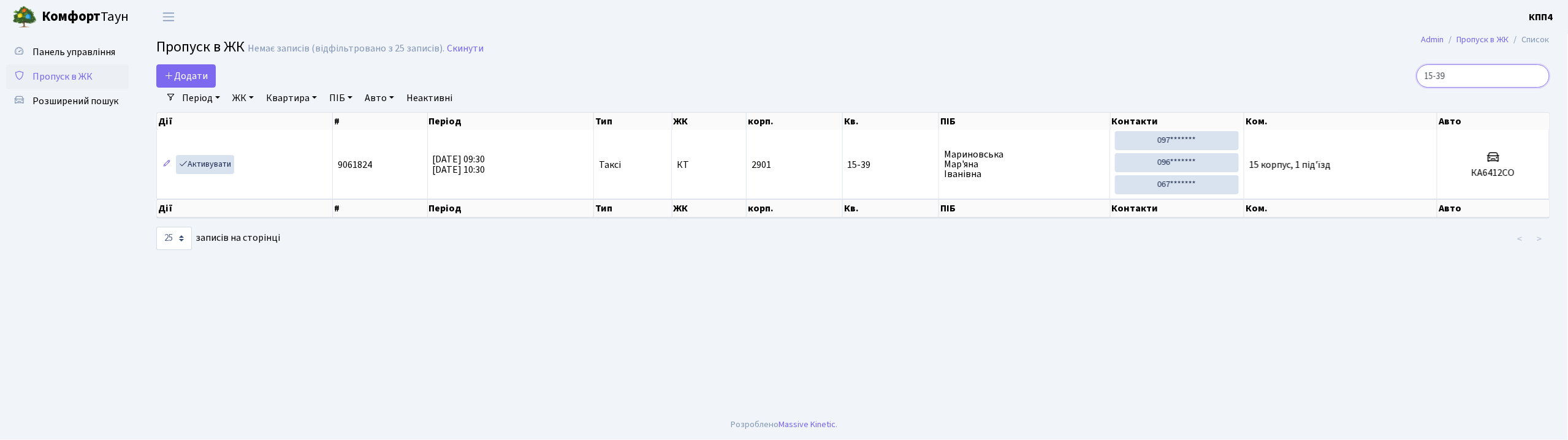
type input "15-39"
drag, startPoint x: 221, startPoint y: 77, endPoint x: 208, endPoint y: 81, distance: 13.6
click at [221, 77] on div "Додати" at bounding box center [617, 76] width 922 height 23
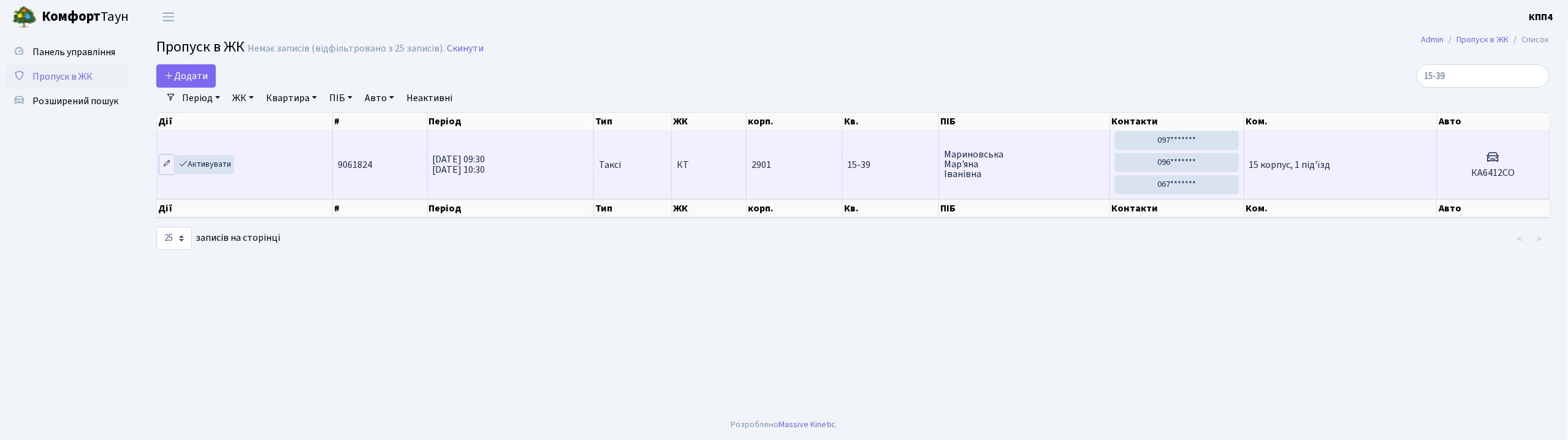
click at [165, 165] on icon at bounding box center [166, 163] width 8 height 8
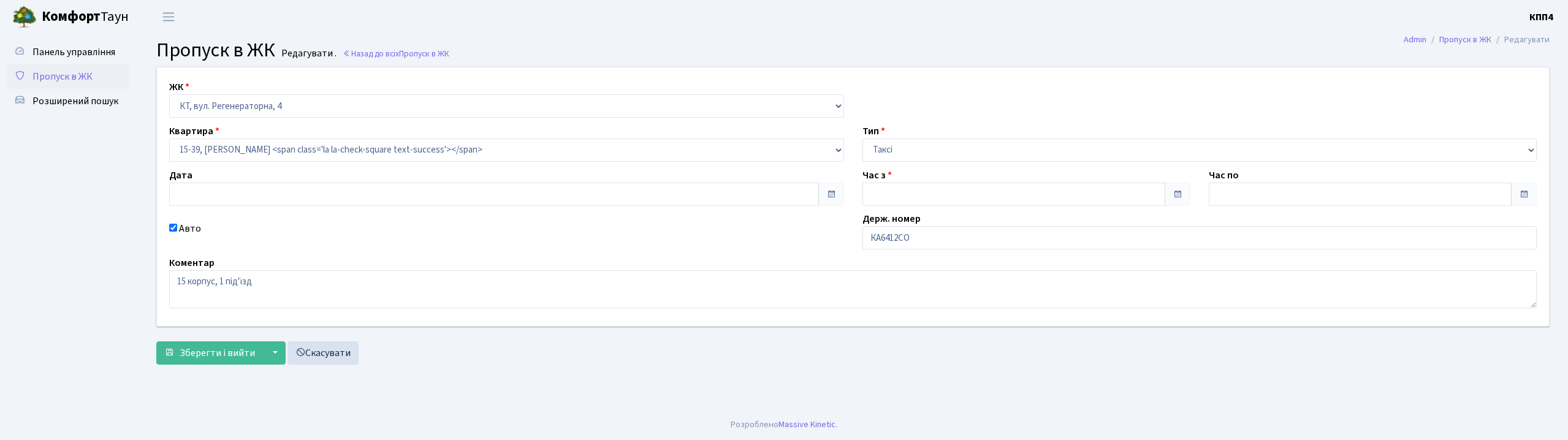
type input "[DATE]"
type input "09:30"
type input "10:30"
checkbox input "true"
click at [888, 238] on input "КА6412СО" at bounding box center [1200, 238] width 675 height 23
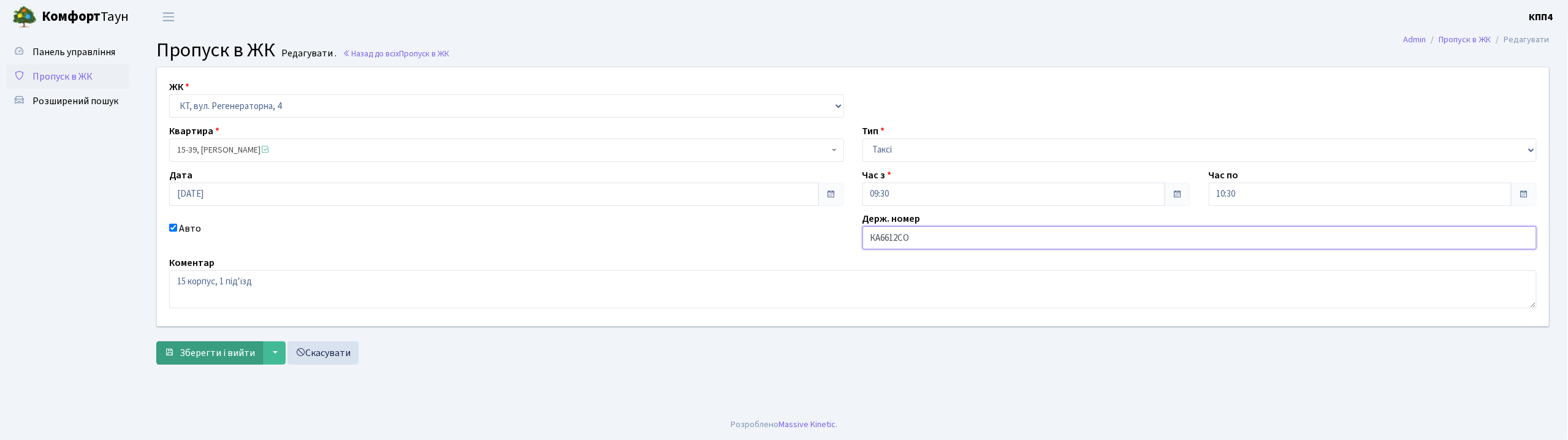
type input "КА6612СО"
click at [243, 346] on button "Зберегти і вийти" at bounding box center [210, 353] width 107 height 23
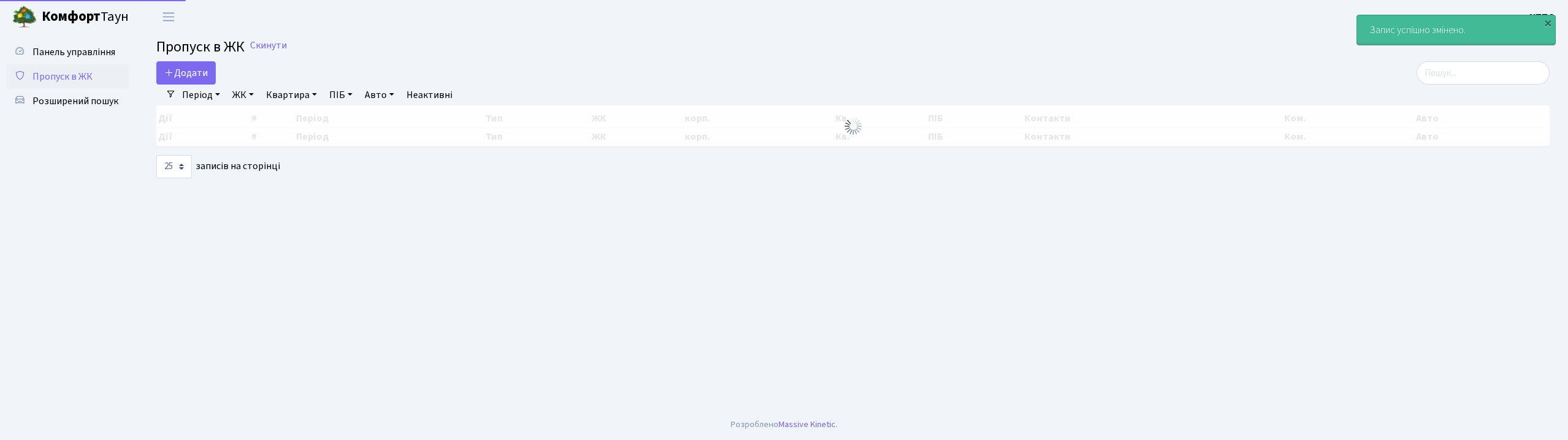
select select "25"
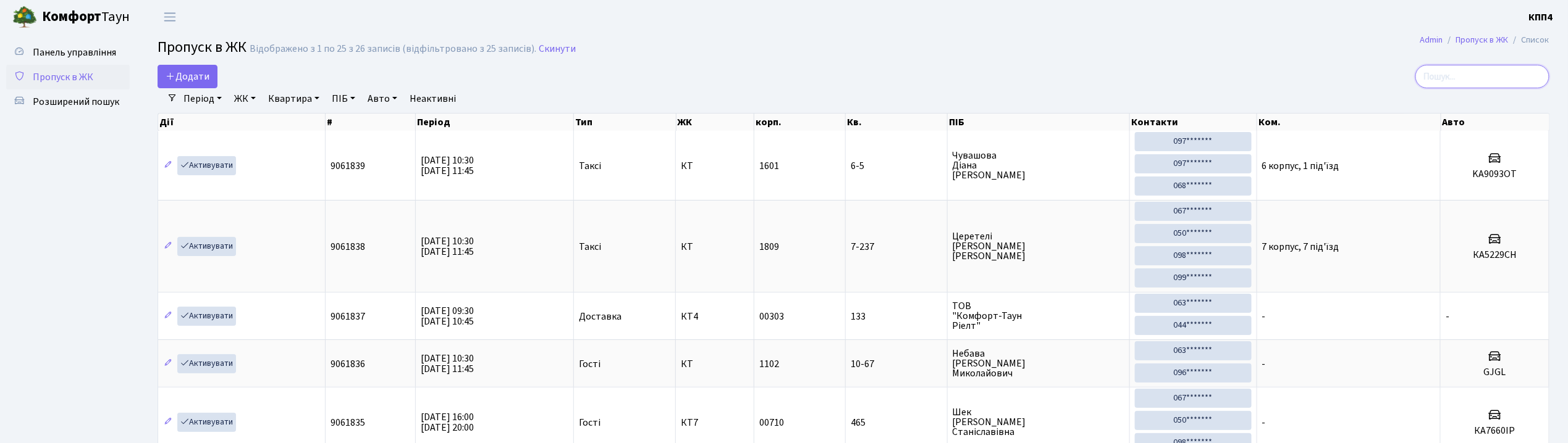
click at [1454, 78] on input "search" at bounding box center [1482, 76] width 134 height 23
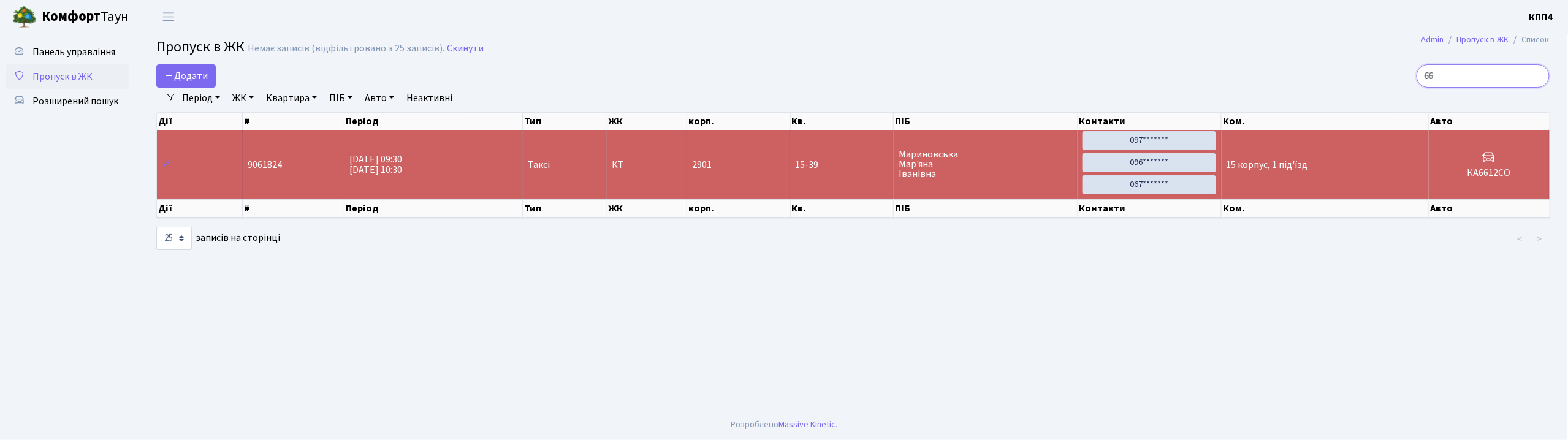
type input "6"
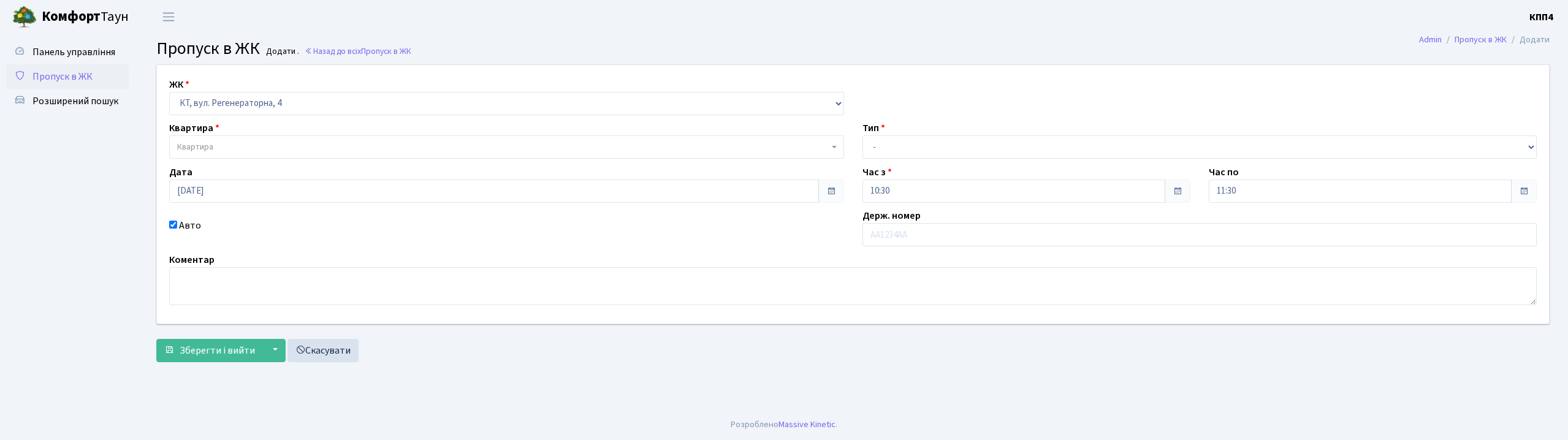
select select "271"
click at [169, 92] on select "- КТ, вул. Регенераторна, 4 КТ2, просп. [STREET_ADDRESS] [STREET_ADDRESS] [PERS…" at bounding box center [507, 103] width 675 height 23
click at [289, 147] on span "Квартира" at bounding box center [503, 147] width 652 height 12
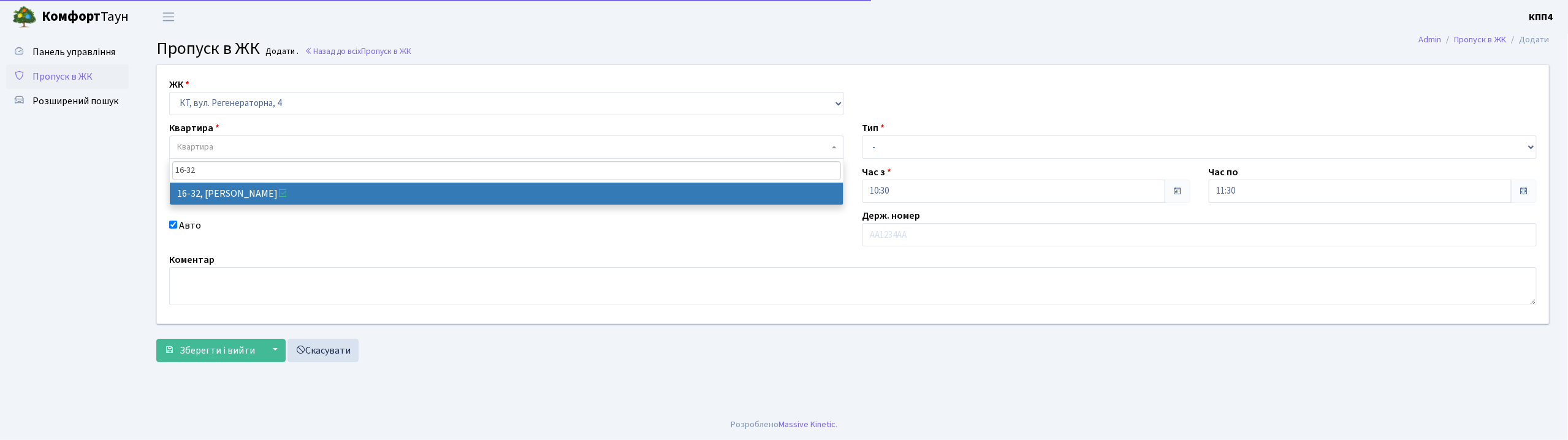
type input "16-32"
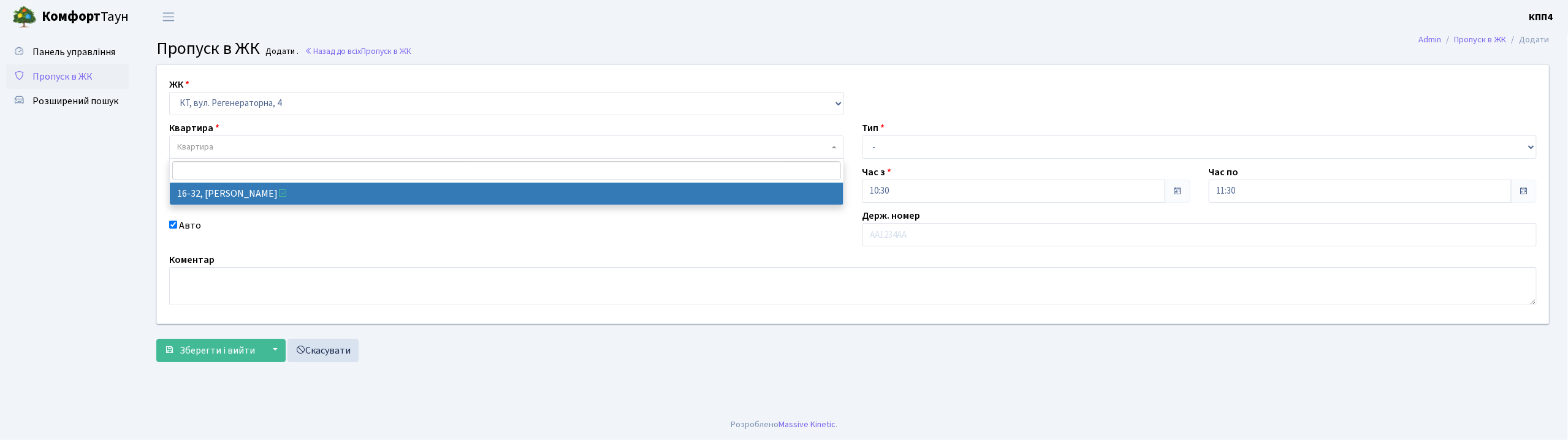
select select "8593"
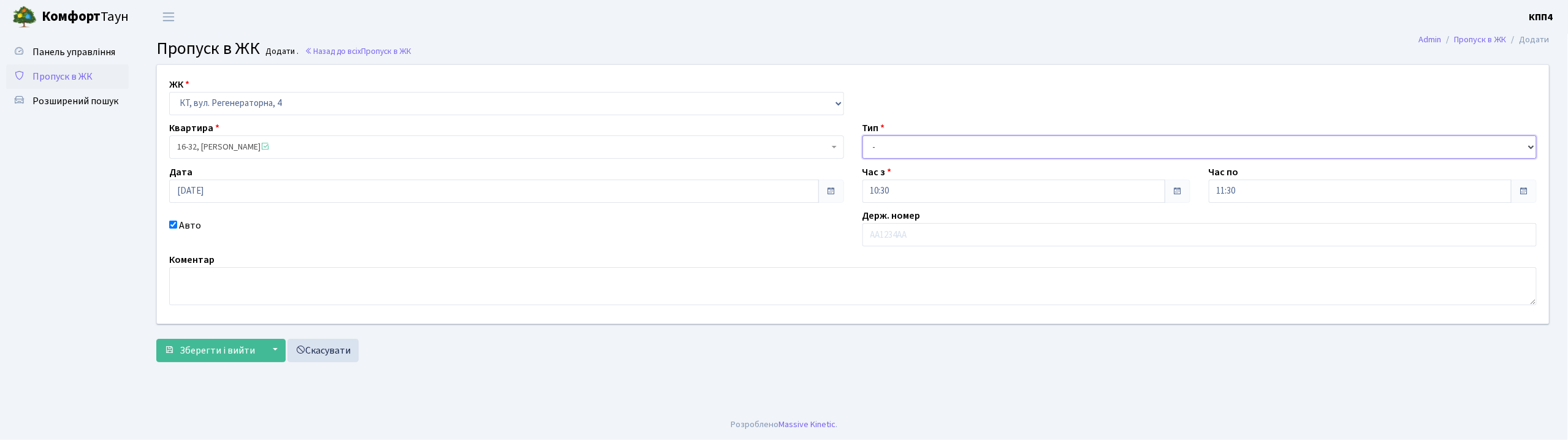
click at [929, 144] on select "- Доставка Таксі Гості Сервіс" at bounding box center [1200, 147] width 675 height 23
select select "3"
click at [862, 135] on select "- Доставка Таксі Гості Сервіс" at bounding box center [1200, 147] width 675 height 23
click at [925, 235] on input "text" at bounding box center [1200, 235] width 675 height 23
type input "АА7676СТ"
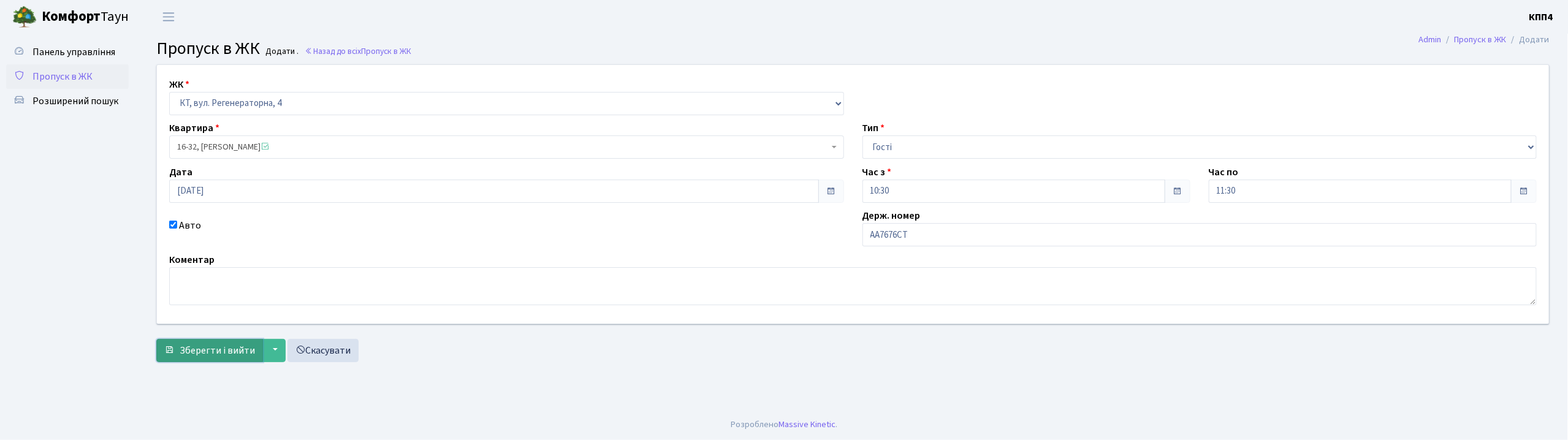
click at [206, 361] on button "Зберегти і вийти" at bounding box center [210, 350] width 107 height 23
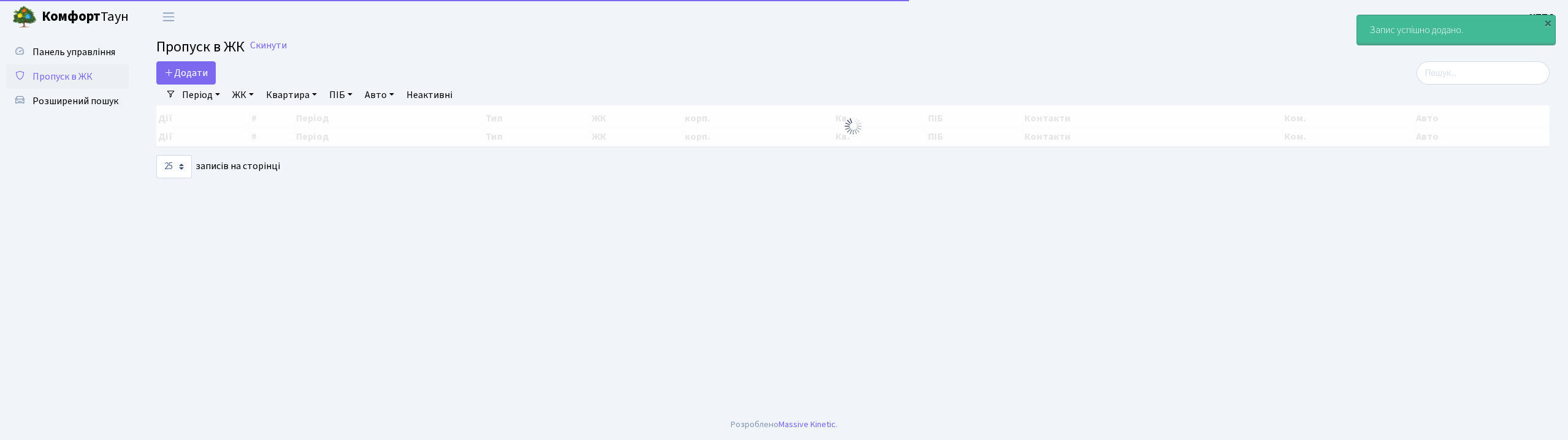
select select "25"
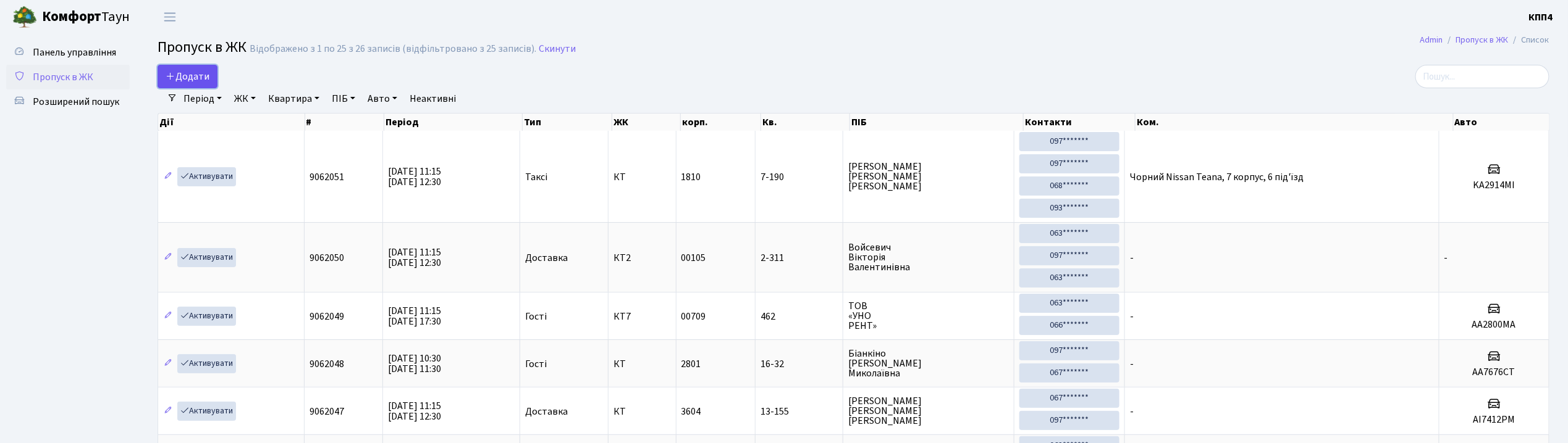
click at [200, 82] on span "Додати" at bounding box center [188, 76] width 44 height 14
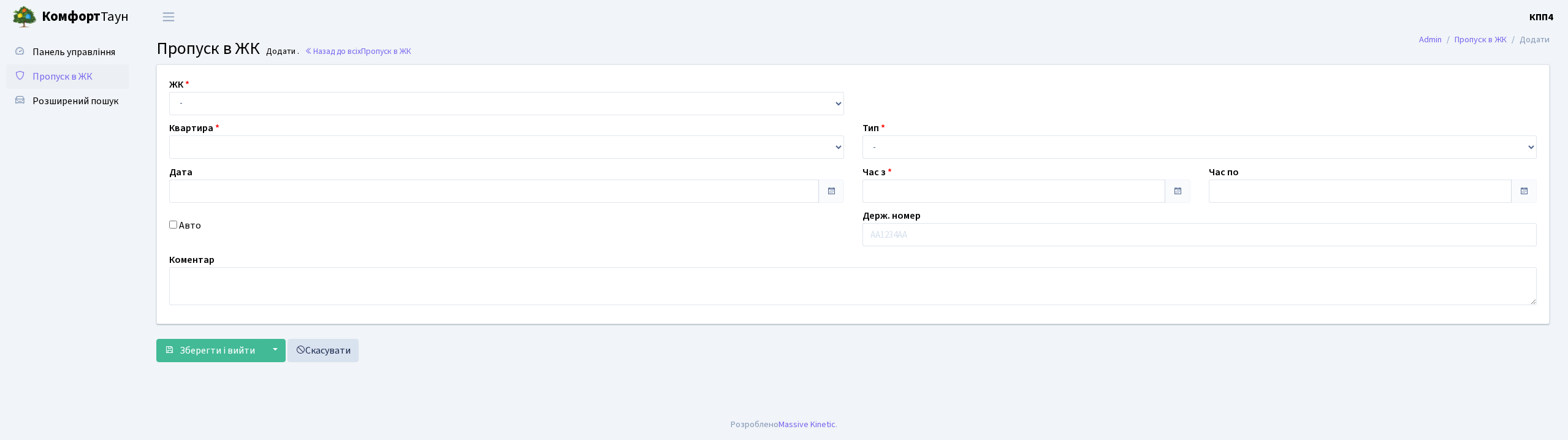
type input "[DATE]"
type input "11:15"
type input "12:30"
drag, startPoint x: 0, startPoint y: 0, endPoint x: 189, endPoint y: 111, distance: 219.2
click at [189, 111] on select "- КТ, вул. Регенераторна, 4 КТ2, просп. [STREET_ADDRESS] [STREET_ADDRESS] [PERS…" at bounding box center [507, 103] width 675 height 23
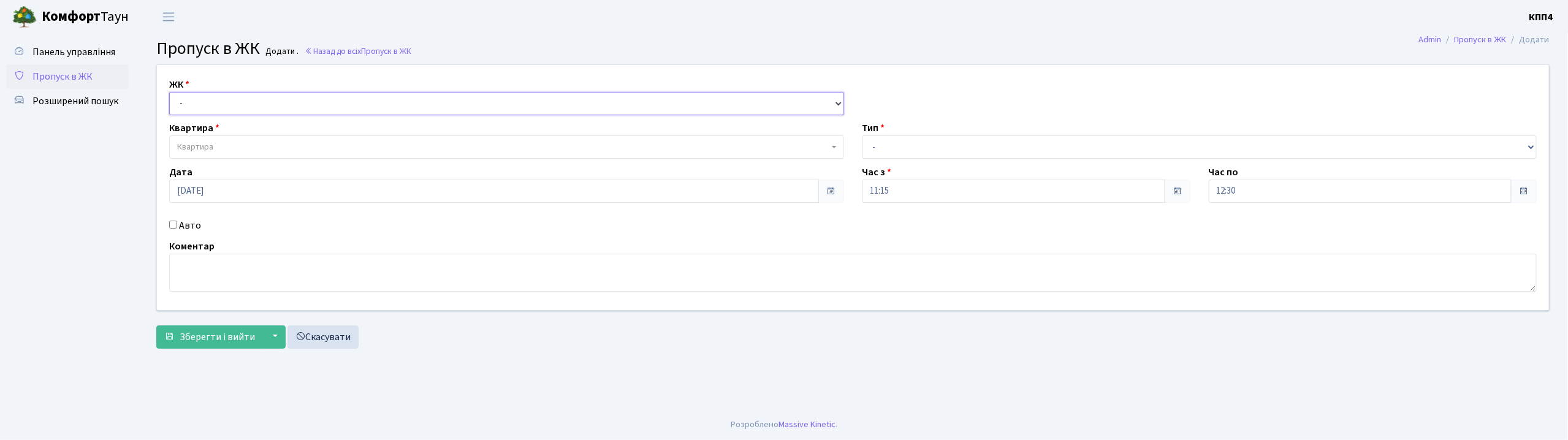
select select "271"
click at [169, 92] on select "- КТ, вул. Регенераторна, 4 КТ2, просп. [STREET_ADDRESS] [STREET_ADDRESS] [PERS…" at bounding box center [507, 103] width 675 height 23
select select
click at [187, 222] on label "Авто" at bounding box center [189, 226] width 22 height 15
click at [177, 222] on input "Авто" at bounding box center [173, 225] width 8 height 8
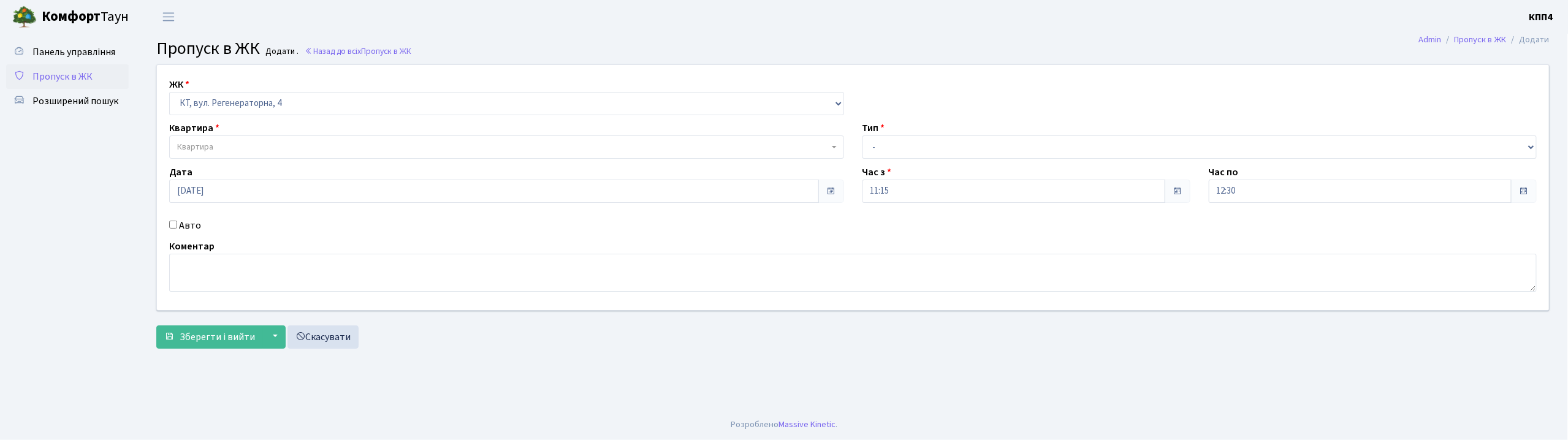
checkbox input "true"
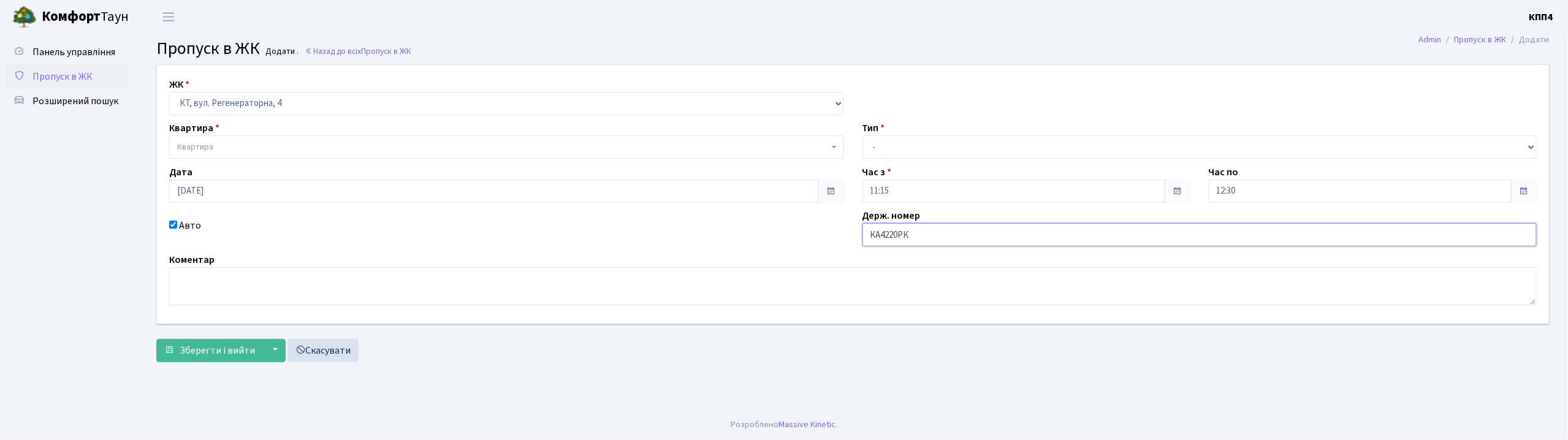
type input "КА4220РК"
drag, startPoint x: 894, startPoint y: 134, endPoint x: 881, endPoint y: 170, distance: 38.3
click at [891, 148] on div "Тип - Доставка Таксі Гості Сервіс" at bounding box center [1200, 140] width 693 height 38
click at [894, 162] on div "ЖК - КТ, вул. Регенераторна, 4 КТ2, просп. Соборності, 17 КТ3, вул. Березнева, …" at bounding box center [852, 194] width 1410 height 259
drag, startPoint x: 907, startPoint y: 144, endPoint x: 903, endPoint y: 158, distance: 14.6
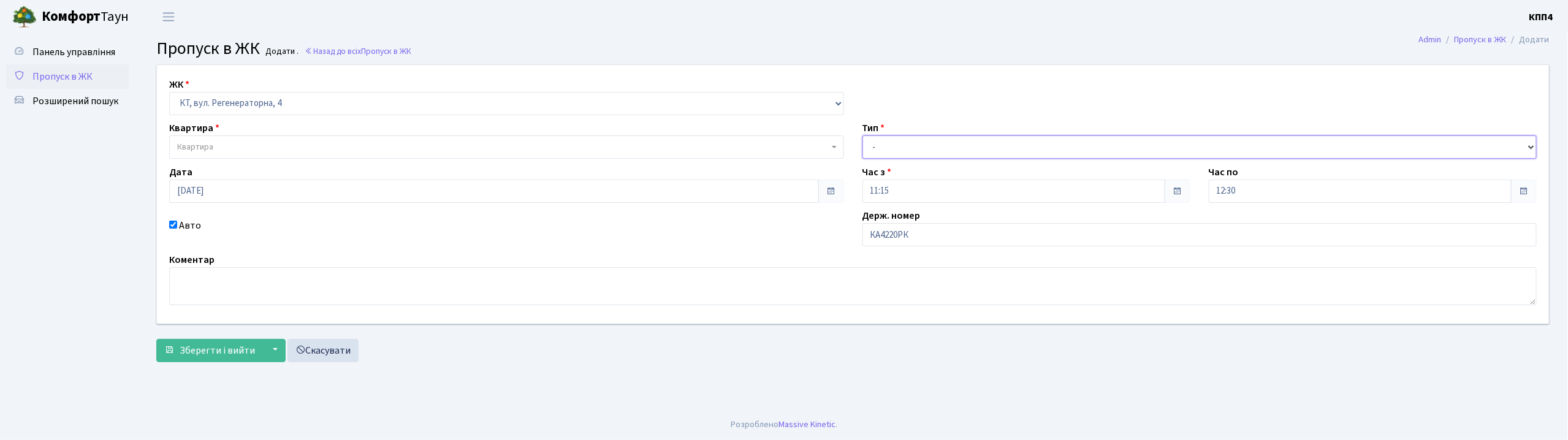
click at [907, 147] on select "- Доставка Таксі Гості Сервіс" at bounding box center [1200, 147] width 675 height 23
select select "18"
click at [862, 135] on select "- Доставка Таксі Гості Сервіс" at bounding box center [1200, 147] width 675 height 23
click at [465, 153] on span "Квартира" at bounding box center [503, 147] width 652 height 12
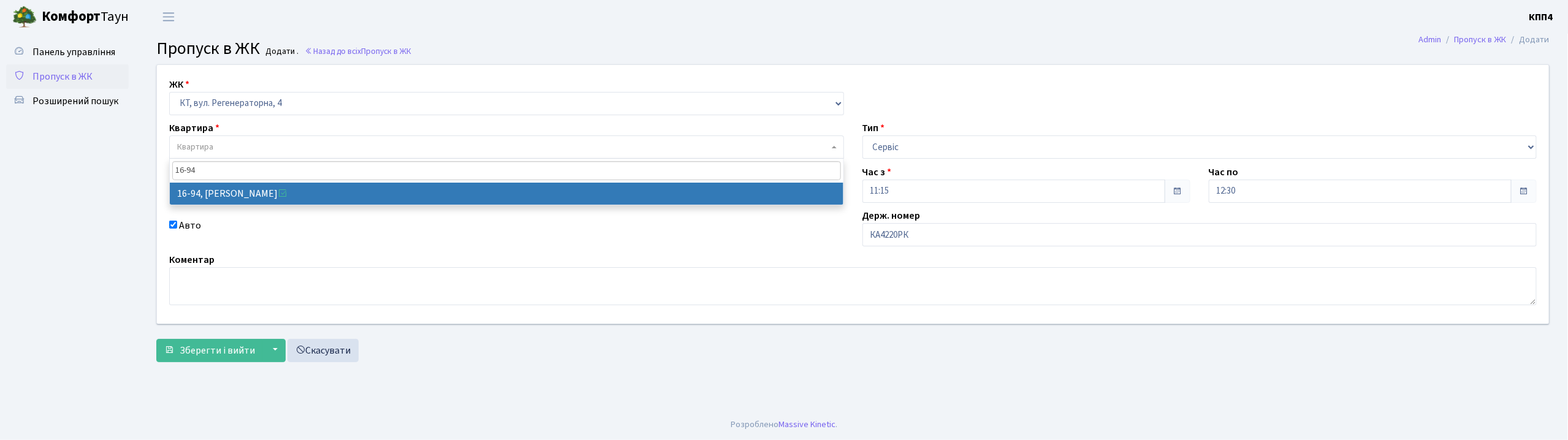
type input "16-94"
select select "8655"
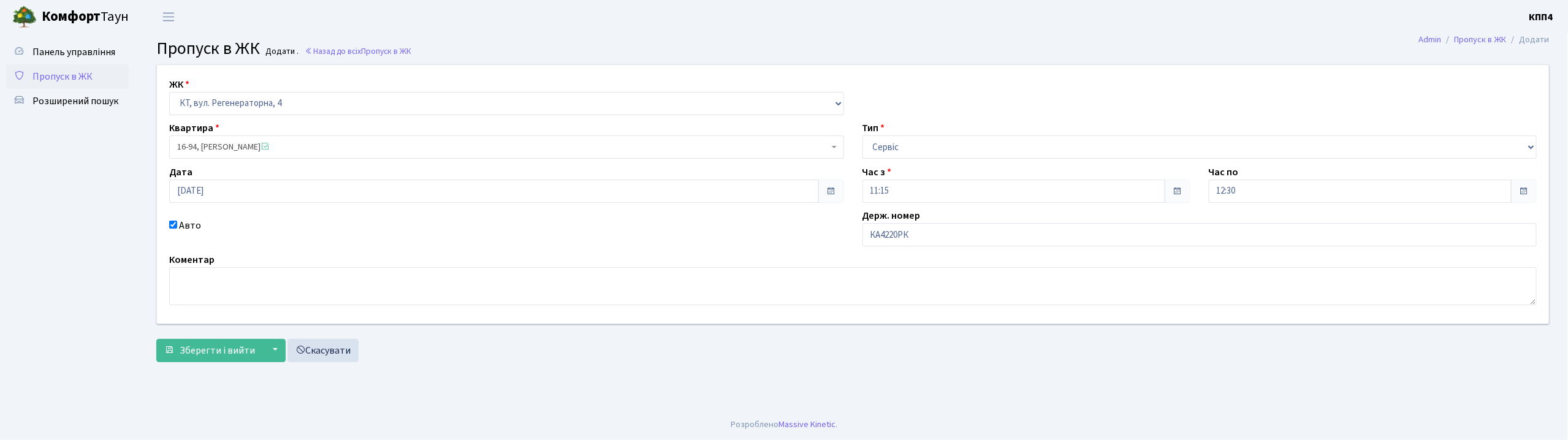
click at [226, 338] on form "ЖК - КТ, вул. Регенераторна, 4 КТ2, просп. Соборності, 17 КТ3, вул. Березнева, …" at bounding box center [852, 214] width 1393 height 298
click at [256, 341] on button "Зберегти і вийти" at bounding box center [210, 350] width 107 height 23
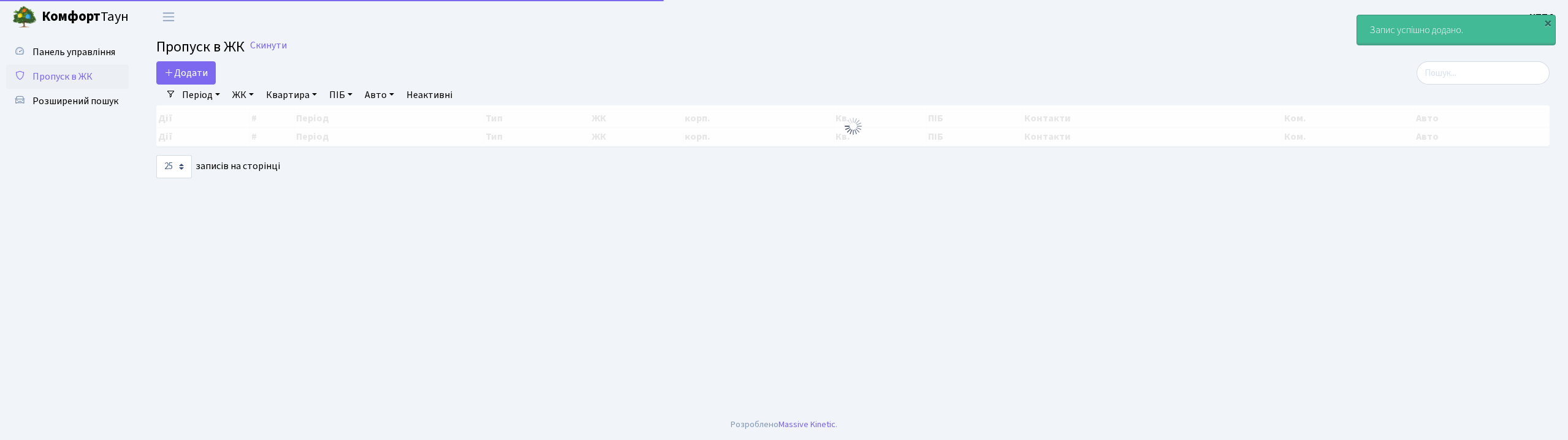
select select "25"
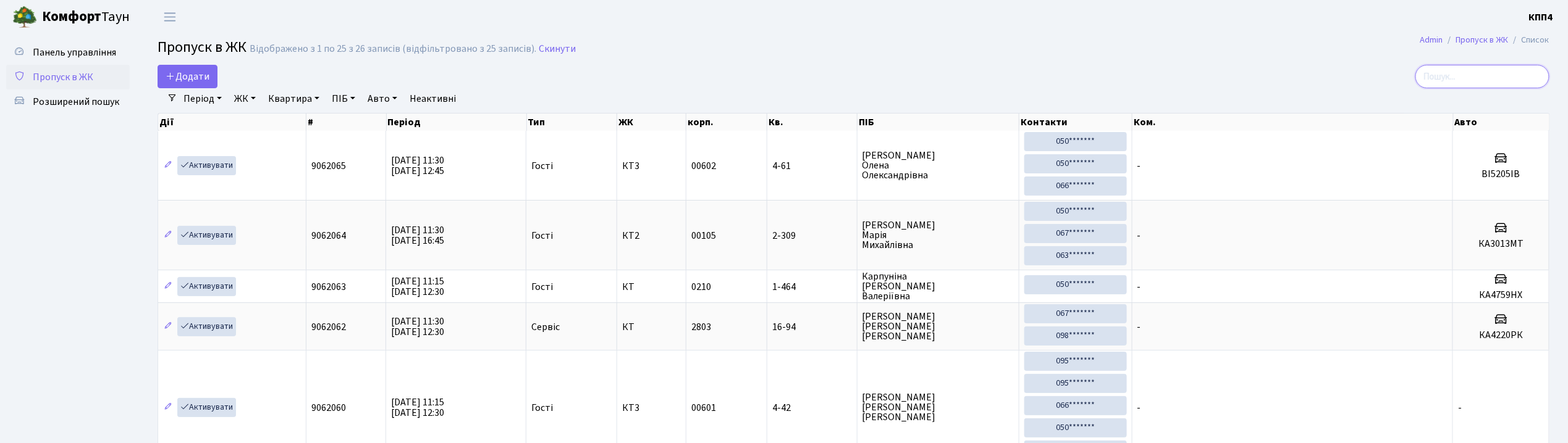
click at [1497, 87] on input "search" at bounding box center [1482, 76] width 134 height 23
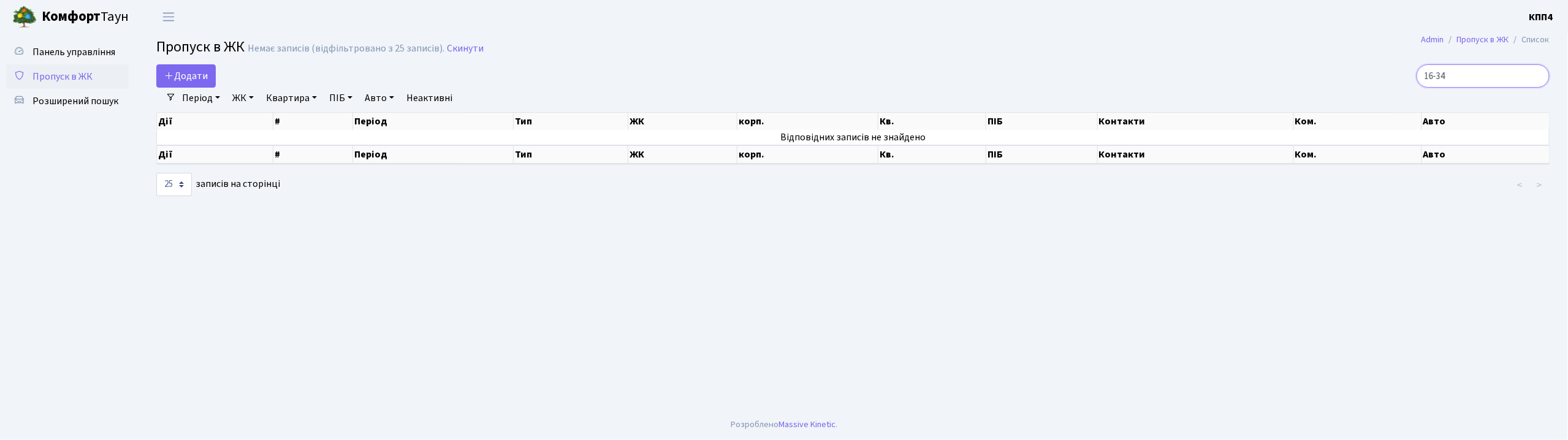
type input "16-34"
click at [187, 85] on link "Додати" at bounding box center [186, 76] width 59 height 23
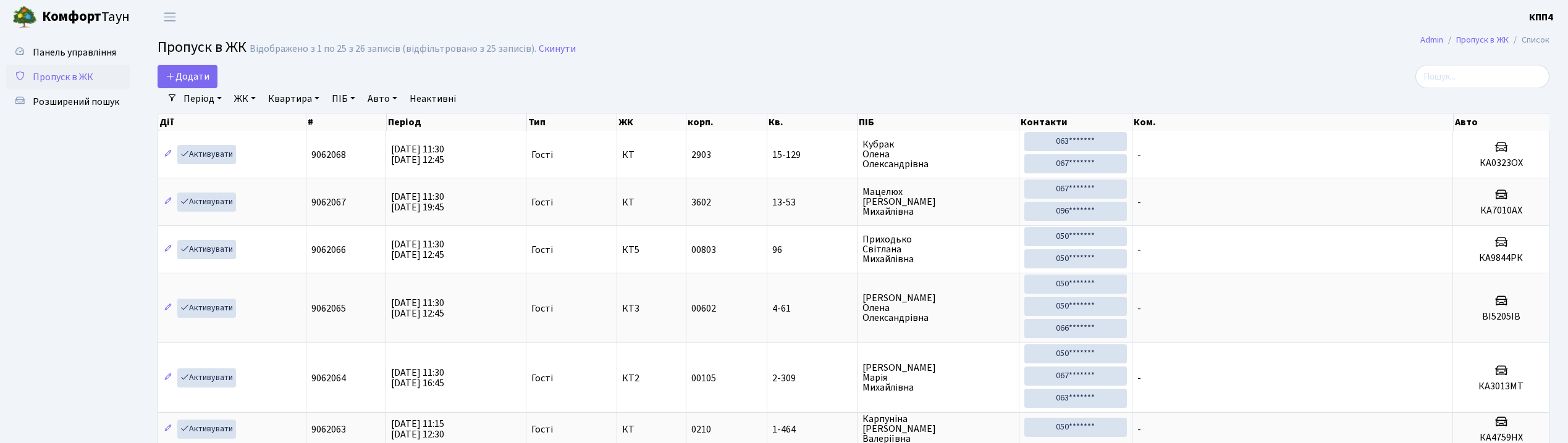
select select "25"
click at [178, 82] on span "Додати" at bounding box center [188, 76] width 44 height 14
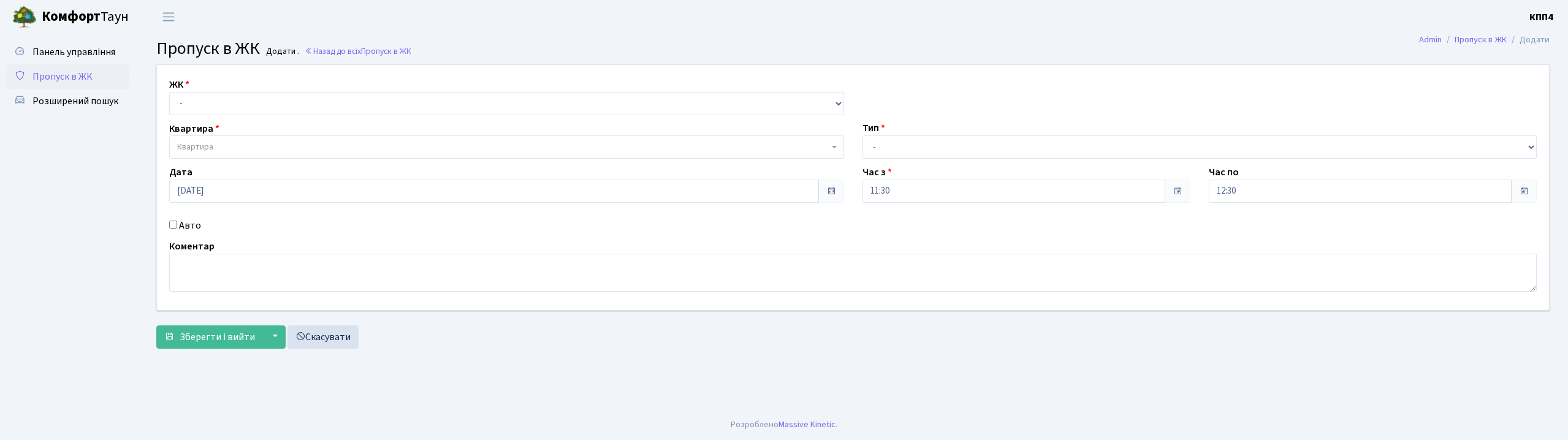
click at [183, 114] on select "- КТ, вул. Регенераторна, 4 КТ2, просп. [STREET_ADDRESS] [STREET_ADDRESS] [PERS…" at bounding box center [507, 103] width 675 height 23
select select "271"
click at [169, 92] on select "- КТ, вул. Регенераторна, 4 КТ2, просп. [STREET_ADDRESS] [STREET_ADDRESS] [PERS…" at bounding box center [507, 103] width 675 height 23
select select
click at [200, 147] on span "Квартира" at bounding box center [195, 147] width 36 height 12
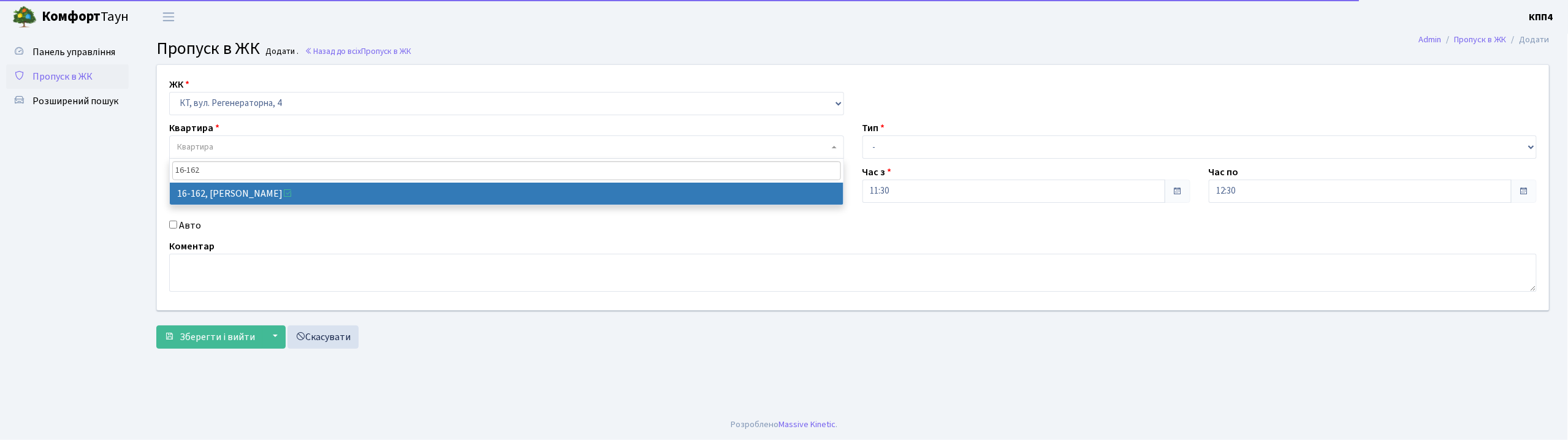
type input "16-162"
select select "8723"
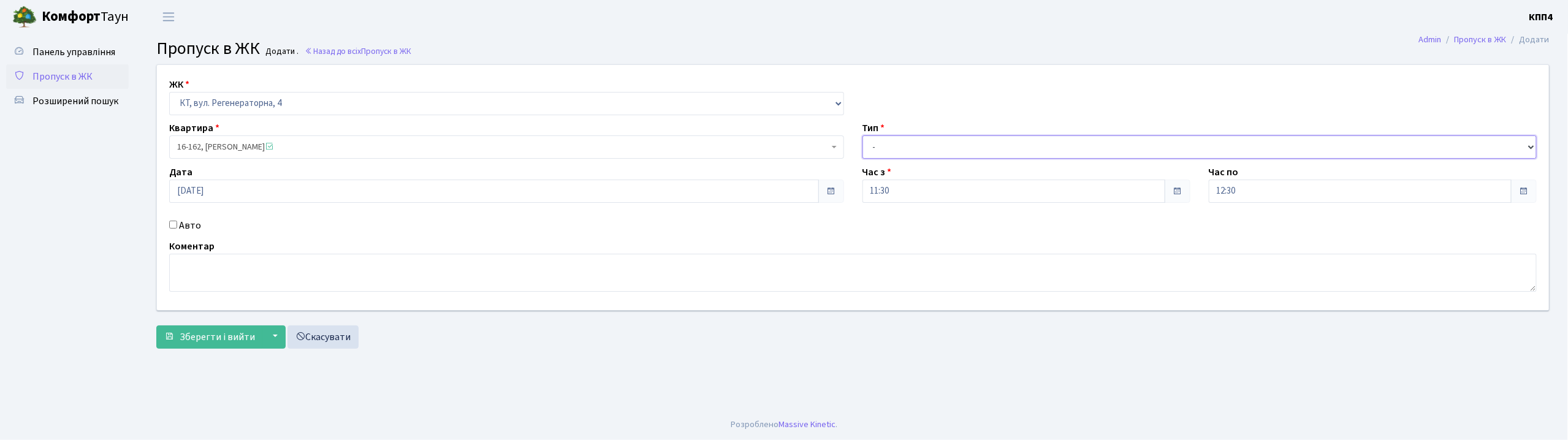
click at [902, 156] on select "- Доставка Таксі Гості Сервіс" at bounding box center [1200, 147] width 675 height 23
select select "3"
click at [862, 135] on select "- Доставка Таксі Гості Сервіс" at bounding box center [1200, 147] width 675 height 23
click at [174, 226] on input "Авто" at bounding box center [173, 225] width 8 height 8
checkbox input "true"
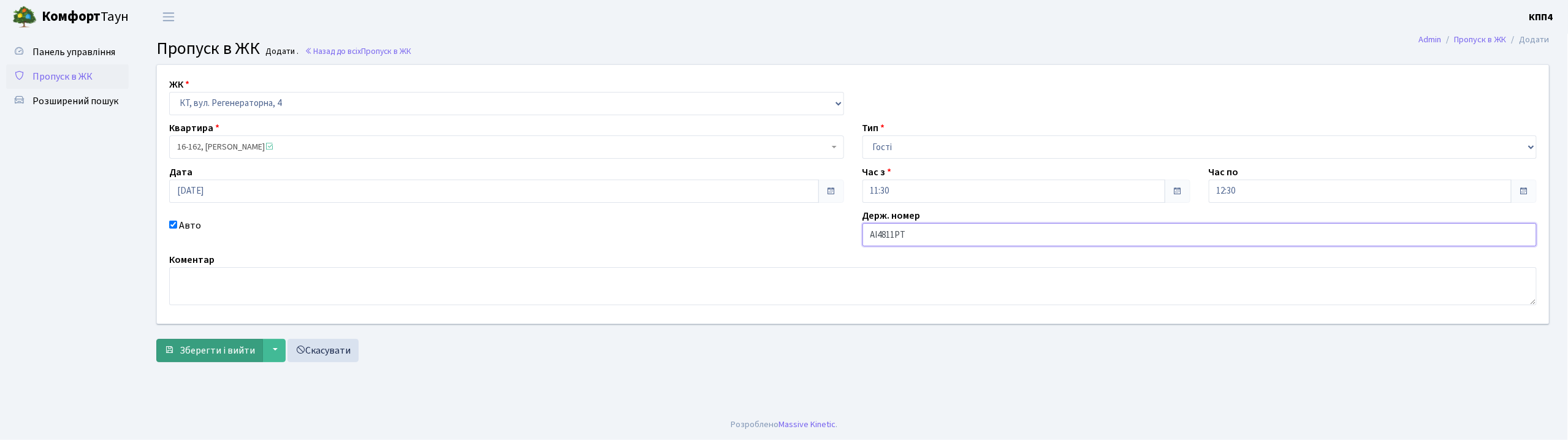
type input "АІ4811РТ"
click at [224, 347] on span "Зберегти і вийти" at bounding box center [217, 350] width 75 height 14
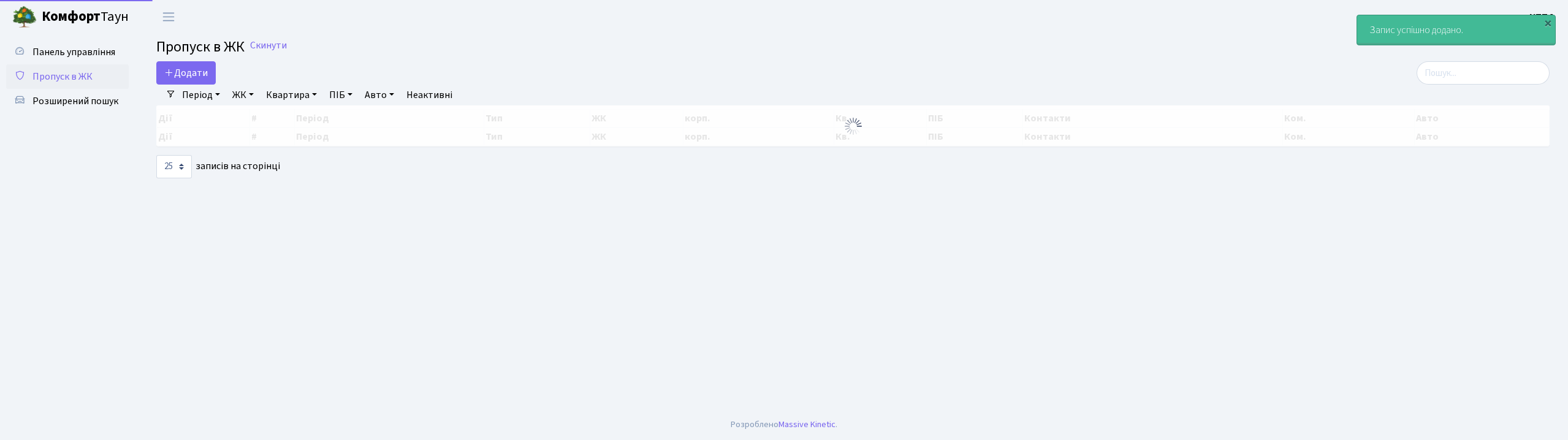
select select "25"
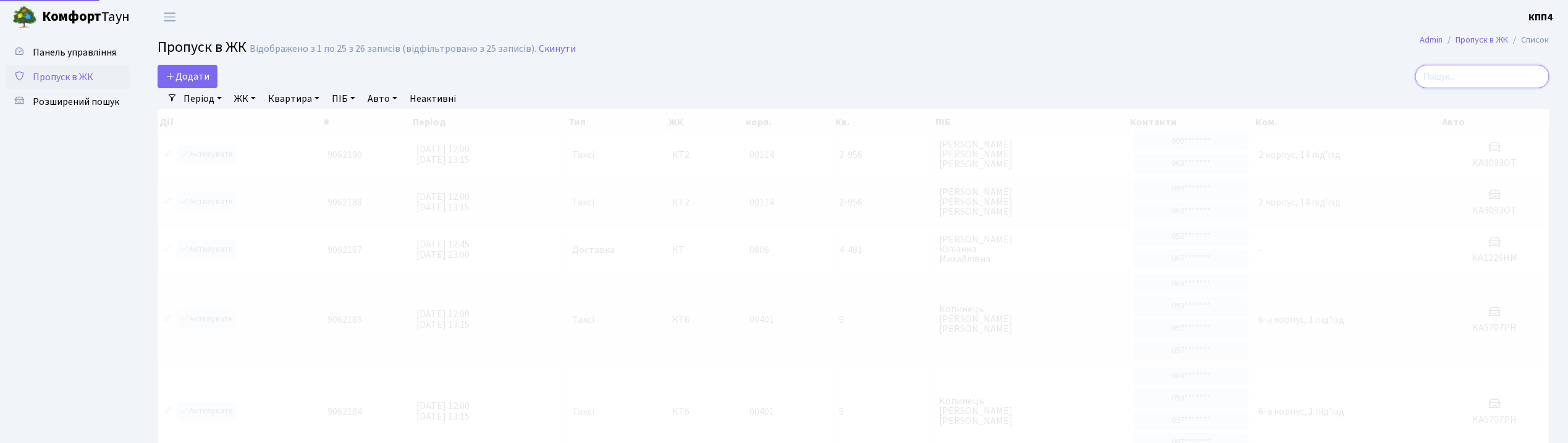
click at [1507, 72] on input "search" at bounding box center [1482, 76] width 134 height 23
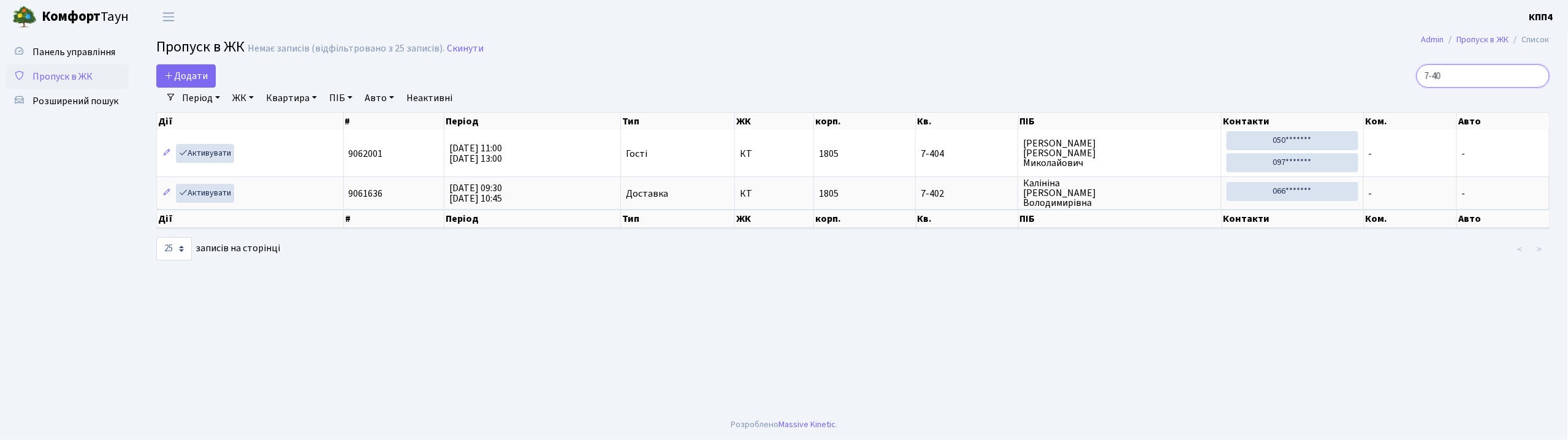
type input "7-40"
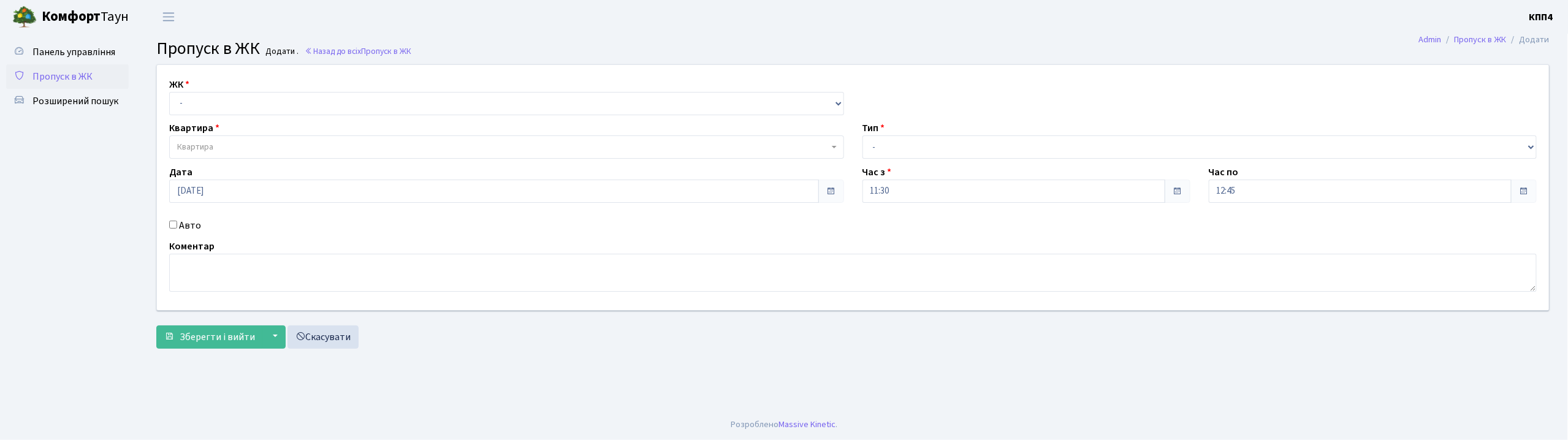
select select "271"
click at [169, 92] on select "- КТ, вул. Регенераторна, 4 КТ2, просп. Соборності, 17 КТ3, вул. Березнева, 16 …" at bounding box center [507, 103] width 675 height 23
select select
click at [222, 147] on span "Квартира" at bounding box center [503, 147] width 652 height 12
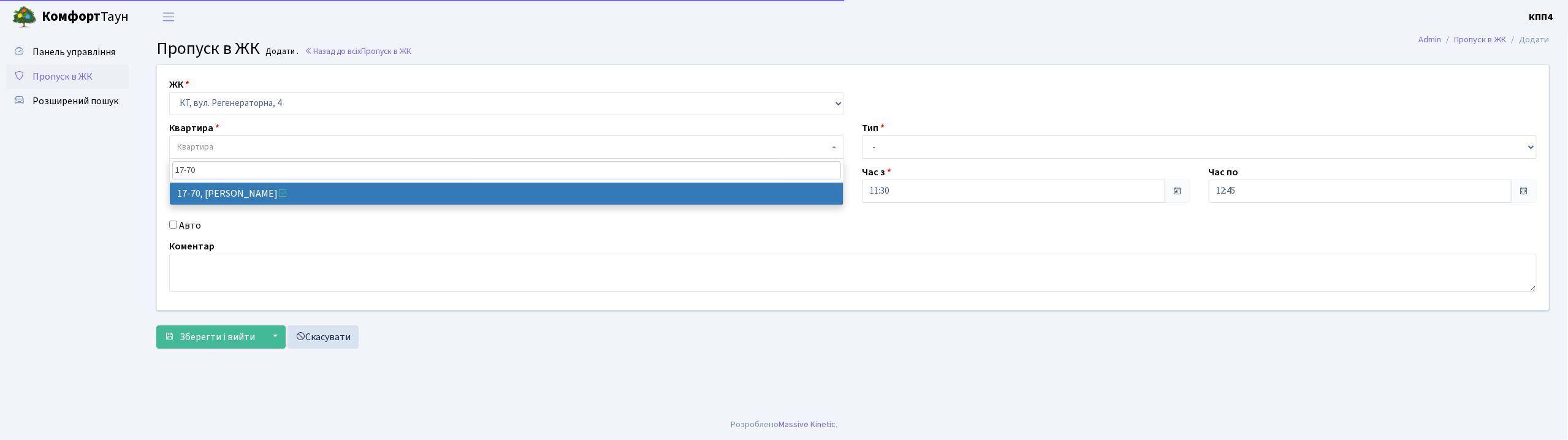
type input "17-70"
select select "9024"
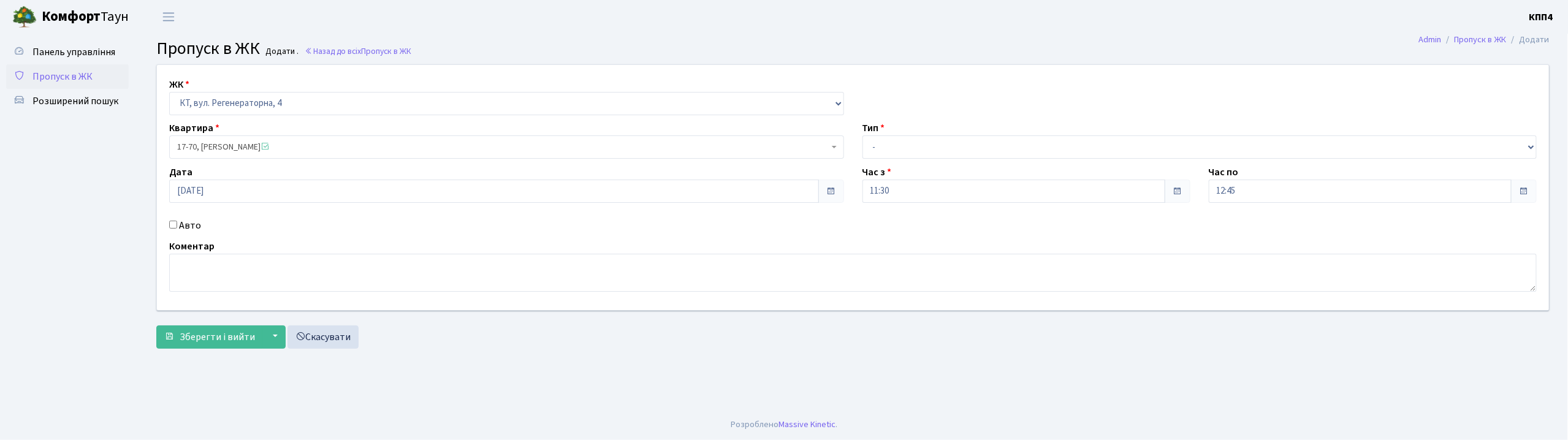
click at [186, 229] on label "Авто" at bounding box center [189, 226] width 22 height 15
click at [177, 229] on input "Авто" at bounding box center [173, 225] width 8 height 8
checkbox input "true"
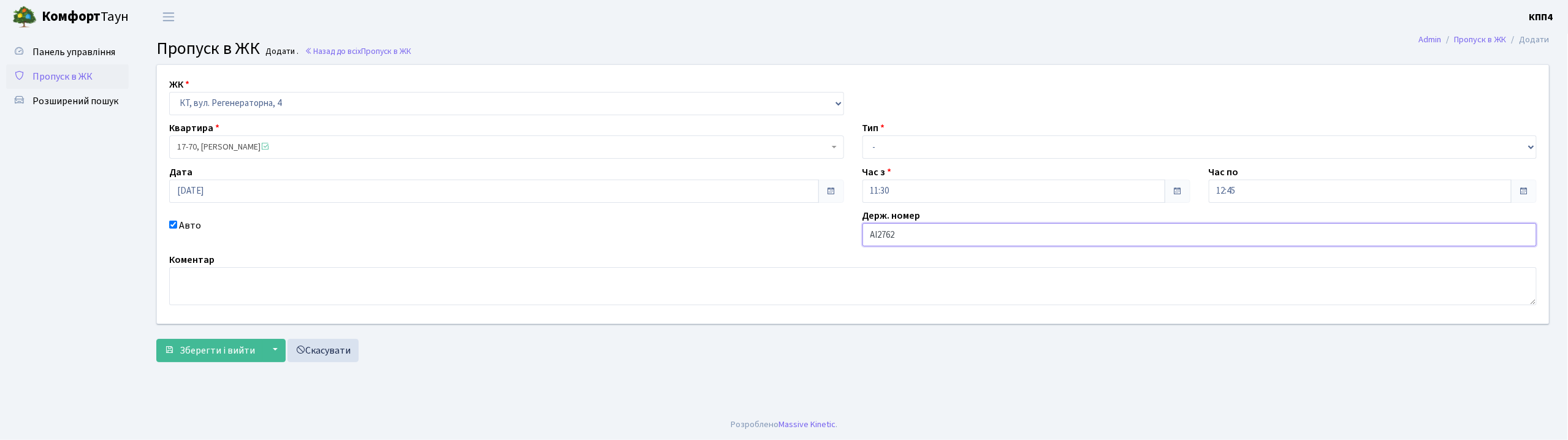
type input "АІ2762РМ"
click at [226, 354] on span "Зберегти і вийти" at bounding box center [217, 350] width 75 height 14
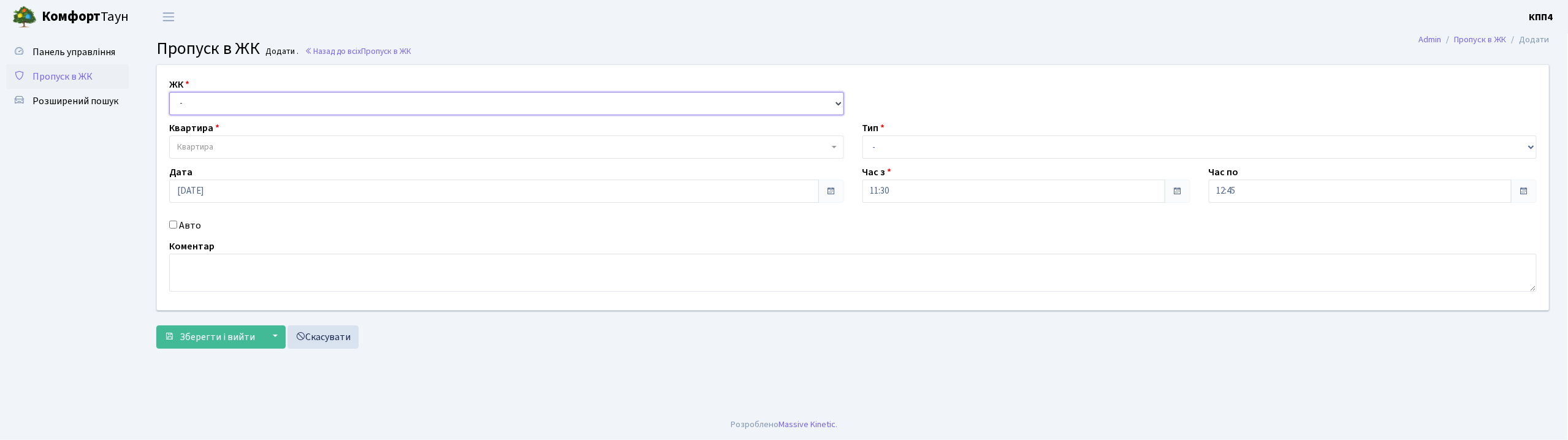
click at [227, 113] on select "- КТ, вул. Регенераторна, 4 КТ2, просп. [STREET_ADDRESS] [STREET_ADDRESS] [PERS…" at bounding box center [507, 103] width 675 height 23
select select "271"
click at [169, 92] on select "- КТ, вул. Регенераторна, 4 КТ2, просп. [STREET_ADDRESS] [STREET_ADDRESS] [PERS…" at bounding box center [507, 103] width 675 height 23
select select
click at [287, 138] on span "Квартира" at bounding box center [507, 147] width 675 height 23
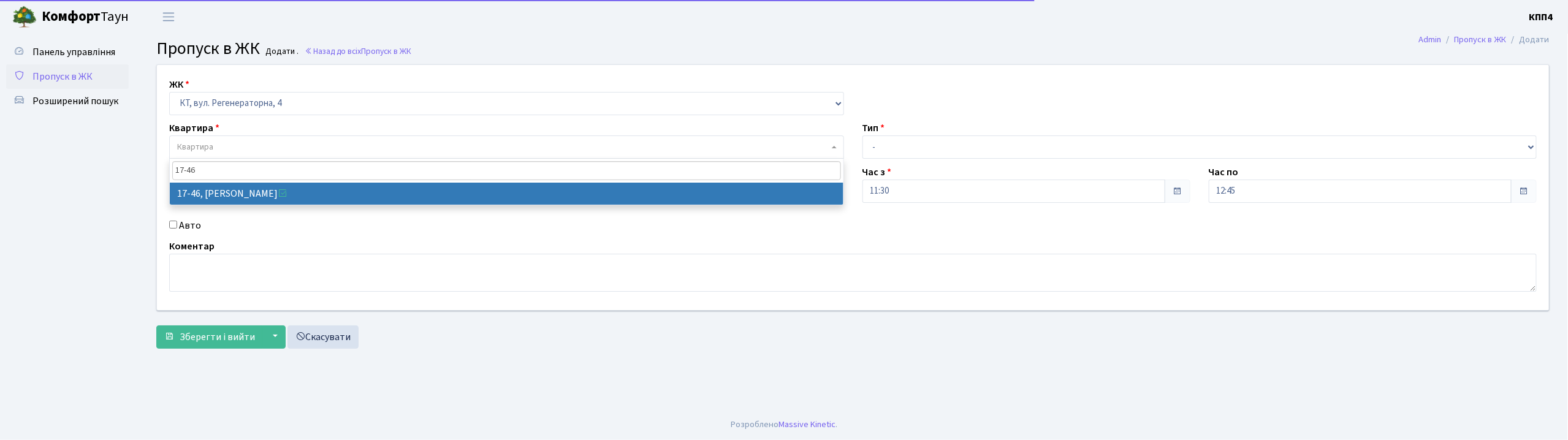
type input "17-46"
select select "9000"
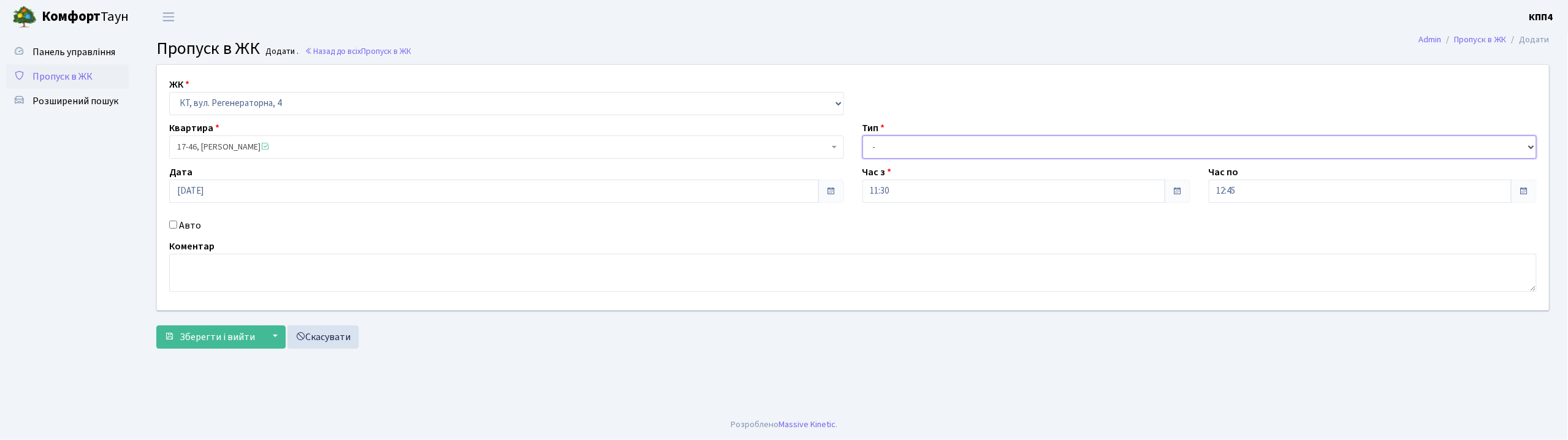
click at [958, 146] on select "- Доставка Таксі Гості Сервіс" at bounding box center [1200, 147] width 675 height 23
select select "2"
click at [862, 135] on select "- Доставка Таксі Гості Сервіс" at bounding box center [1200, 147] width 675 height 23
click at [189, 226] on label "Авто" at bounding box center [189, 226] width 22 height 15
click at [177, 226] on input "Авто" at bounding box center [173, 225] width 8 height 8
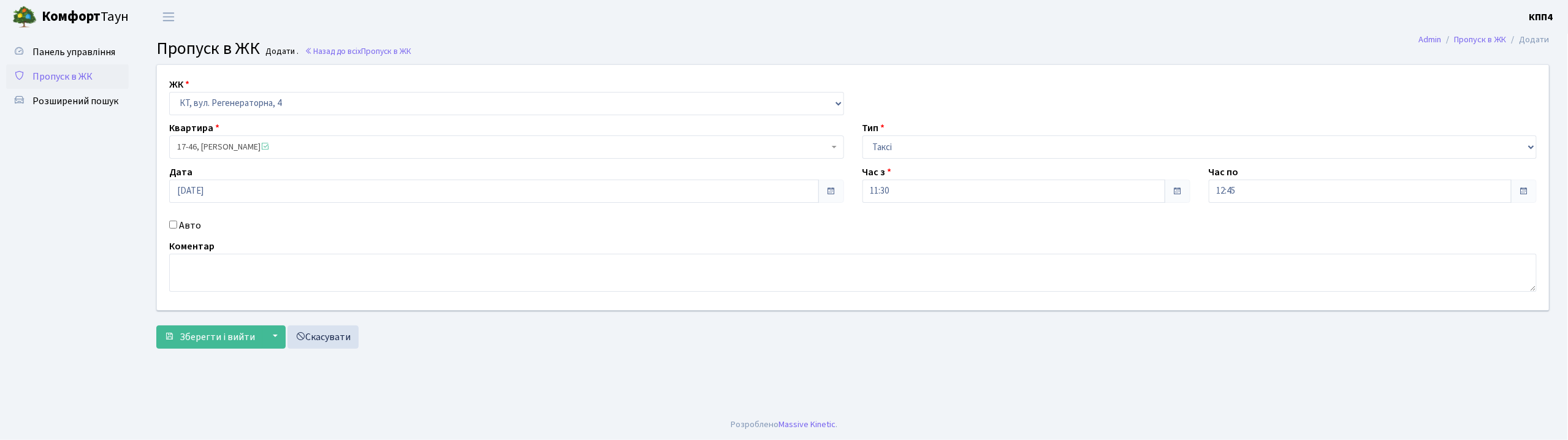
checkbox input "true"
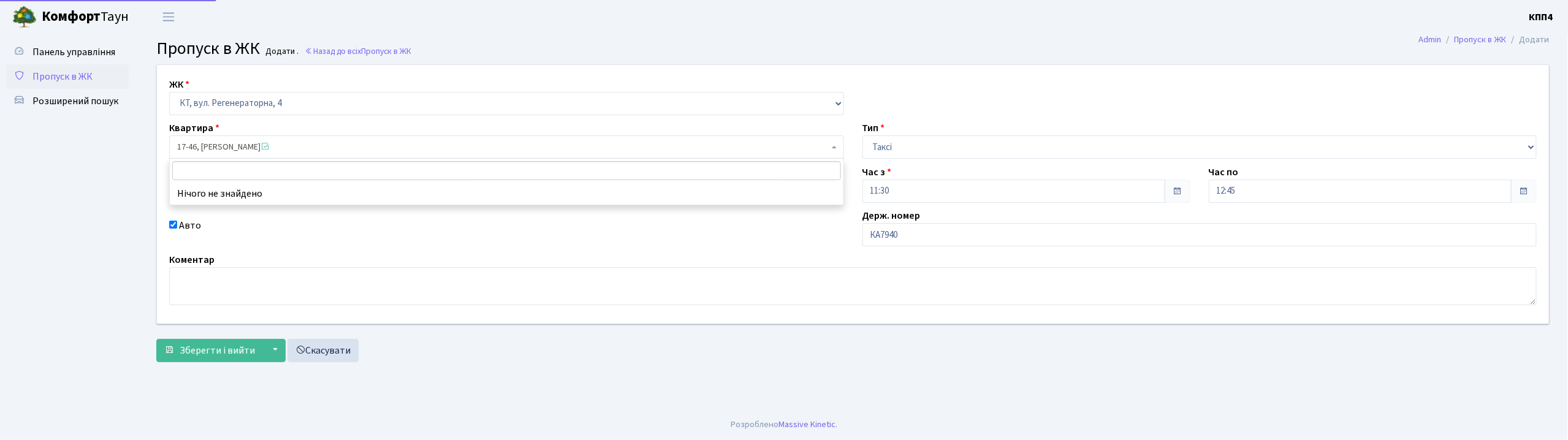
drag, startPoint x: 437, startPoint y: 158, endPoint x: 607, endPoint y: 144, distance: 170.6
click at [548, 205] on body "Комфорт Таун КПП4 Мій обліковий запис Вийти Панель управління Пропуск в ЖК Розш…" at bounding box center [784, 220] width 1568 height 440
click at [967, 234] on input "КА7940" at bounding box center [1200, 235] width 675 height 23
type input "КА7940ІО"
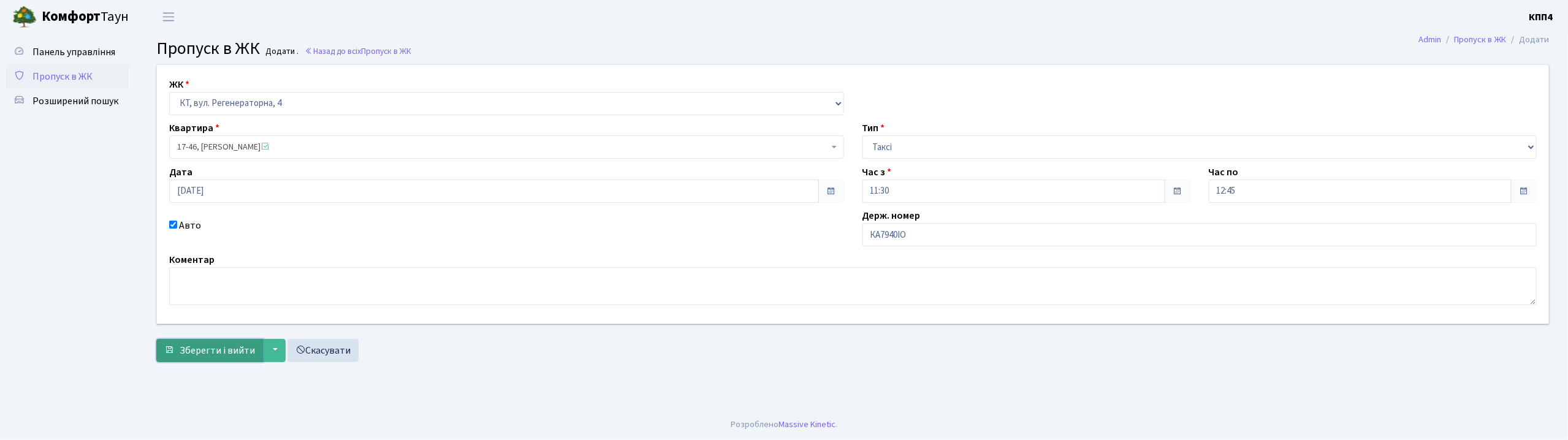
click at [162, 347] on button "Зберегти і вийти" at bounding box center [210, 350] width 107 height 23
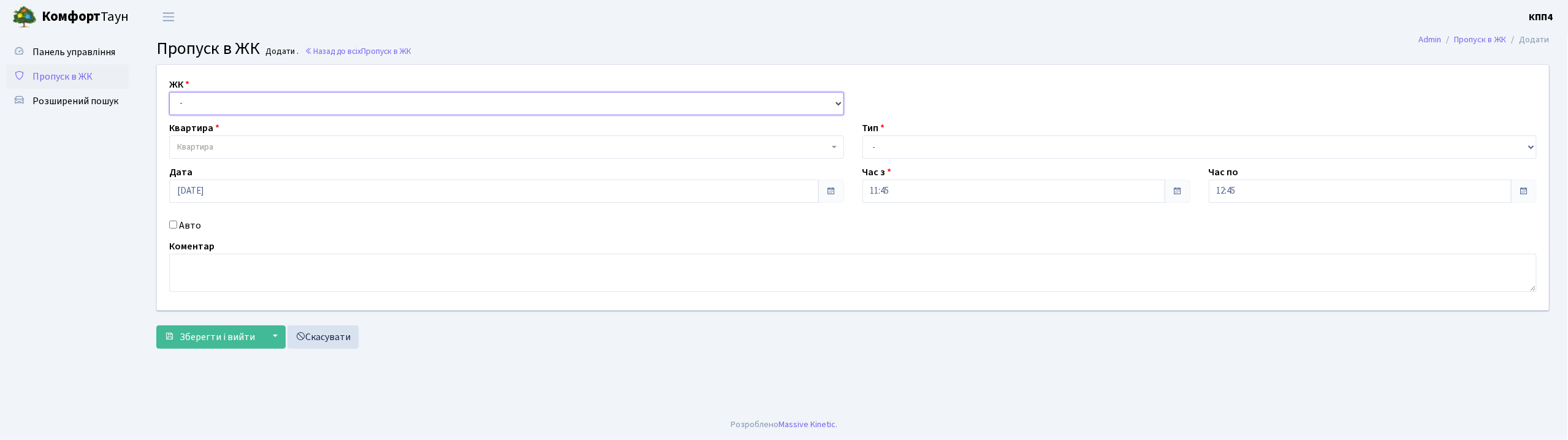
drag, startPoint x: 261, startPoint y: 106, endPoint x: 270, endPoint y: 114, distance: 12.0
click at [261, 106] on select "- КТ, вул. Регенераторна, 4 КТ2, просп. [STREET_ADDRESS] [STREET_ADDRESS] [PERS…" at bounding box center [507, 103] width 675 height 23
select select "271"
click at [169, 92] on select "- КТ, вул. Регенераторна, 4 КТ2, просп. [STREET_ADDRESS] [STREET_ADDRESS] [PERS…" at bounding box center [507, 103] width 675 height 23
select select
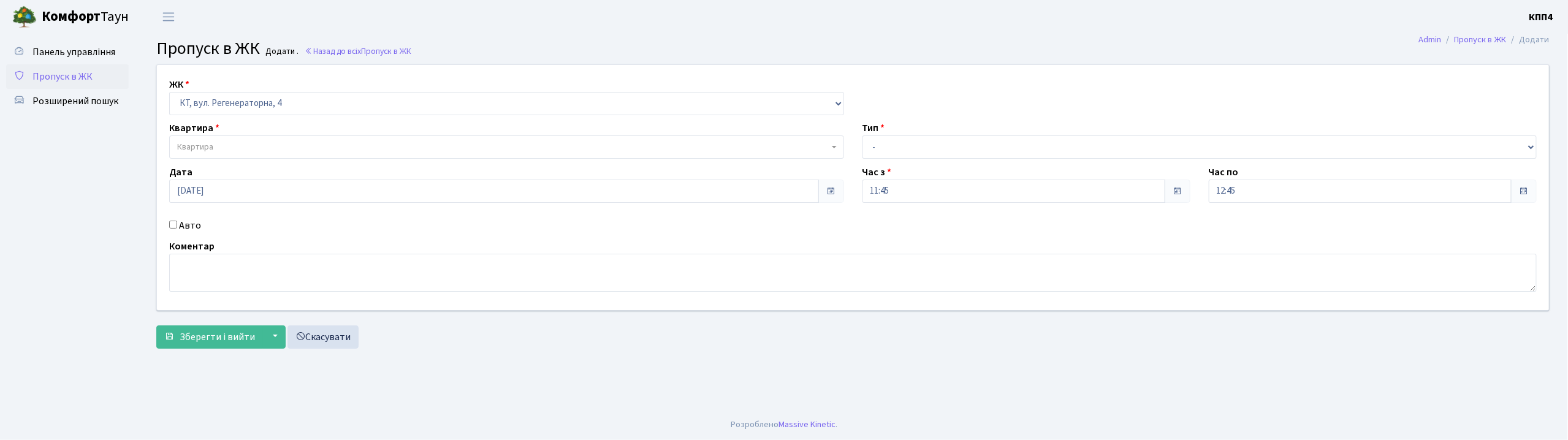
click at [272, 144] on span "Квартира" at bounding box center [503, 147] width 652 height 12
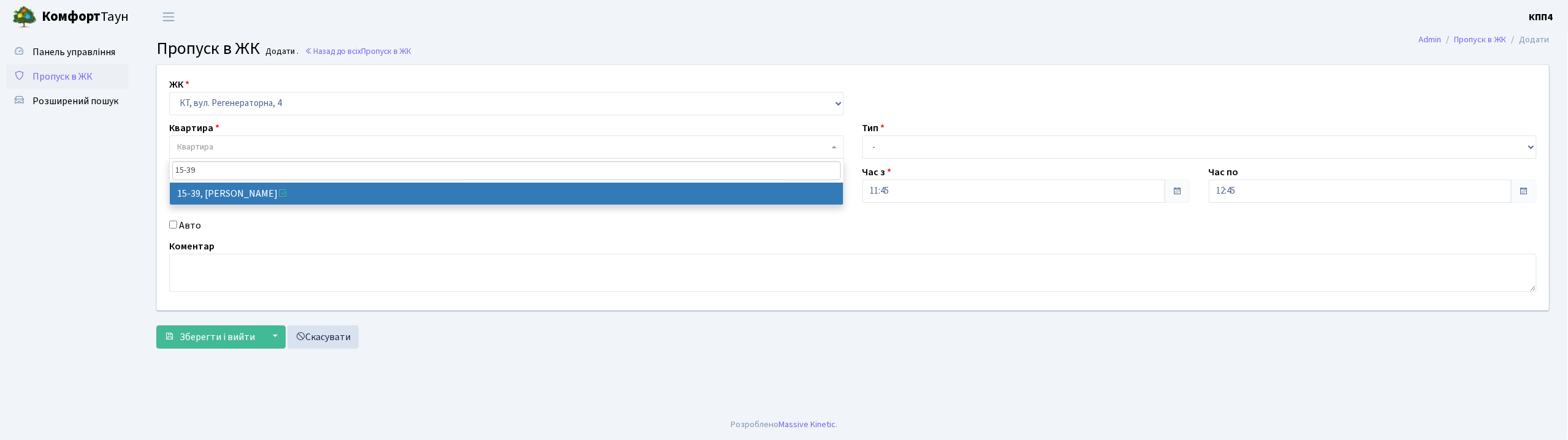
type input "15-39"
select select "8814"
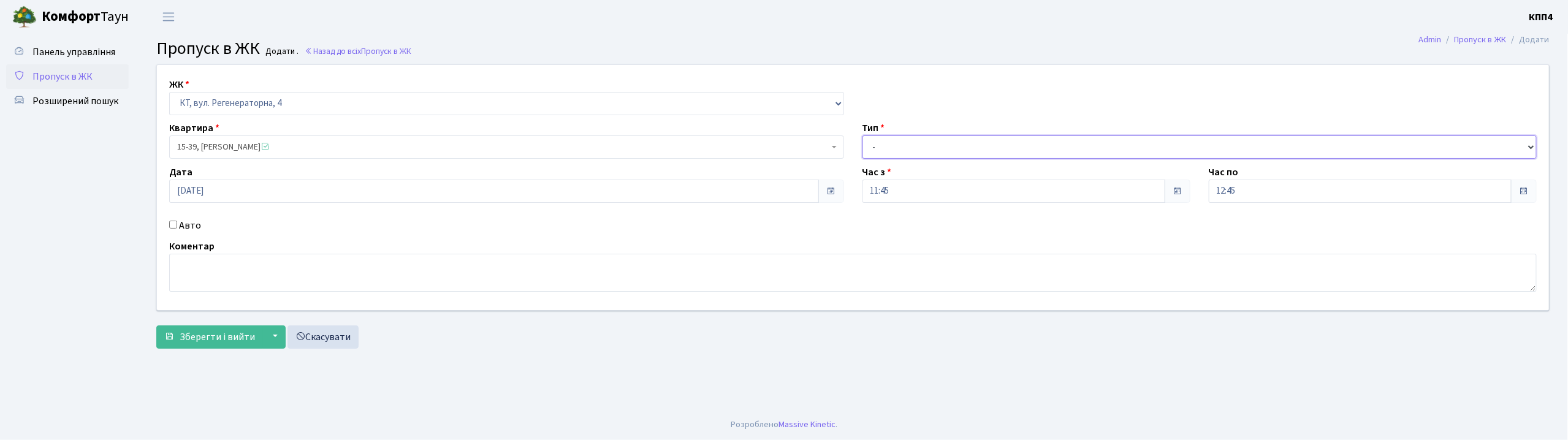
drag, startPoint x: 925, startPoint y: 144, endPoint x: 935, endPoint y: 178, distance: 35.4
click at [935, 178] on div "ЖК - КТ, вул. Регенераторна, 4 КТ2, просп. Соборності, 17 КТ3, вул. Березнева, …" at bounding box center [852, 187] width 1410 height 245
select select "2"
click at [862, 135] on select "- Доставка Таксі Гості Сервіс" at bounding box center [1200, 147] width 675 height 23
click at [174, 234] on div "ЖК - КТ, вул. Регенераторна, 4 КТ2, просп. Соборності, 17 КТ3, вул. Березнева, …" at bounding box center [852, 187] width 1410 height 245
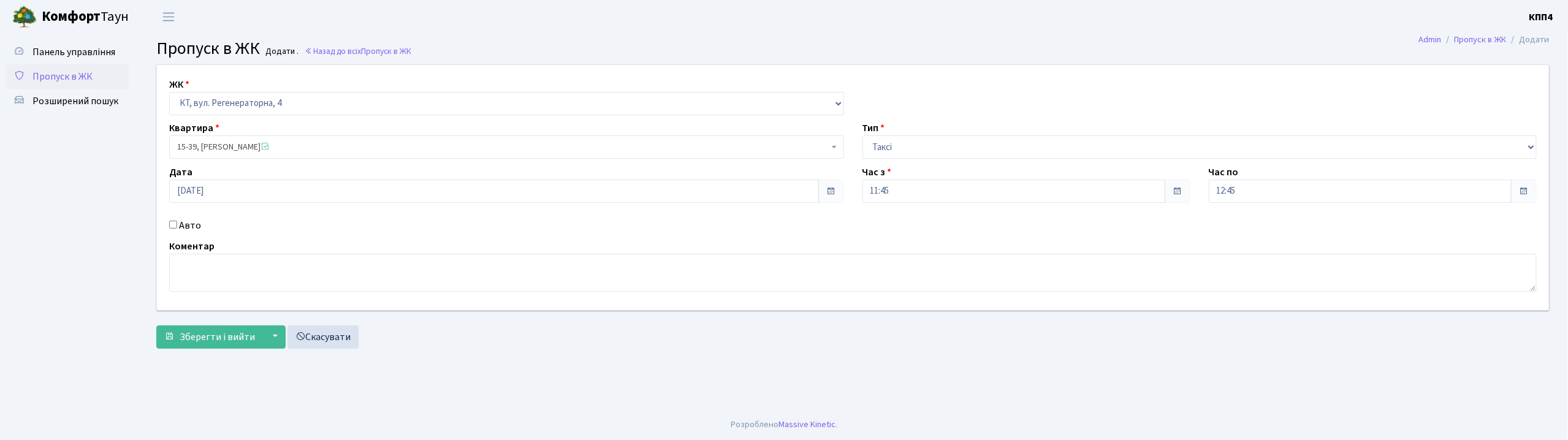
click at [175, 223] on input "Авто" at bounding box center [173, 225] width 8 height 8
checkbox input "true"
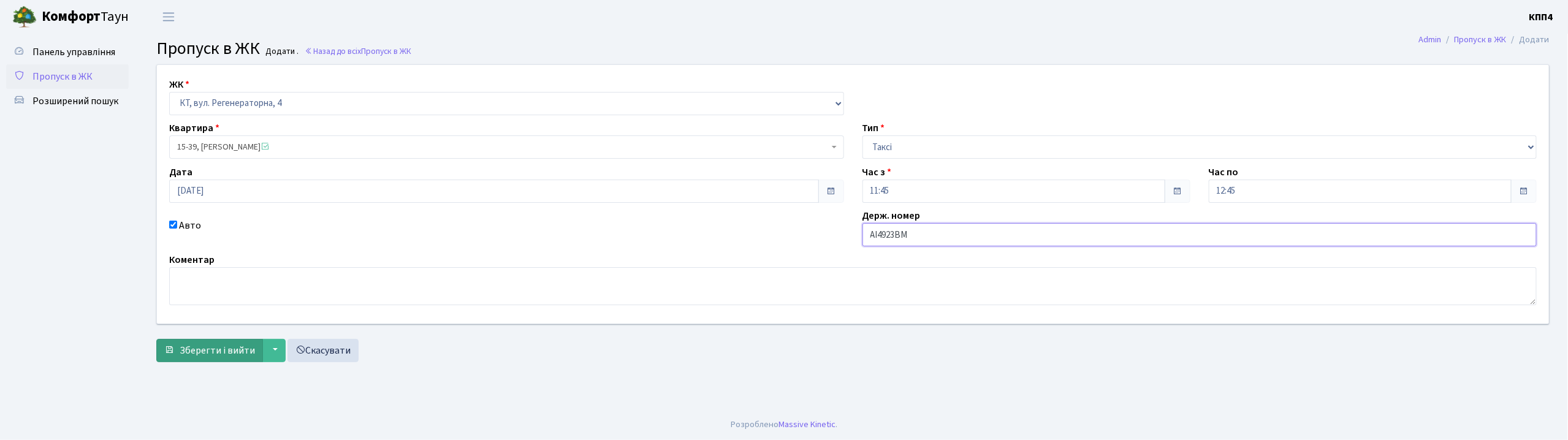
type input "АІ4923ВМ"
click at [210, 349] on span "Зберегти і вийти" at bounding box center [217, 350] width 75 height 14
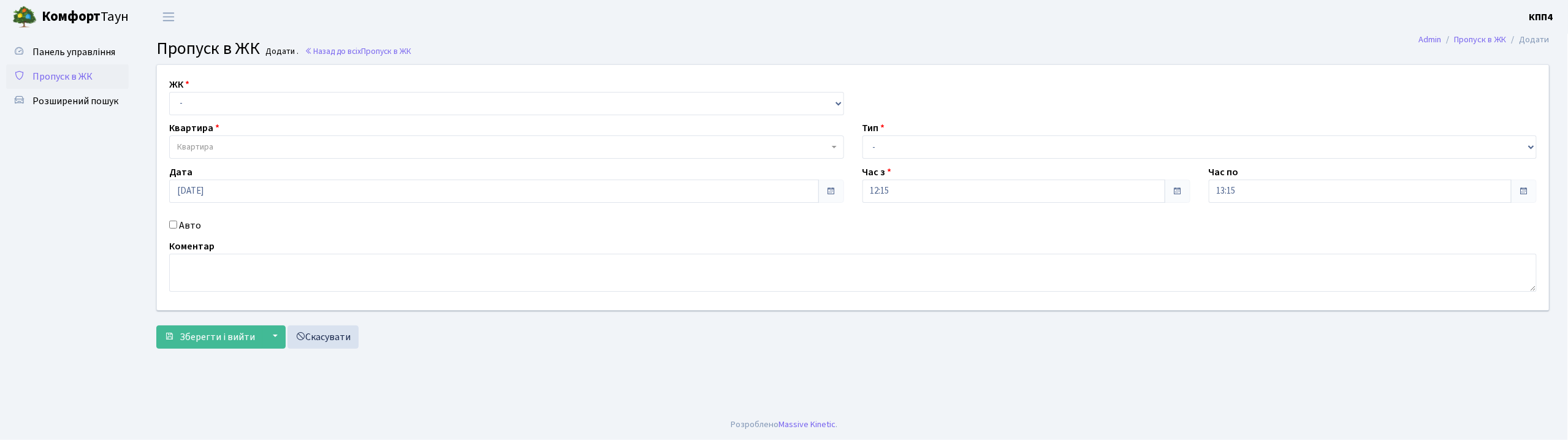
drag, startPoint x: 267, startPoint y: 78, endPoint x: 256, endPoint y: 126, distance: 49.2
click at [259, 118] on div "ЖК - КТ, вул. Регенераторна, 4 КТ2, просп. [STREET_ADDRESS] [STREET_ADDRESS] [P…" at bounding box center [852, 187] width 1410 height 245
click at [256, 126] on div "Квартира Квартира" at bounding box center [507, 140] width 693 height 38
drag, startPoint x: 254, startPoint y: 105, endPoint x: 254, endPoint y: 118, distance: 13.0
click at [254, 118] on div "ЖК - КТ, вул. Регенераторна, 4 КТ2, просп. [STREET_ADDRESS] [STREET_ADDRESS] [P…" at bounding box center [852, 187] width 1410 height 245
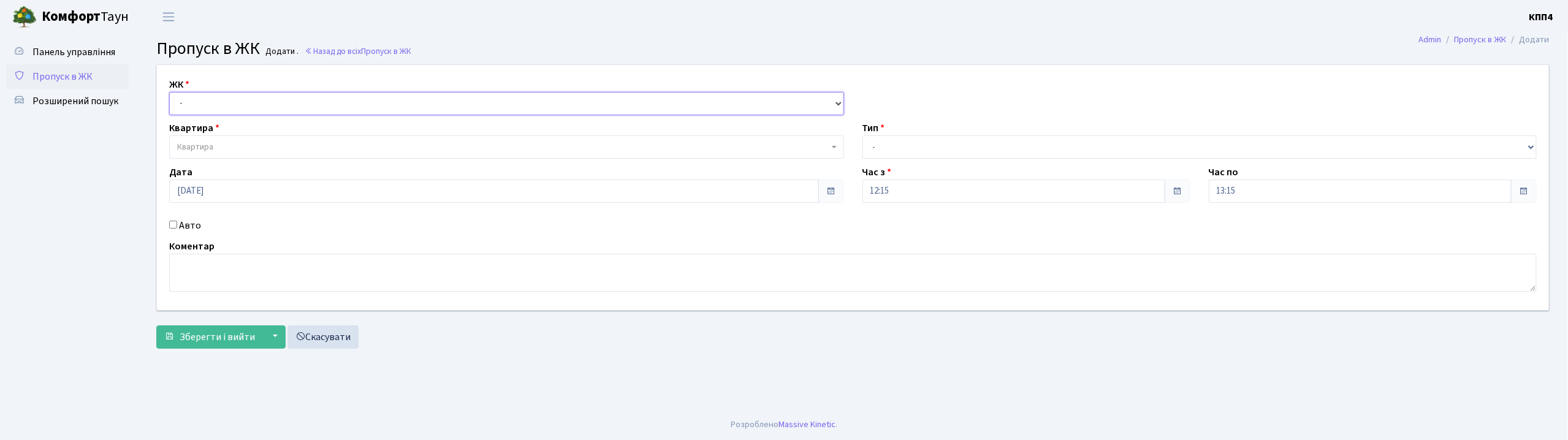
select select "271"
click at [169, 92] on select "- КТ, вул. Регенераторна, 4 КТ2, просп. [STREET_ADDRESS] [STREET_ADDRESS] [PERS…" at bounding box center [507, 103] width 675 height 23
select select
click at [261, 138] on span "Квартира" at bounding box center [507, 147] width 675 height 23
type input "-"
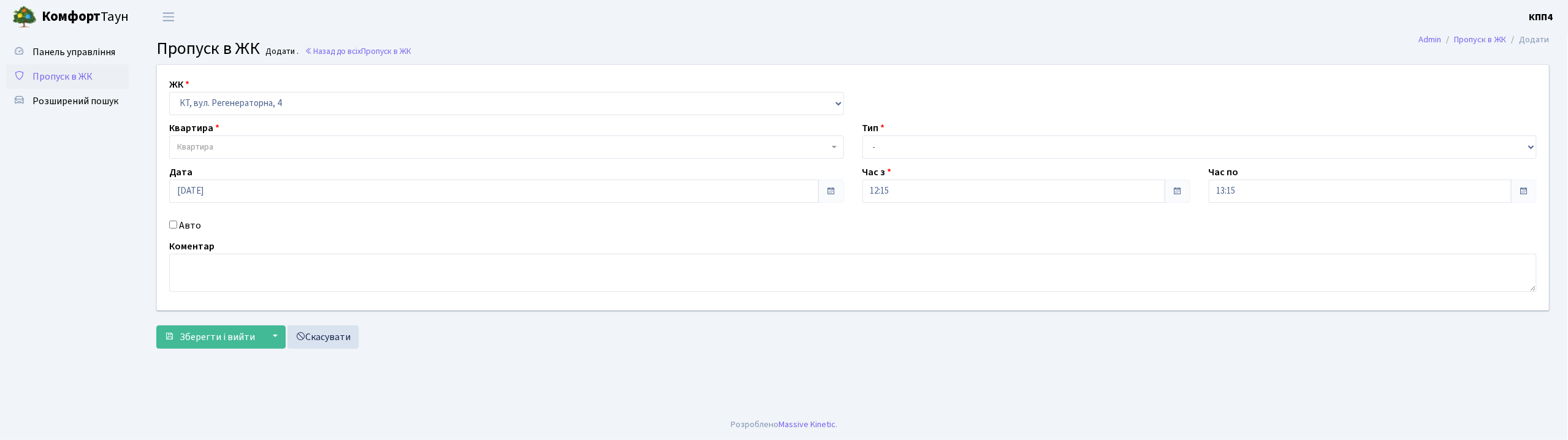
click at [185, 221] on label "Авто" at bounding box center [189, 226] width 22 height 15
click at [177, 221] on input "Авто" at bounding box center [173, 225] width 8 height 8
checkbox input "true"
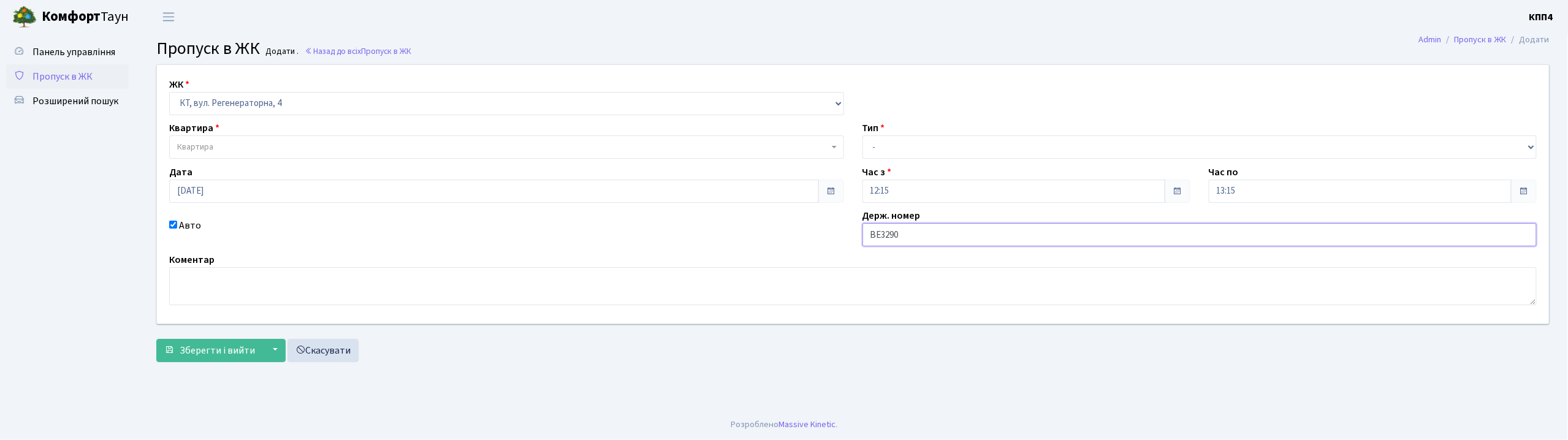
type input "ВЕ3290АО"
click at [925, 163] on div "ЖК - КТ, вул. Регенераторна, 4 КТ2, просп. Соборності, 17 КТ3, вул. Березнева, …" at bounding box center [852, 194] width 1410 height 259
click at [919, 135] on div "Тип - Доставка Таксі Гості Сервіс" at bounding box center [1200, 140] width 693 height 38
click at [916, 138] on select "- Доставка Таксі Гості Сервіс" at bounding box center [1200, 147] width 675 height 23
select select "3"
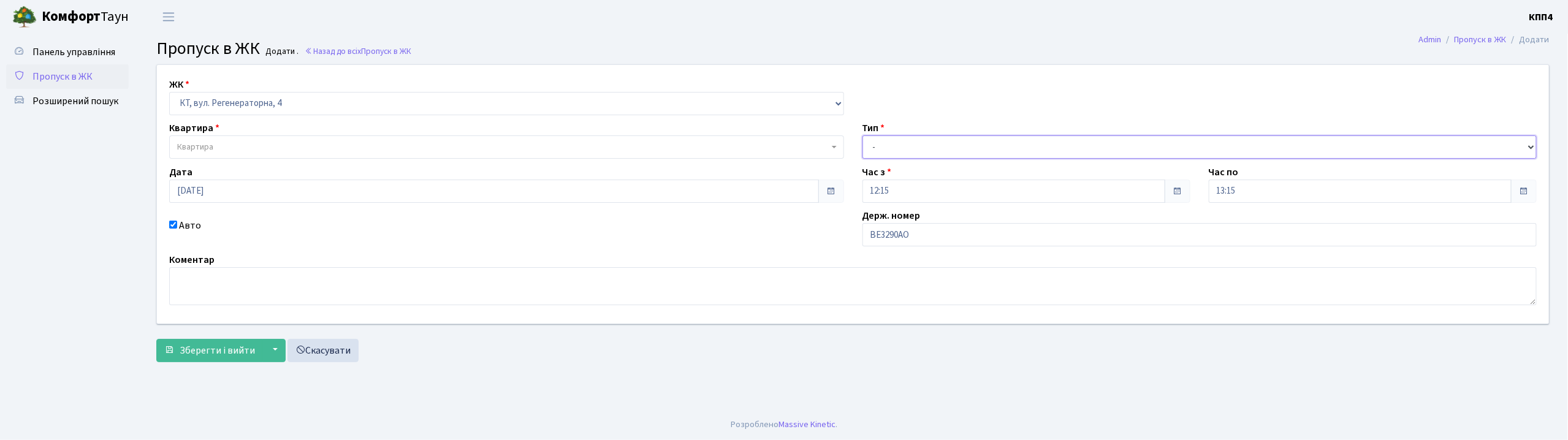
click at [862, 135] on select "- Доставка Таксі Гості Сервіс" at bounding box center [1200, 147] width 675 height 23
click at [172, 125] on label "Квартира" at bounding box center [194, 129] width 50 height 15
click at [200, 138] on span "Квартира" at bounding box center [507, 147] width 675 height 23
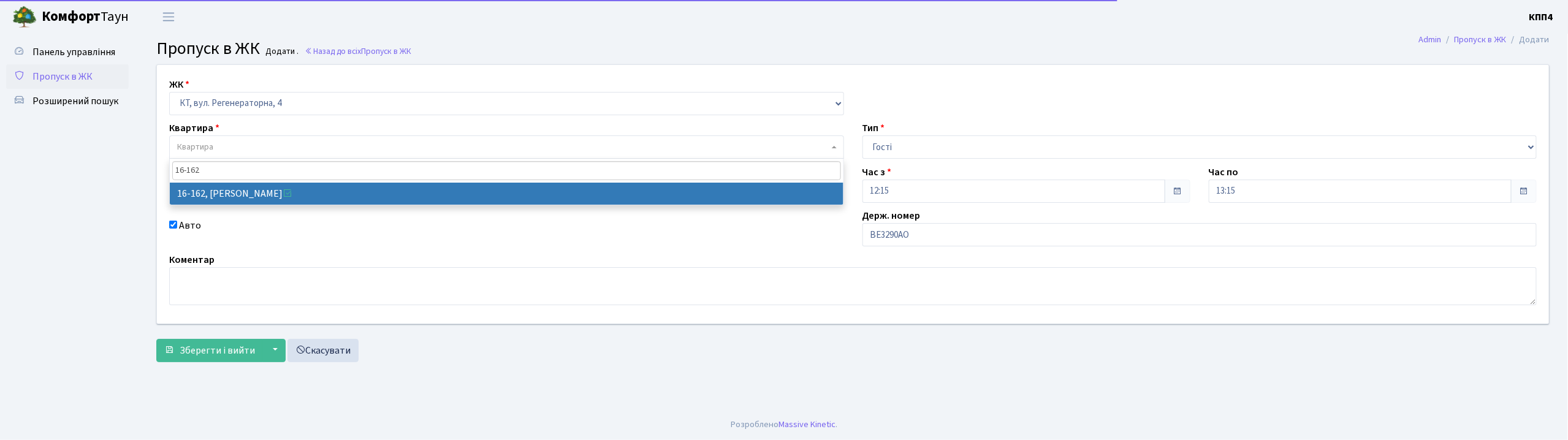
type input "16-162"
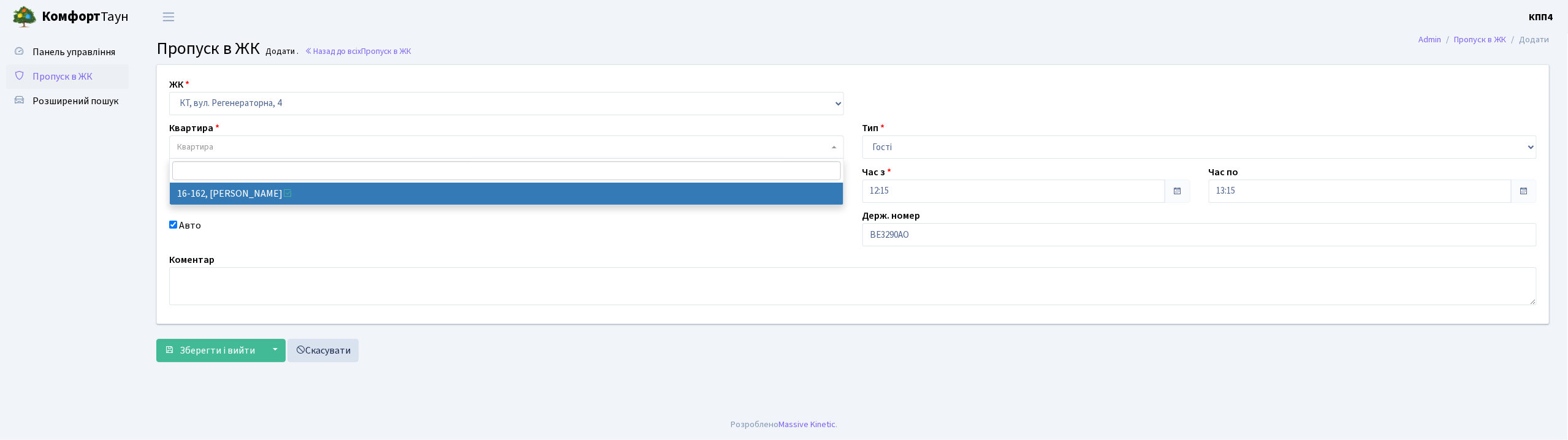
select select "8723"
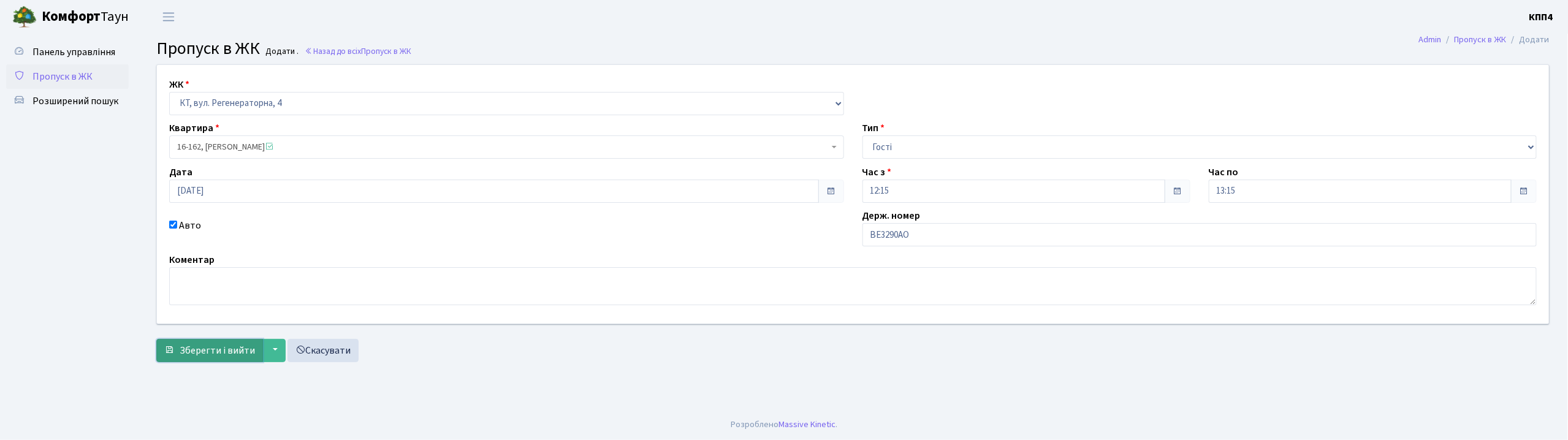
click at [232, 344] on span "Зберегти і вийти" at bounding box center [217, 350] width 75 height 14
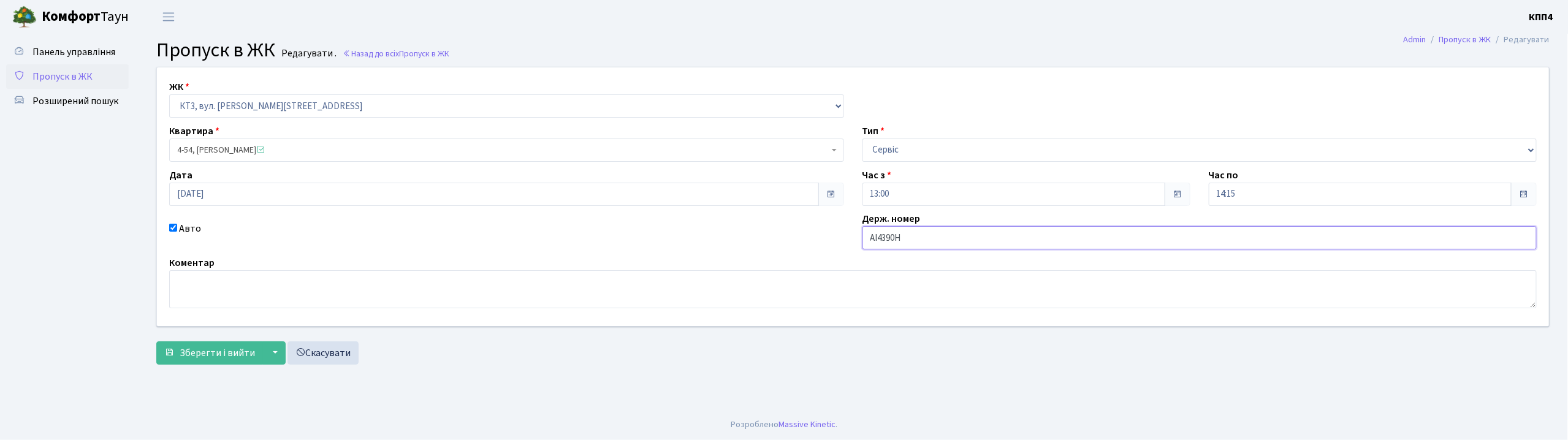
click at [956, 246] on input "АІ4390Н" at bounding box center [1200, 238] width 675 height 23
type input "АІ4390НС"
click at [204, 354] on span "Зберегти і вийти" at bounding box center [217, 354] width 75 height 14
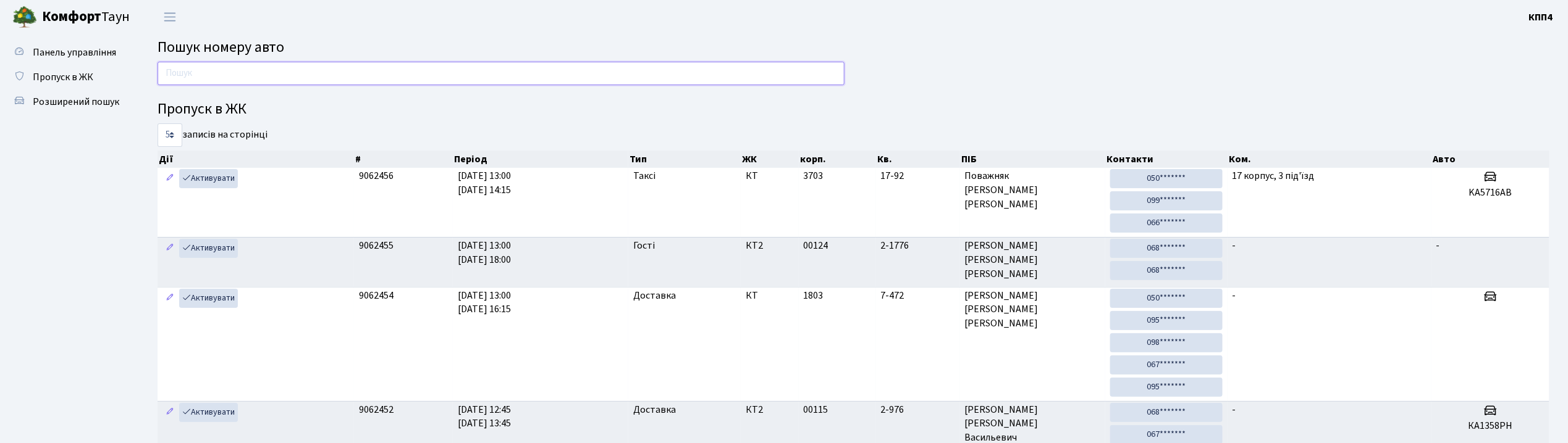
click at [347, 78] on input "text" at bounding box center [501, 73] width 687 height 23
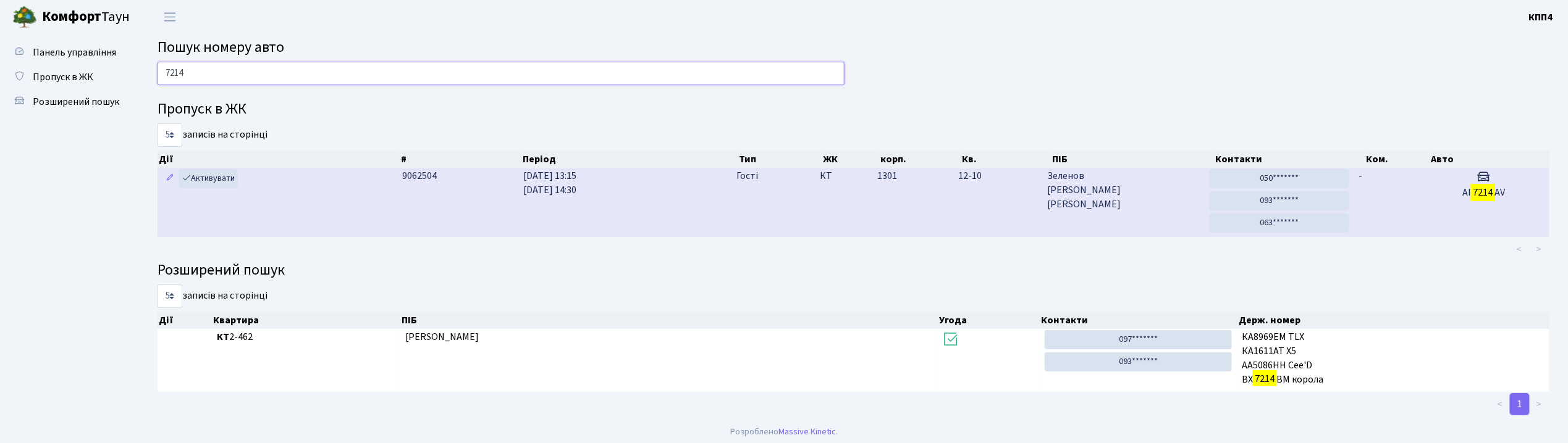
type input "7214"
click at [648, 211] on td "[DATE] 13:15 [DATE] 14:30" at bounding box center [625, 202] width 214 height 69
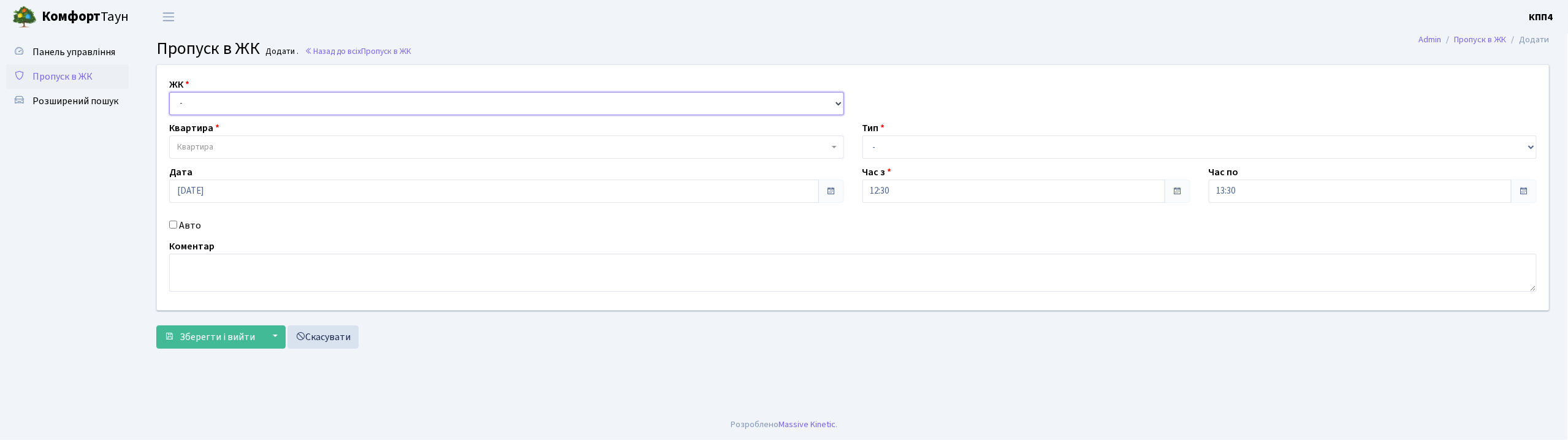
click at [241, 109] on select "- КТ, вул. Регенераторна, 4 КТ2, просп. [STREET_ADDRESS] [STREET_ADDRESS] [PERS…" at bounding box center [507, 103] width 675 height 23
select select "271"
click at [169, 92] on select "- КТ, вул. Регенераторна, 4 КТ2, просп. [STREET_ADDRESS] [STREET_ADDRESS] [PERS…" at bounding box center [507, 103] width 675 height 23
select select
click at [244, 140] on span "Квартира" at bounding box center [507, 147] width 675 height 23
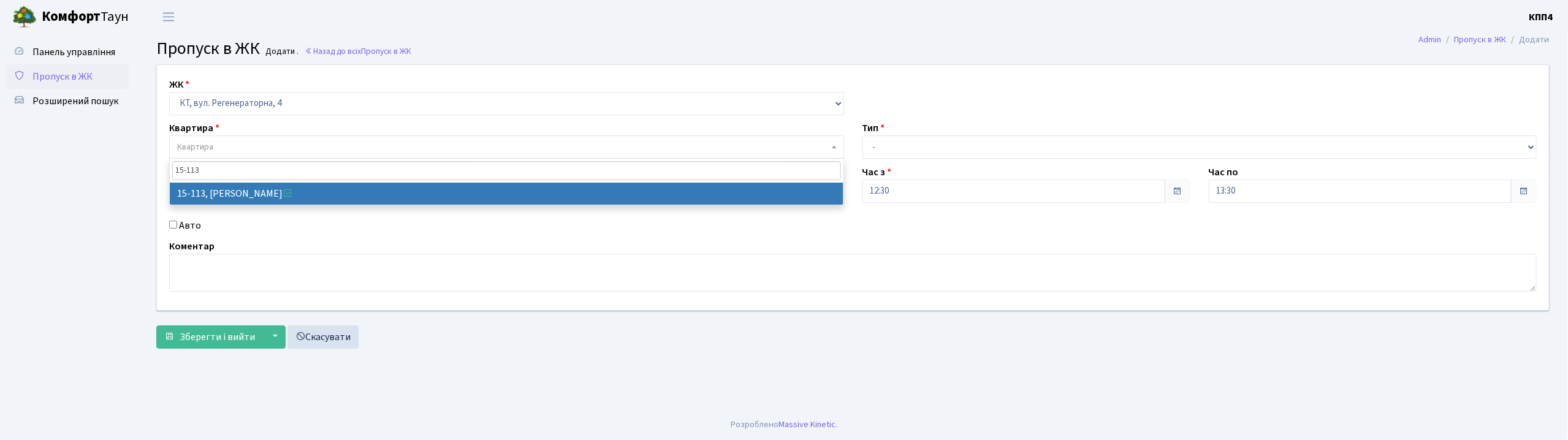
type input "15-113"
select select "8888"
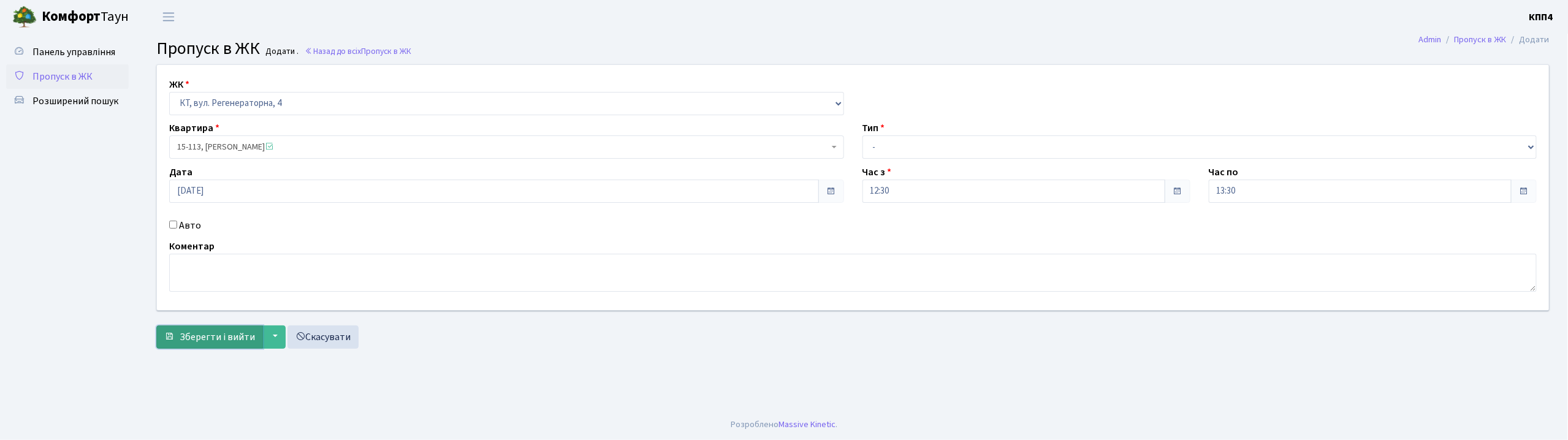
click at [256, 339] on button "Зберегти і вийти" at bounding box center [210, 337] width 107 height 23
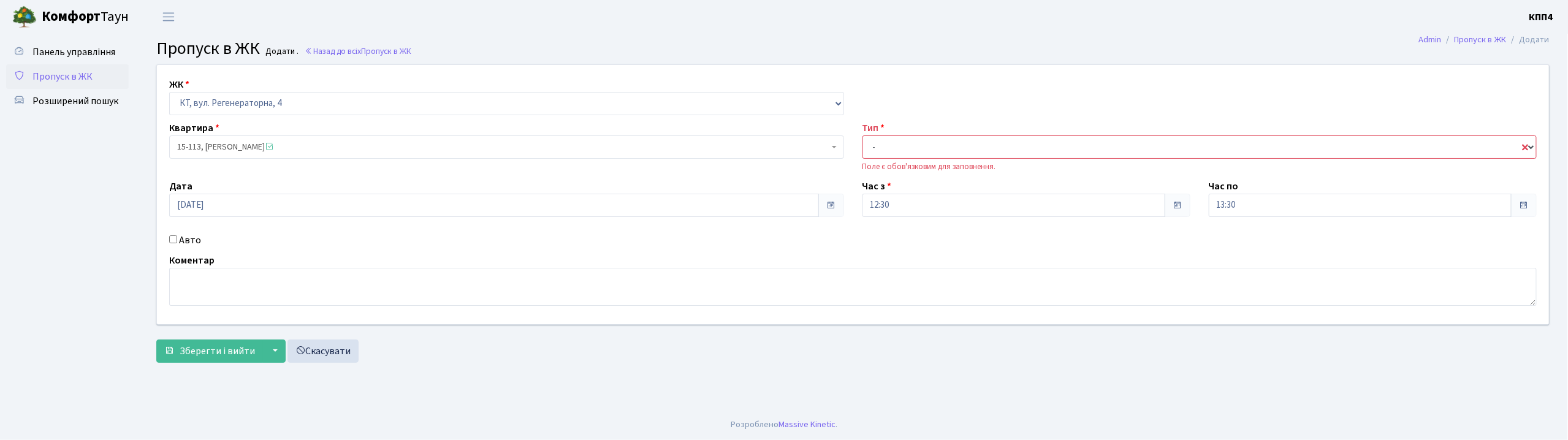
click at [922, 146] on select "- Доставка Таксі Гості Сервіс" at bounding box center [1200, 147] width 675 height 23
select select "3"
click at [862, 135] on select "- Доставка Таксі Гості Сервіс" at bounding box center [1200, 147] width 675 height 23
click at [201, 351] on span "Зберегти і вийти" at bounding box center [217, 351] width 75 height 14
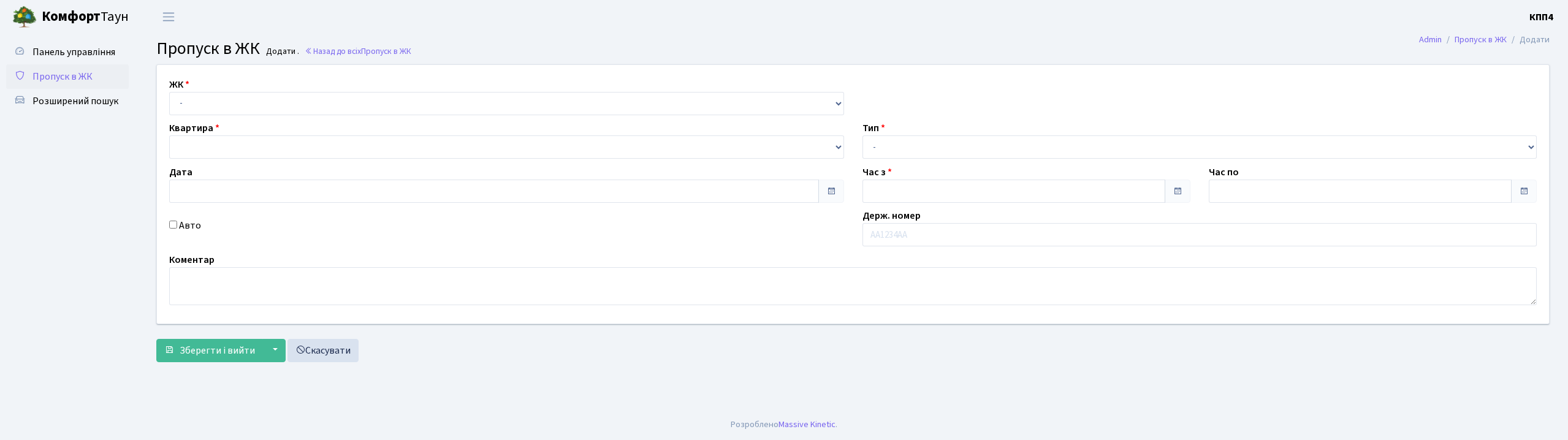
type input "[DATE]"
type input "13:15"
type input "14:15"
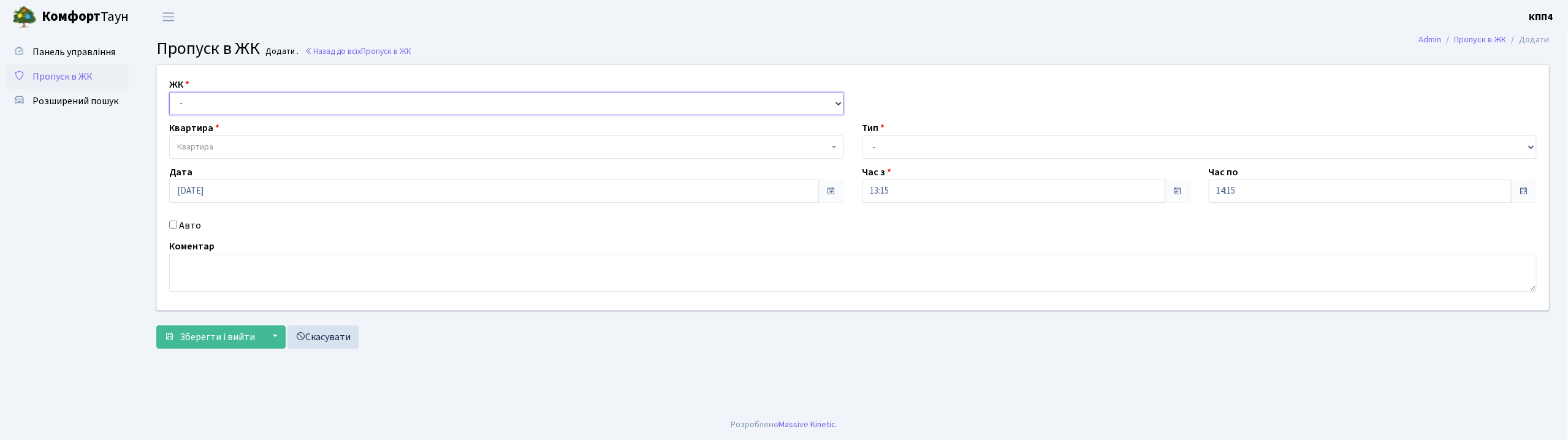
click at [249, 94] on select "- КТ, вул. Регенераторна, 4 КТ2, просп. [STREET_ADDRESS] [STREET_ADDRESS] [PERS…" at bounding box center [507, 103] width 675 height 23
select select "271"
click at [169, 92] on select "- КТ, вул. Регенераторна, 4 КТ2, просп. [STREET_ADDRESS] [STREET_ADDRESS] [PERS…" at bounding box center [507, 103] width 675 height 23
select select
click at [223, 144] on span "Квартира" at bounding box center [503, 147] width 652 height 12
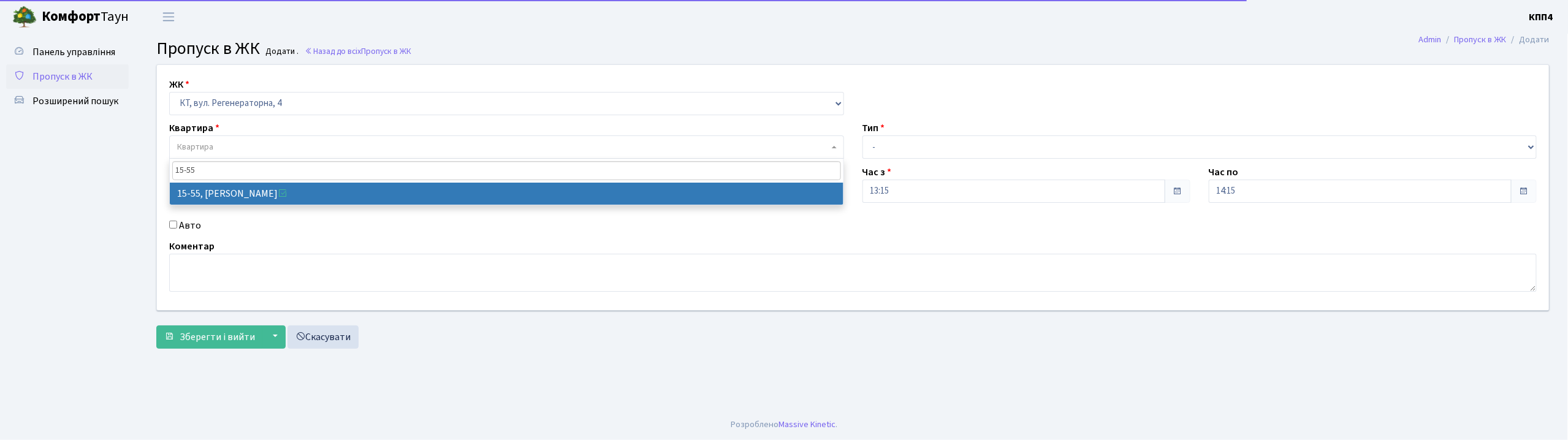
type input "15-55"
select select "8830"
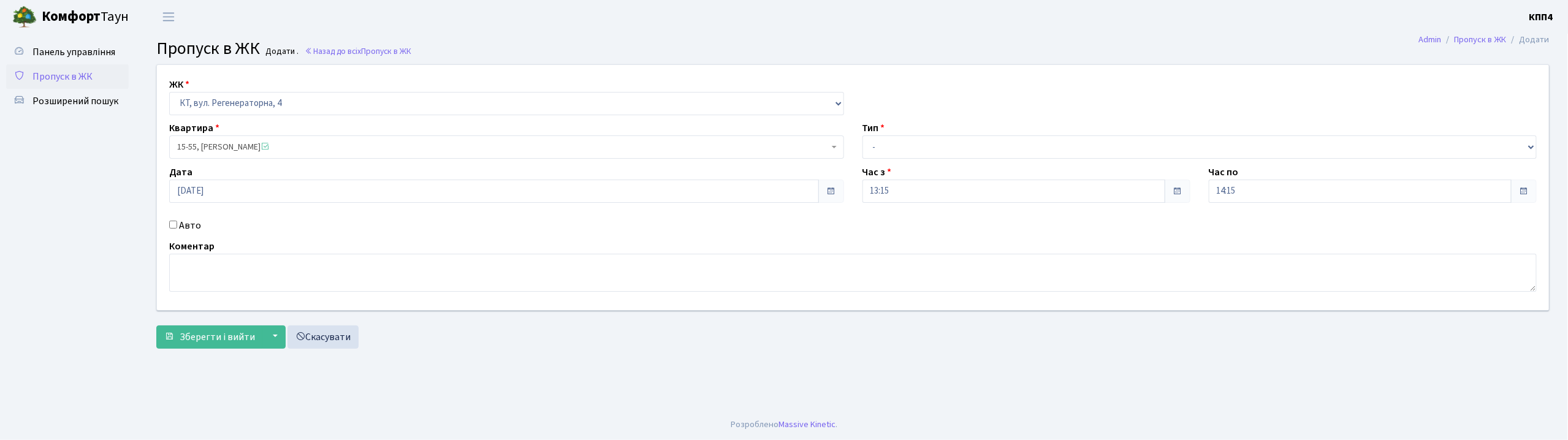
click at [192, 227] on label "Авто" at bounding box center [189, 226] width 22 height 15
click at [177, 227] on input "Авто" at bounding box center [173, 225] width 8 height 8
checkbox input "true"
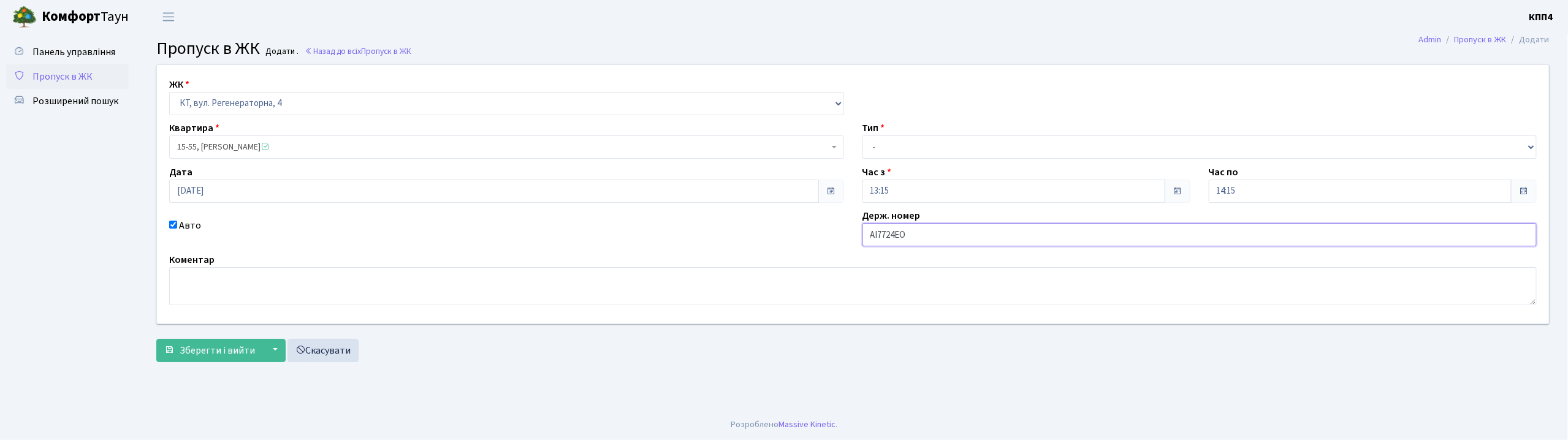
type input "АІ7724ЕО"
click at [996, 138] on select "- Доставка Таксі Гості Сервіс" at bounding box center [1200, 147] width 675 height 23
select select "2"
click at [862, 135] on select "- Доставка Таксі Гості Сервіс" at bounding box center [1200, 147] width 675 height 23
click at [214, 363] on button "Зберегти і вийти" at bounding box center [210, 350] width 107 height 23
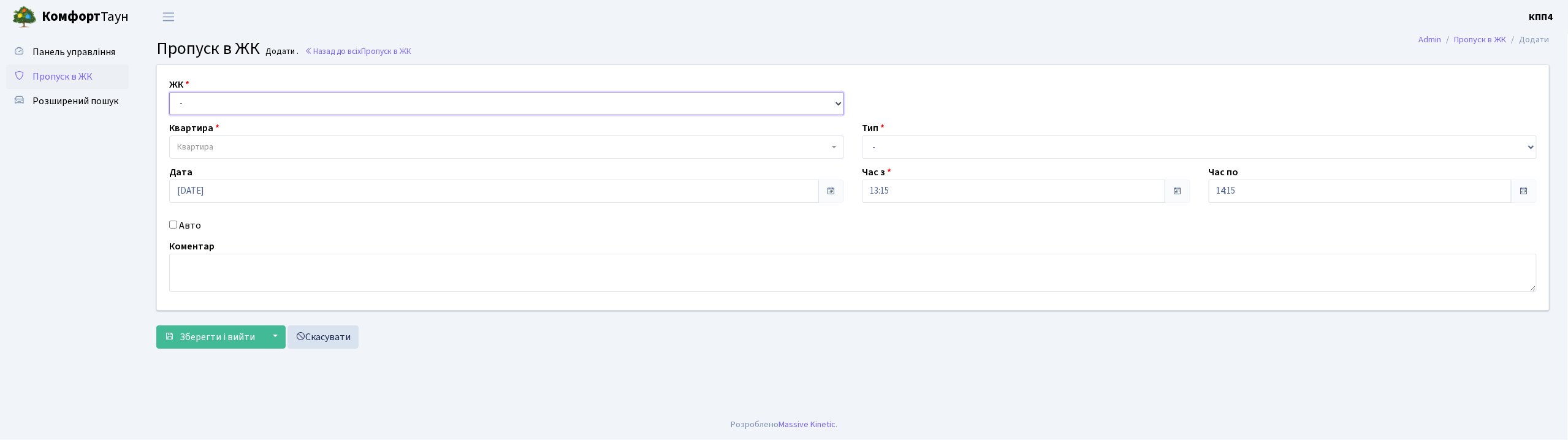
click at [401, 103] on select "- КТ, вул. Регенераторна, 4 КТ2, просп. [STREET_ADDRESS] [STREET_ADDRESS] [PERS…" at bounding box center [507, 103] width 675 height 23
select select "271"
click at [169, 92] on select "- КТ, вул. Регенераторна, 4 КТ2, просп. [STREET_ADDRESS] [STREET_ADDRESS] [PERS…" at bounding box center [507, 103] width 675 height 23
select select
click at [380, 143] on span "Квартира" at bounding box center [503, 147] width 652 height 12
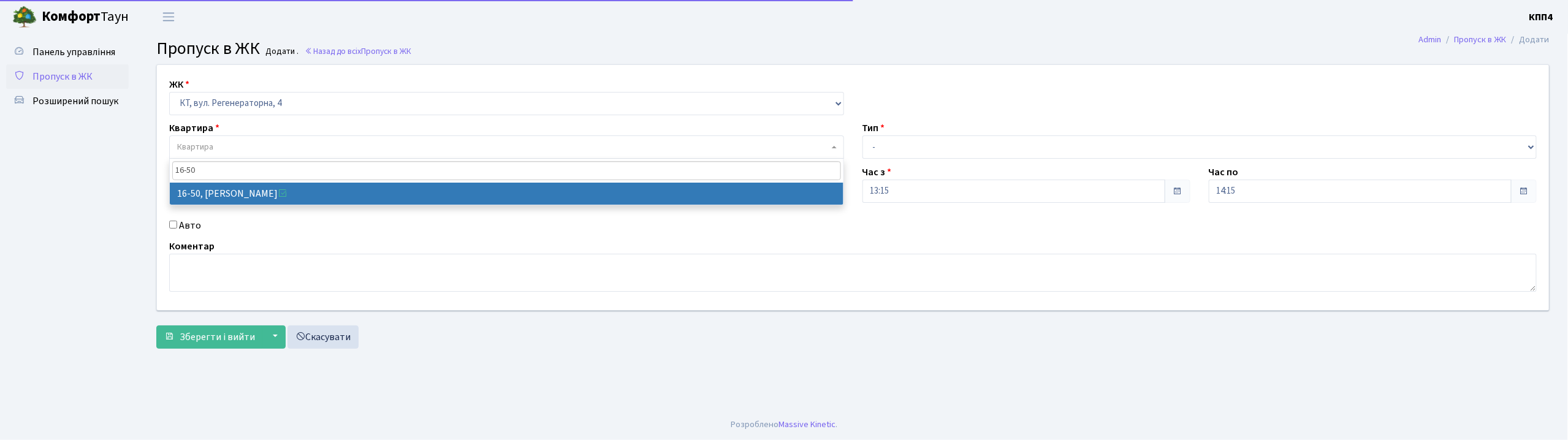
type input "16-50"
select select "8611"
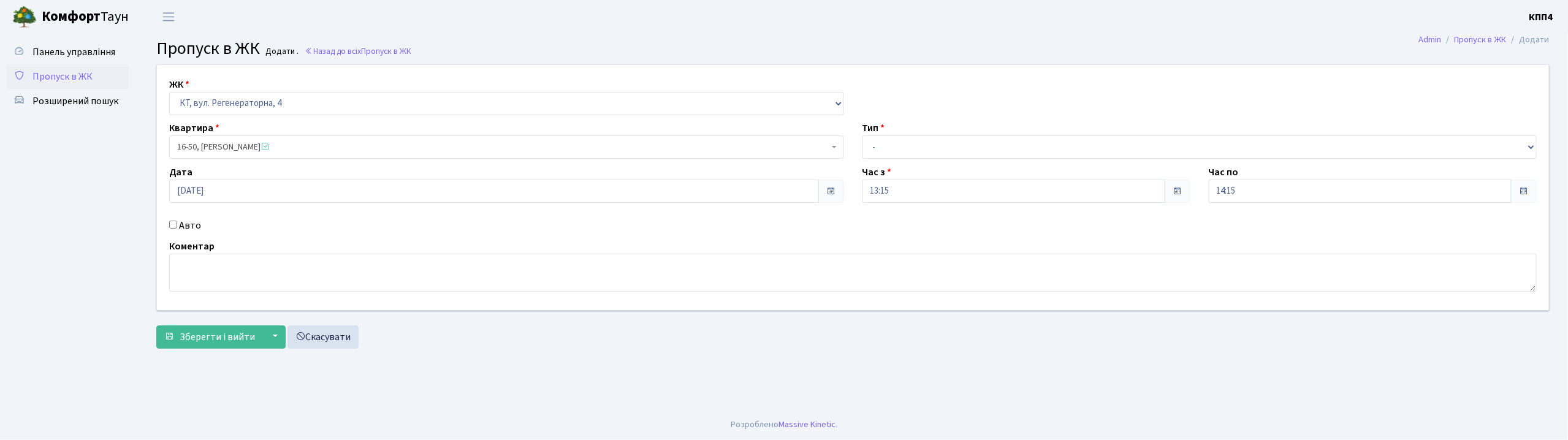
click at [195, 224] on label "Авто" at bounding box center [189, 226] width 22 height 15
click at [177, 224] on input "Авто" at bounding box center [173, 225] width 8 height 8
checkbox input "true"
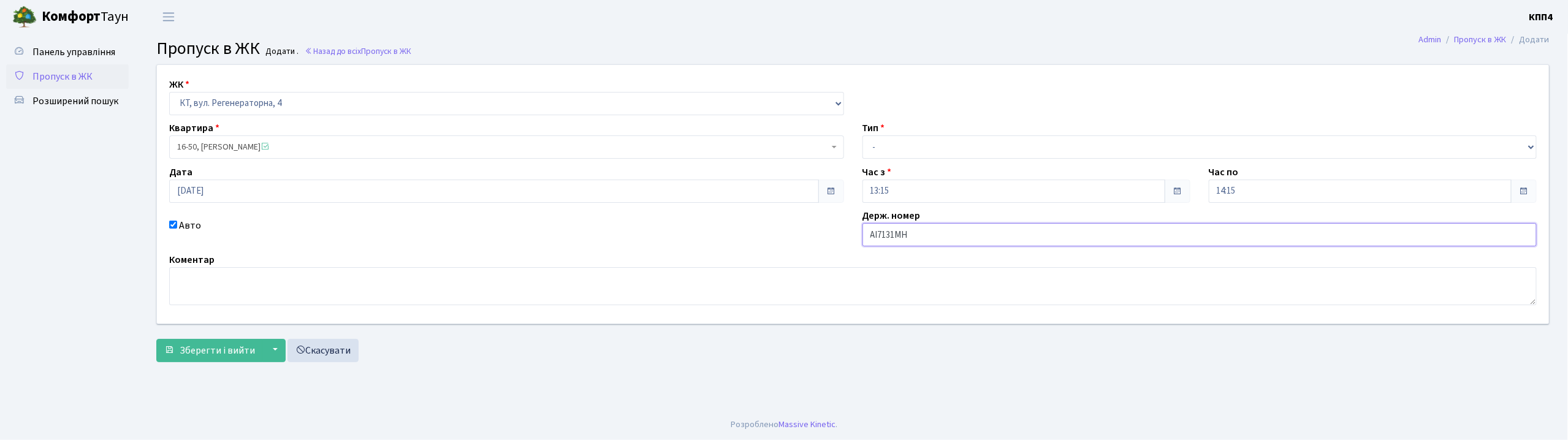
type input "АІ7131МН"
click at [937, 158] on select "- Доставка Таксі Гості Сервіс" at bounding box center [1200, 147] width 675 height 23
select select "3"
click at [862, 135] on select "- Доставка Таксі Гості Сервіс" at bounding box center [1200, 147] width 675 height 23
click at [209, 348] on span "Зберегти і вийти" at bounding box center [217, 350] width 75 height 14
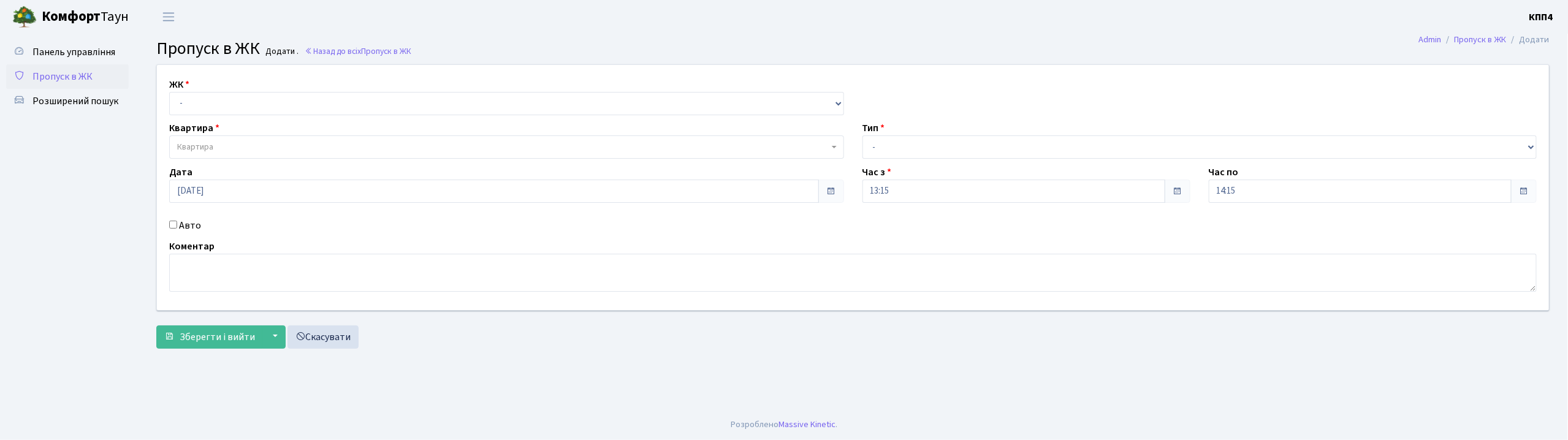
click at [172, 224] on input "Авто" at bounding box center [173, 225] width 8 height 8
checkbox input "true"
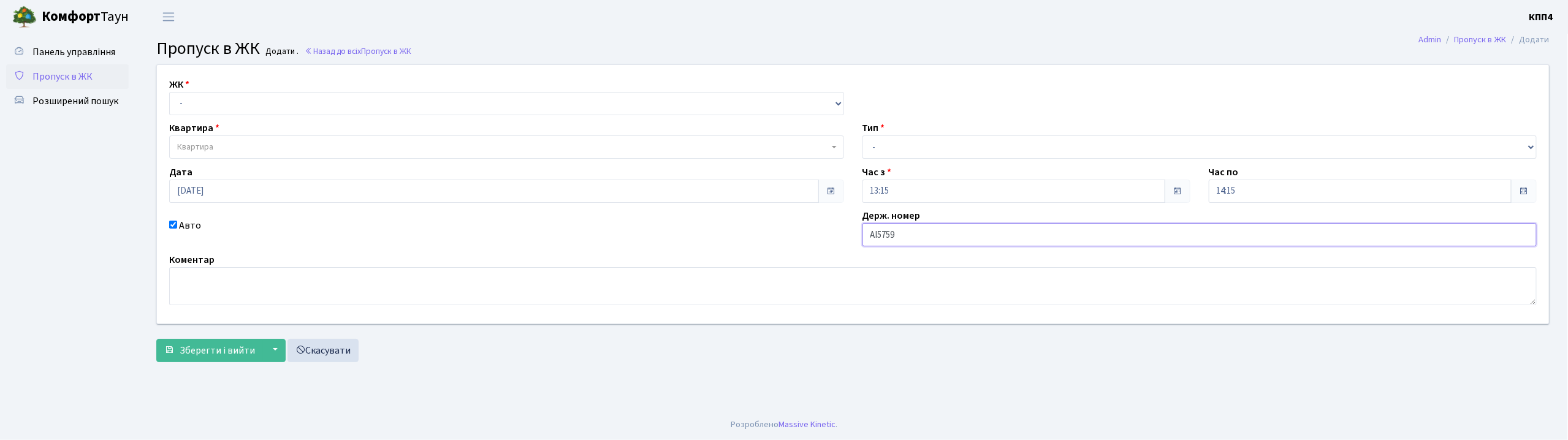
type input "АІ5759РІ"
click at [341, 103] on select "- КТ, вул. Регенераторна, 4 КТ2, просп. [STREET_ADDRESS] [STREET_ADDRESS] [PERS…" at bounding box center [507, 103] width 675 height 23
select select "271"
click at [169, 92] on select "- КТ, вул. Регенераторна, 4 КТ2, просп. [STREET_ADDRESS] [STREET_ADDRESS] [PERS…" at bounding box center [507, 103] width 675 height 23
select select
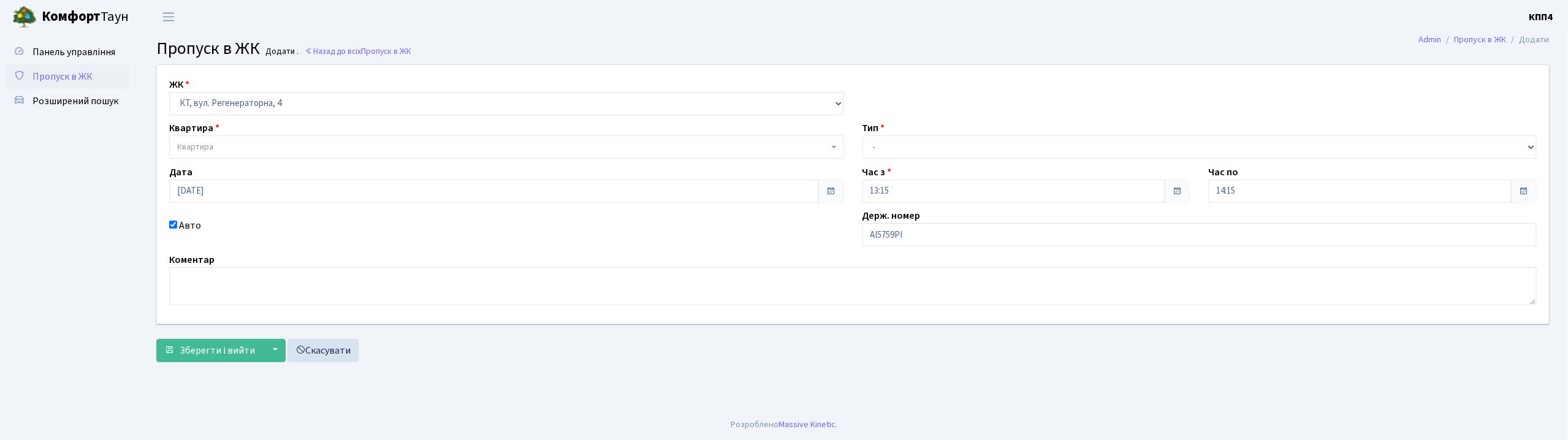
click at [336, 144] on span "Квартира" at bounding box center [503, 147] width 652 height 12
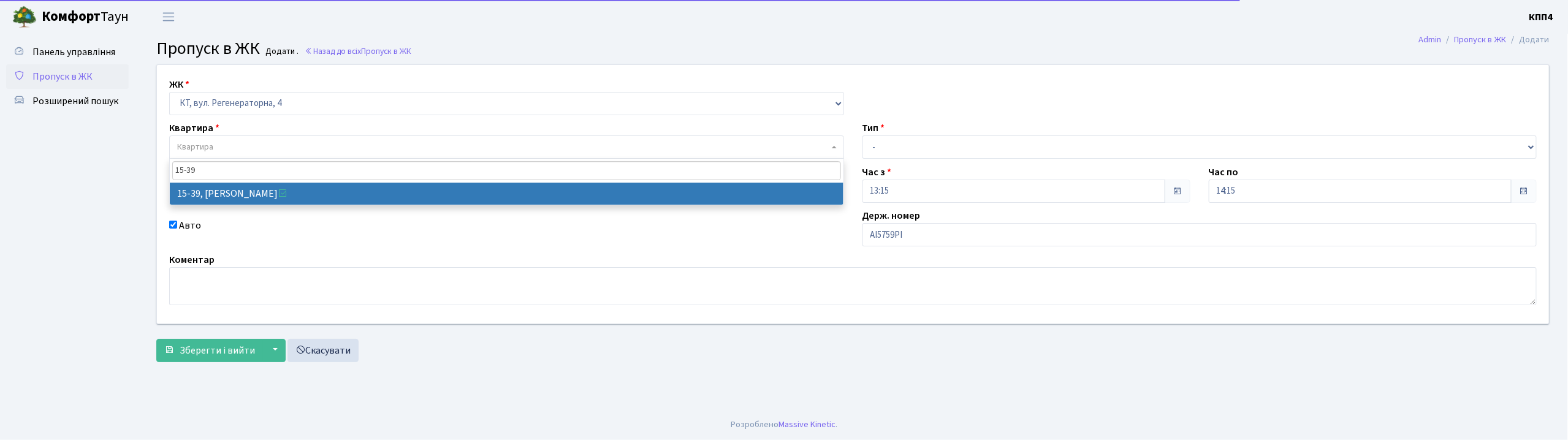
type input "15-39"
select select "8814"
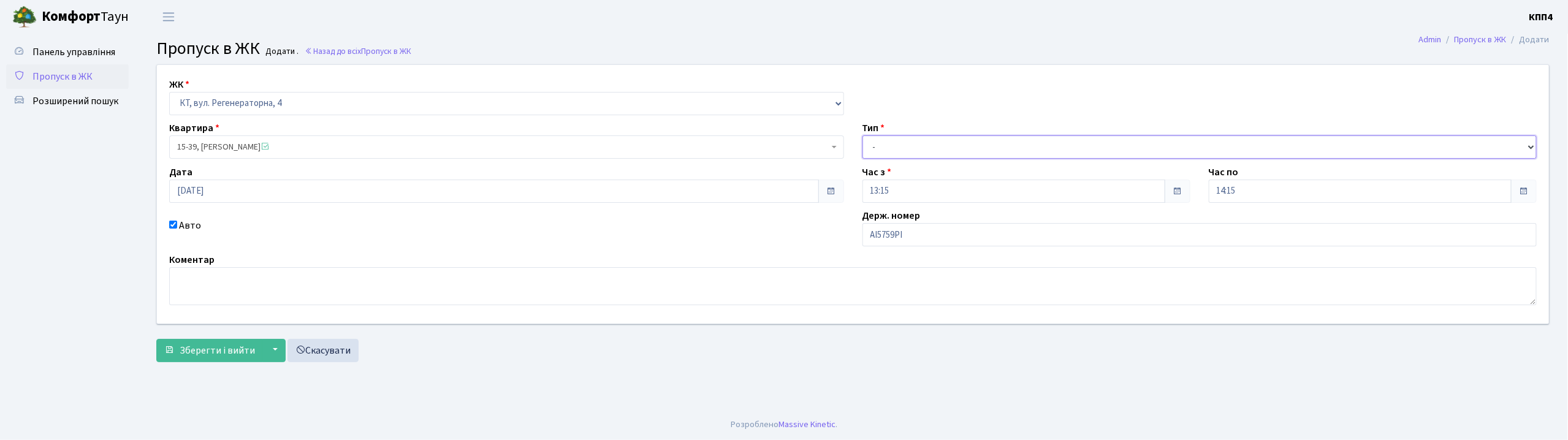
click at [966, 150] on select "- Доставка Таксі Гості Сервіс" at bounding box center [1200, 147] width 675 height 23
select select "2"
click at [862, 135] on select "- Доставка Таксі Гості Сервіс" at bounding box center [1200, 147] width 675 height 23
click at [234, 347] on span "Зберегти і вийти" at bounding box center [217, 350] width 75 height 14
click at [940, 247] on input "АІ7214AV" at bounding box center [1200, 238] width 675 height 23
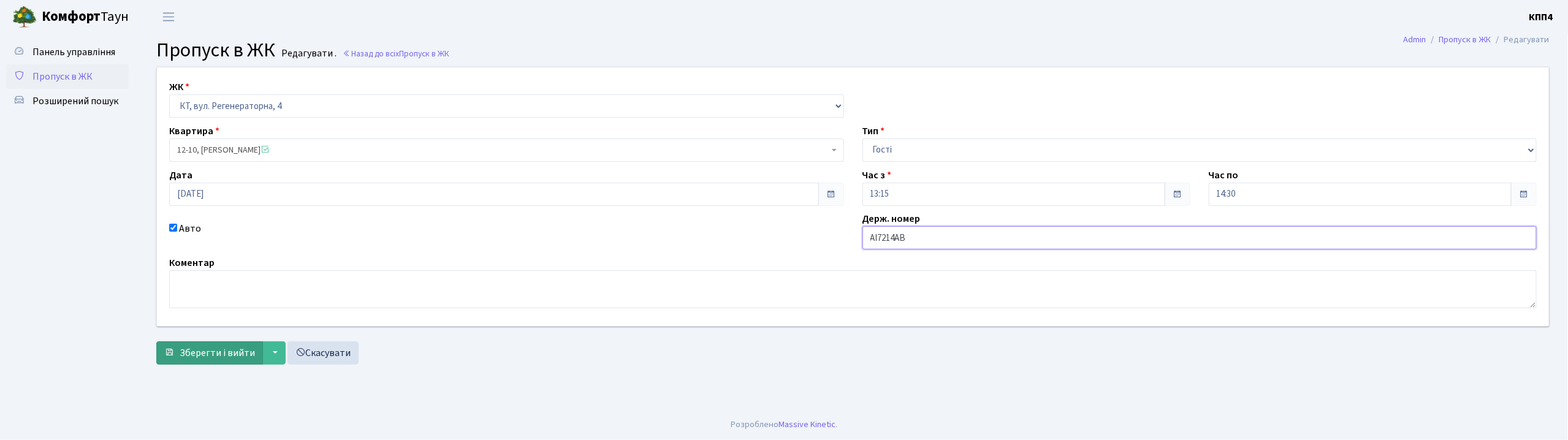
type input "АІ7214AВ"
click at [177, 344] on button "Зберегти і вийти" at bounding box center [210, 353] width 107 height 23
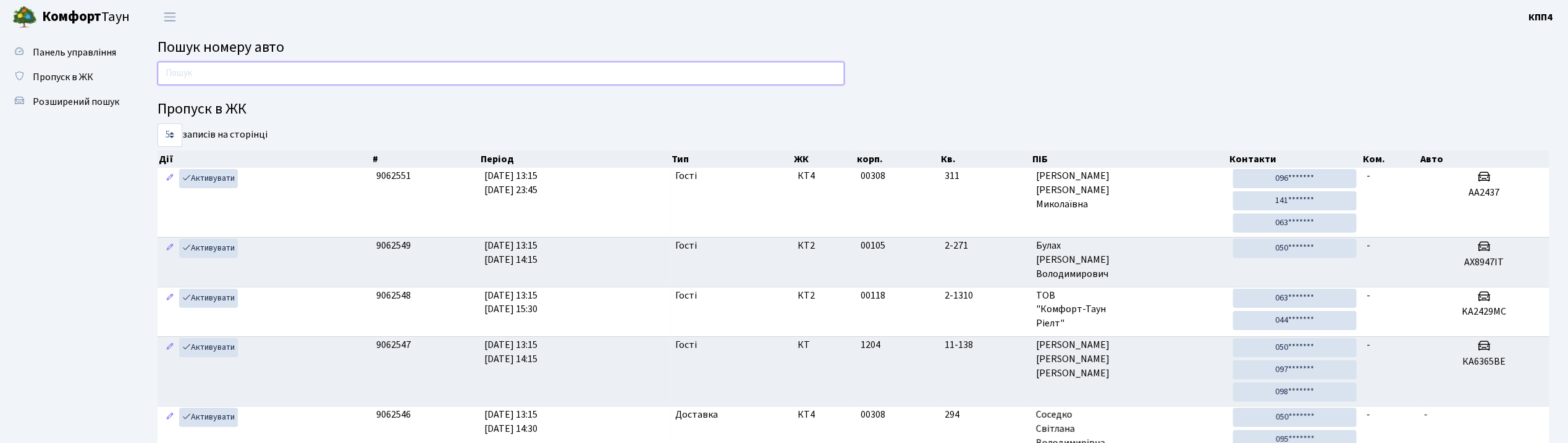
click at [307, 65] on input "text" at bounding box center [501, 73] width 687 height 23
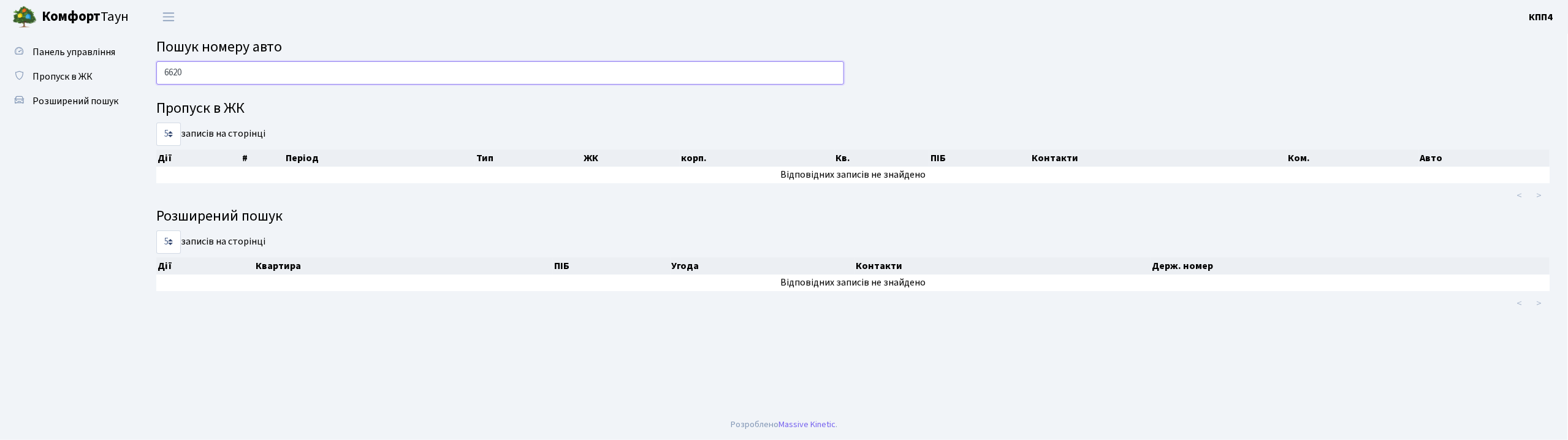
click at [207, 74] on input "6620" at bounding box center [500, 73] width 688 height 23
type input "6620"
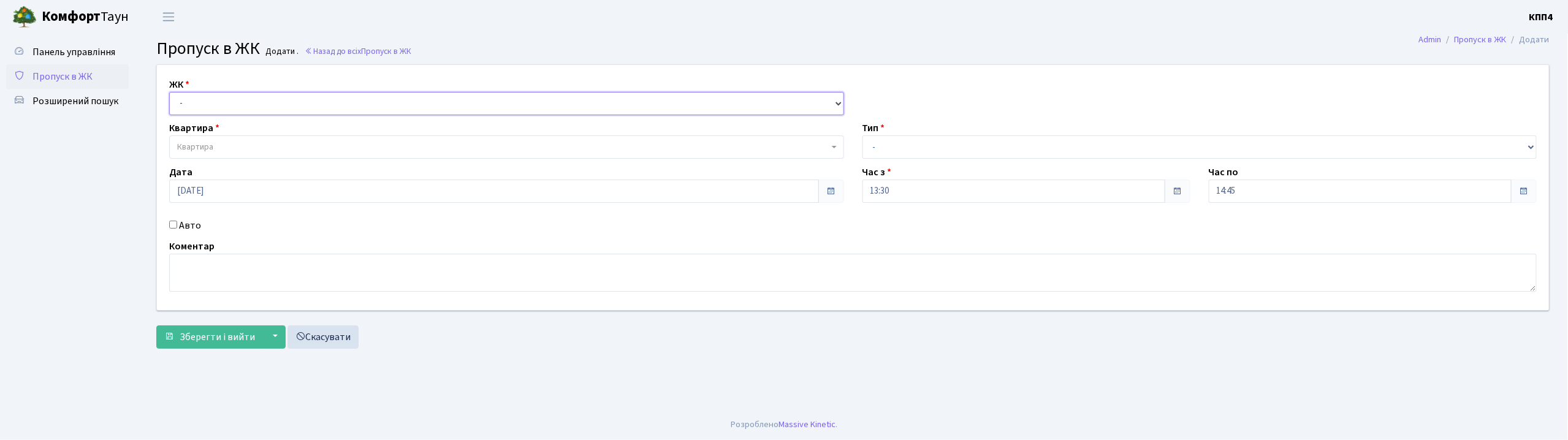
click at [212, 109] on select "- КТ, вул. Регенераторна, 4 КТ2, просп. Соборності, 17 КТ3, вул. Березнева, 16 …" at bounding box center [507, 103] width 675 height 23
select select "271"
click at [169, 92] on select "- КТ, вул. Регенераторна, 4 КТ2, просп. Соборності, 17 КТ3, вул. Березнева, 16 …" at bounding box center [507, 103] width 675 height 23
select select
click at [194, 231] on label "Авто" at bounding box center [189, 226] width 22 height 15
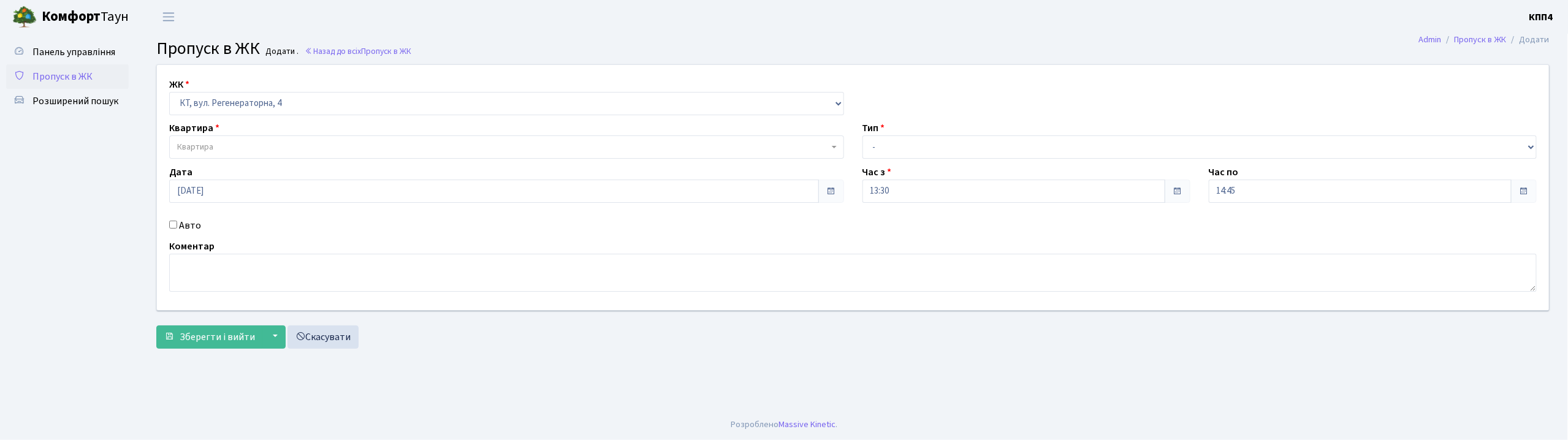
click at [177, 229] on input "Авто" at bounding box center [173, 225] width 8 height 8
checkbox input "true"
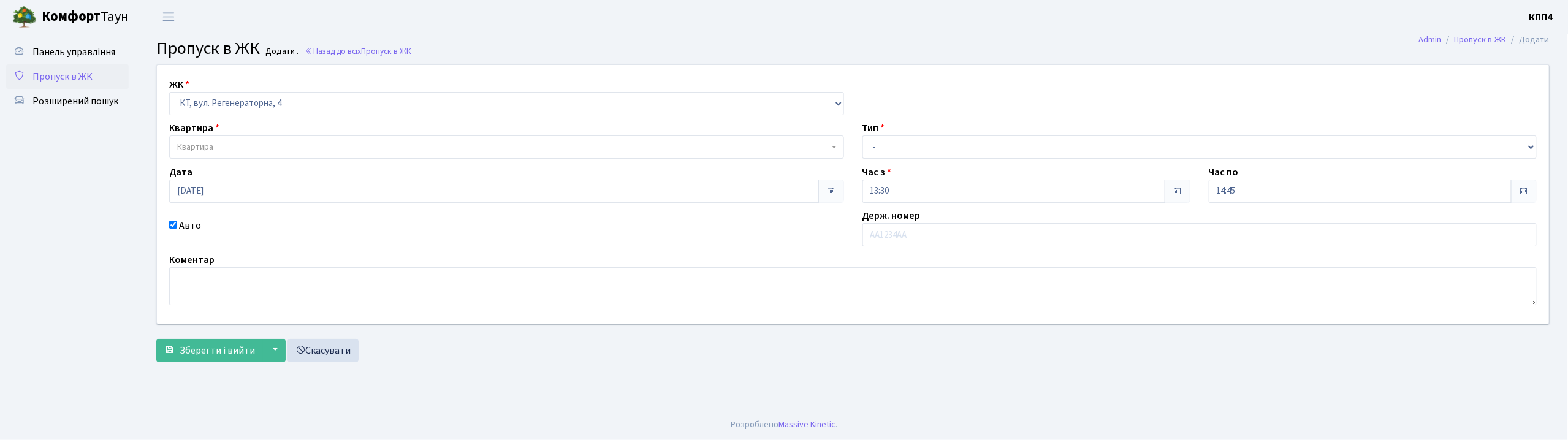
click at [204, 158] on body "Комфорт Таун КПП4 Мій обліковий запис Вийти Панель управління Пропуск в ЖК Розш…" at bounding box center [784, 220] width 1568 height 440
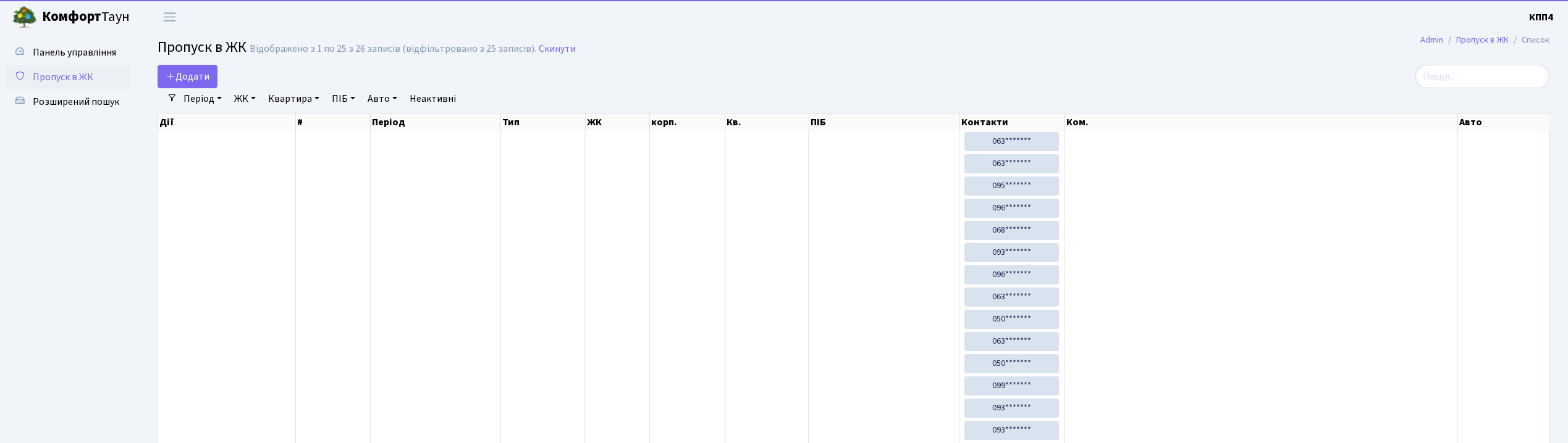
select select "25"
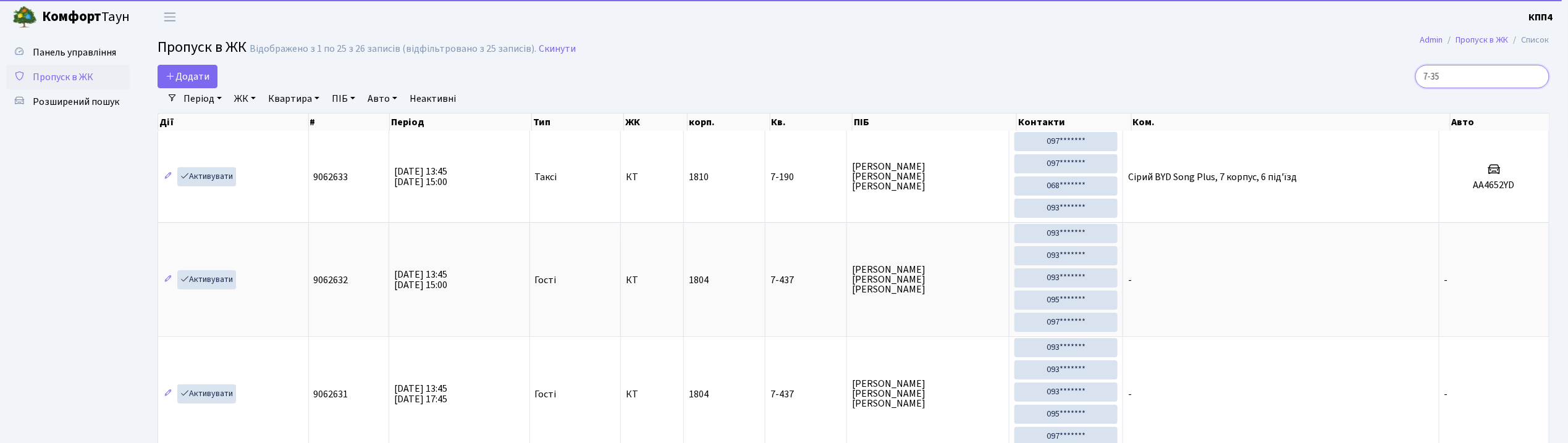
type input "7-353"
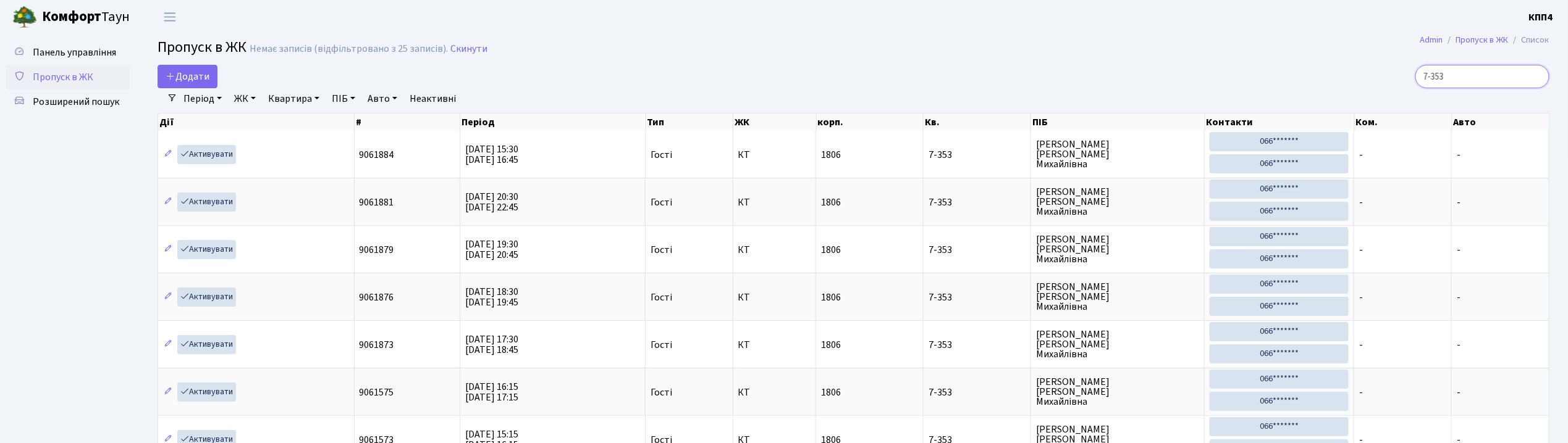
click at [1533, 73] on input "7-353" at bounding box center [1482, 76] width 134 height 23
click at [1535, 78] on input "7-353" at bounding box center [1482, 76] width 134 height 23
